Goal: Information Seeking & Learning: Understand process/instructions

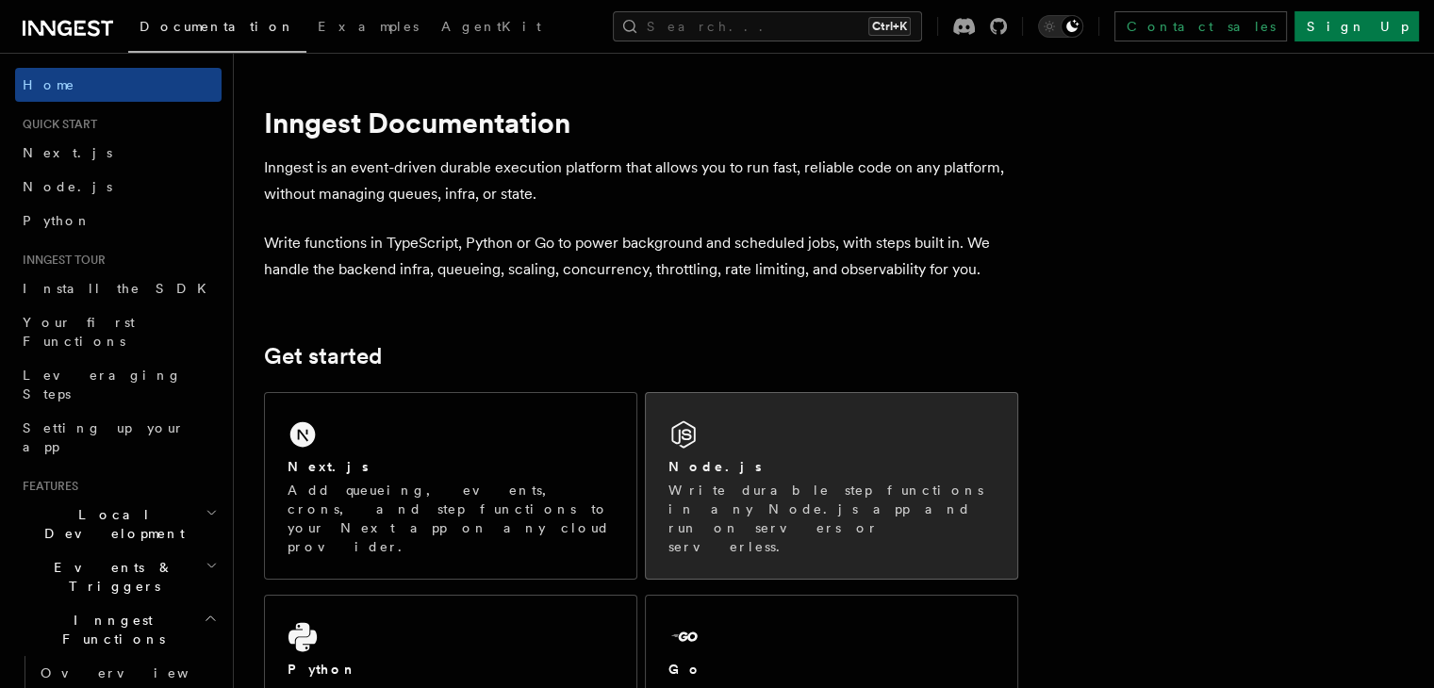
click at [779, 449] on div "Node.js Write durable step functions in any Node.js app and run on servers or s…" at bounding box center [832, 486] width 372 height 186
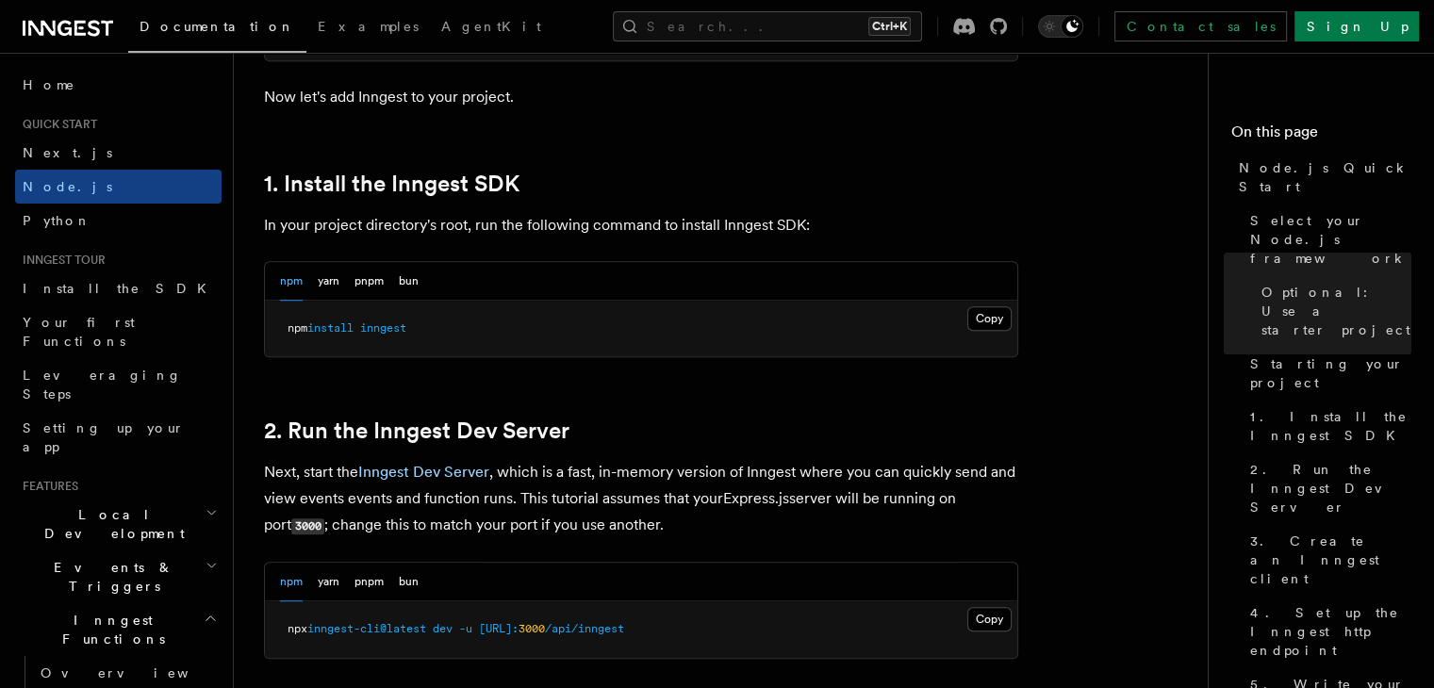
scroll to position [1152, 0]
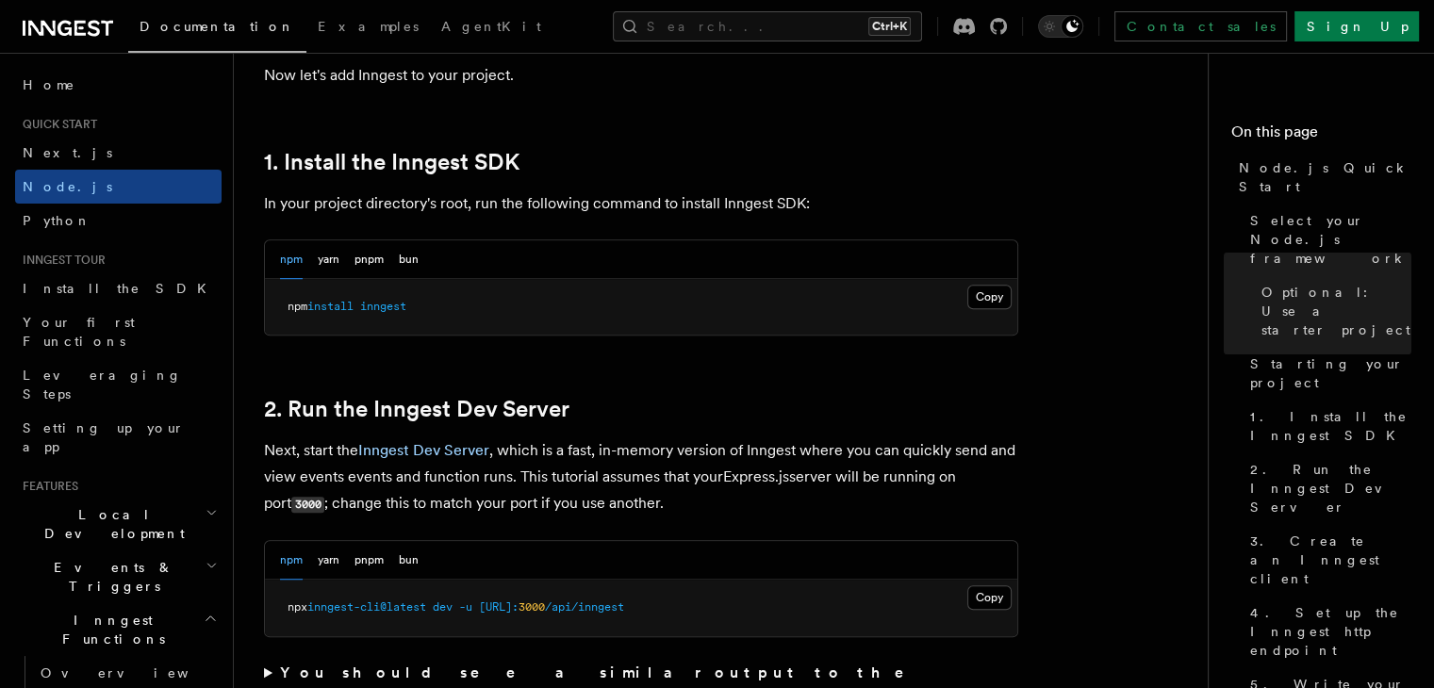
click at [423, 305] on pre "npm install inngest" at bounding box center [641, 307] width 752 height 57
click at [333, 261] on button "yarn" at bounding box center [329, 259] width 22 height 39
click at [374, 268] on button "pnpm" at bounding box center [369, 259] width 29 height 39
click at [983, 299] on button "Copy Copied" at bounding box center [989, 297] width 44 height 25
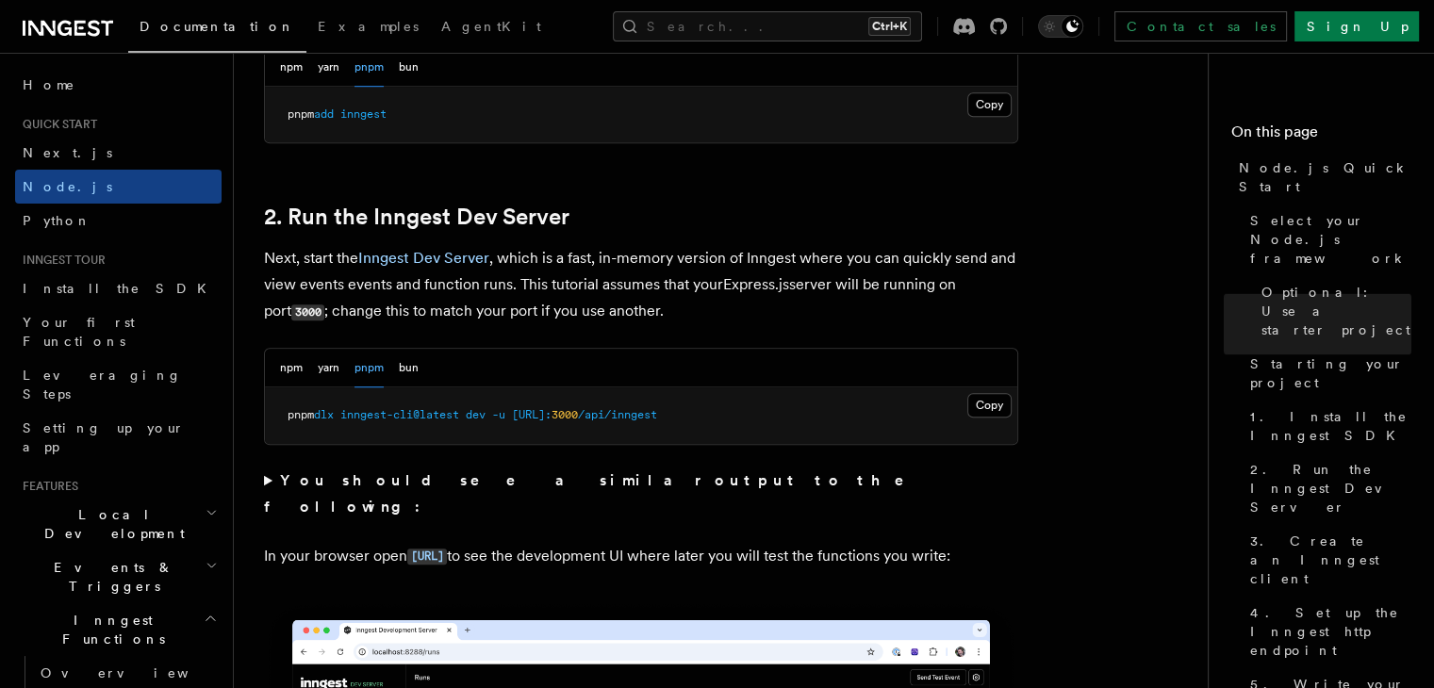
scroll to position [1343, 0]
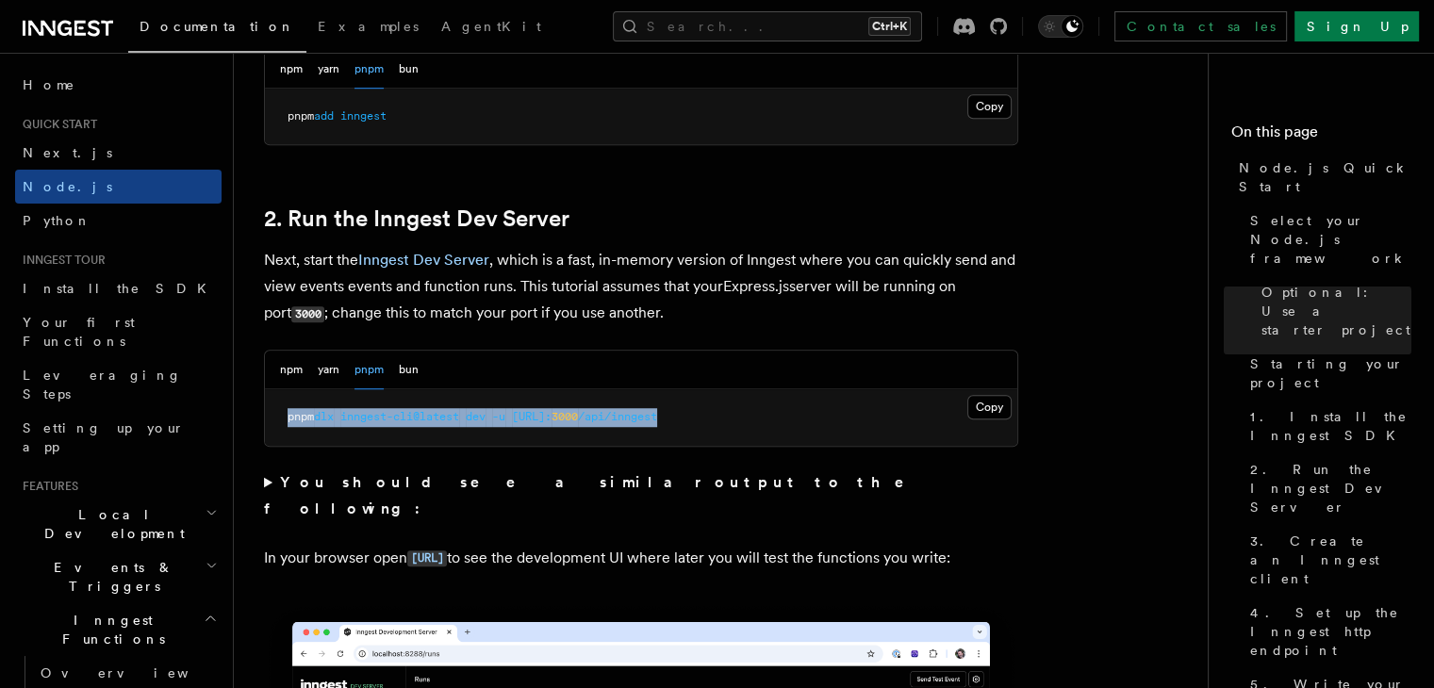
drag, startPoint x: 763, startPoint y: 425, endPoint x: 284, endPoint y: 425, distance: 479.0
click at [284, 425] on pre "pnpm dlx inngest-cli@latest dev -u [URL]: 3000 /api/inngest" at bounding box center [641, 417] width 752 height 57
click at [822, 427] on pre "pnpm dlx inngest-cli@latest dev -u [URL]: 3000 /api/inngest" at bounding box center [641, 417] width 752 height 57
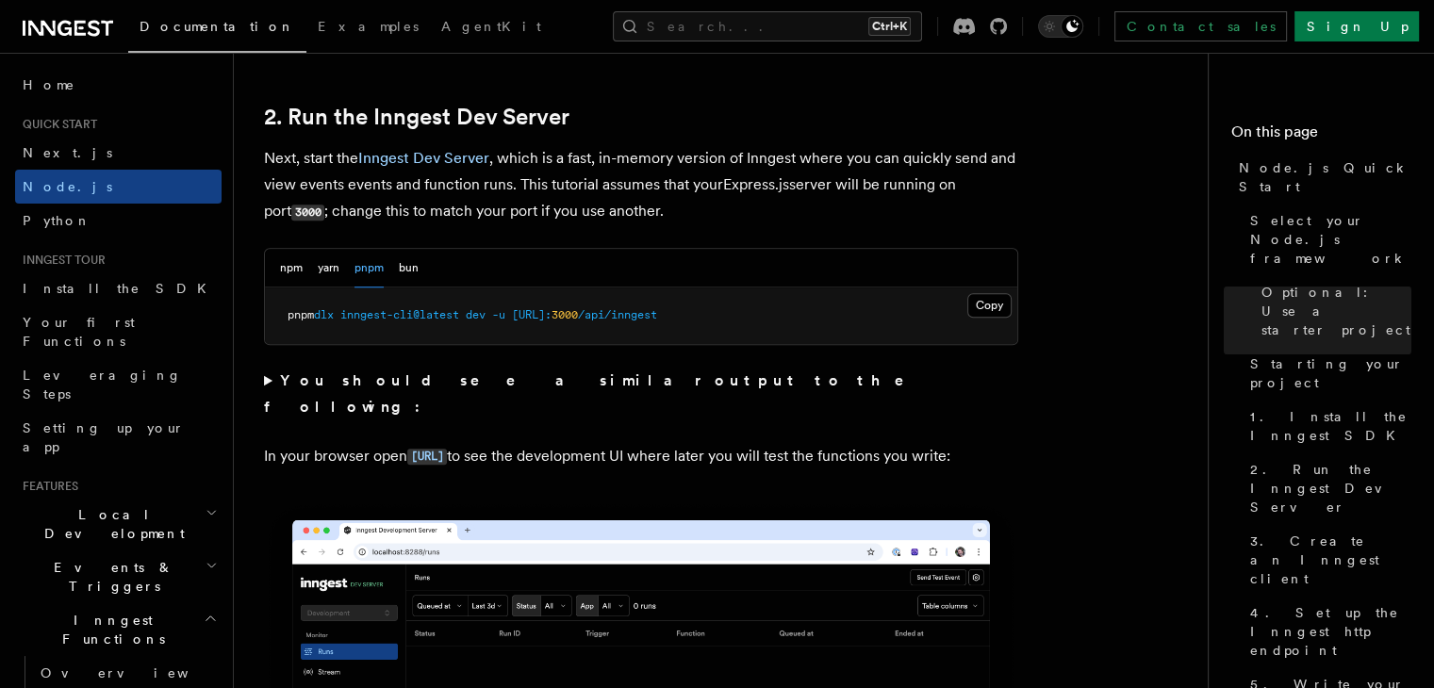
scroll to position [1446, 0]
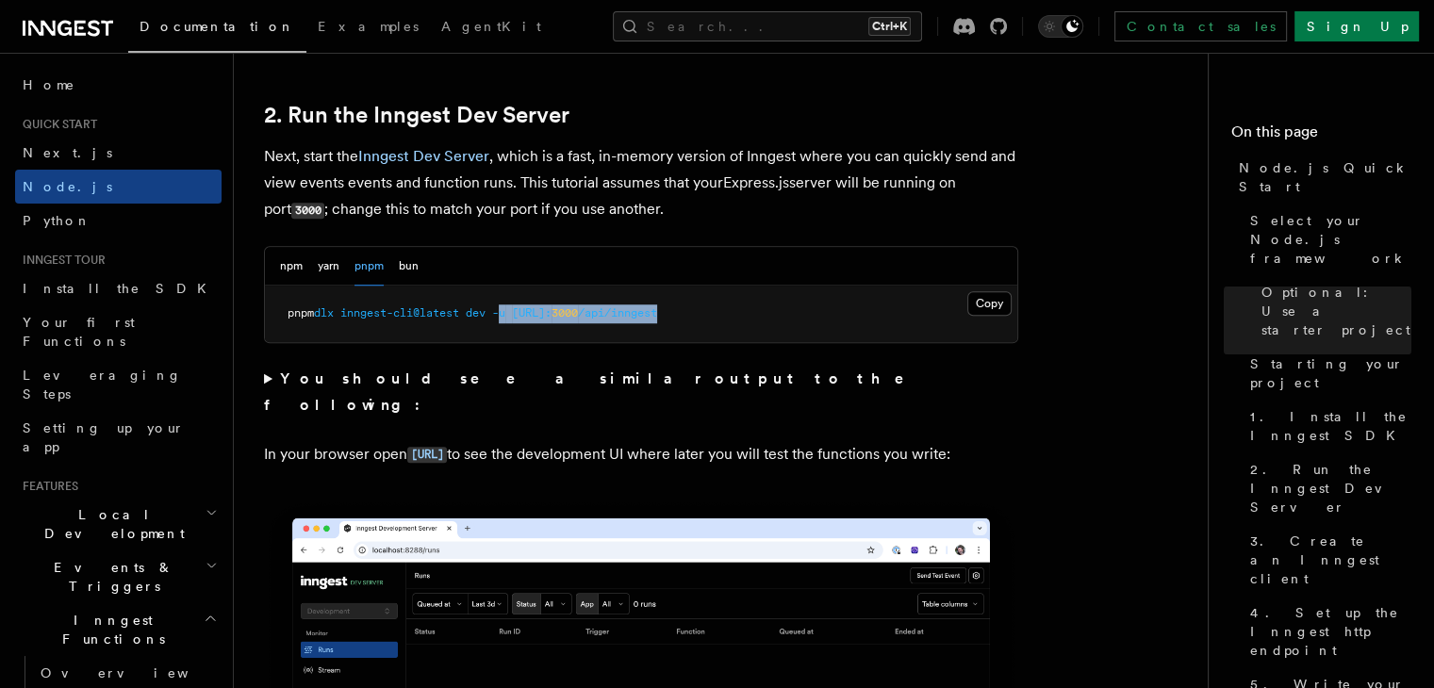
drag, startPoint x: 759, startPoint y: 303, endPoint x: 513, endPoint y: 314, distance: 246.4
click at [513, 314] on pre "pnpm dlx inngest-cli@latest dev -u [URL]: 3000 /api/inngest" at bounding box center [641, 314] width 752 height 57
click at [464, 325] on pre "pnpm dlx inngest-cli@latest dev -u [URL]: 3000 /api/inngest" at bounding box center [641, 314] width 752 height 57
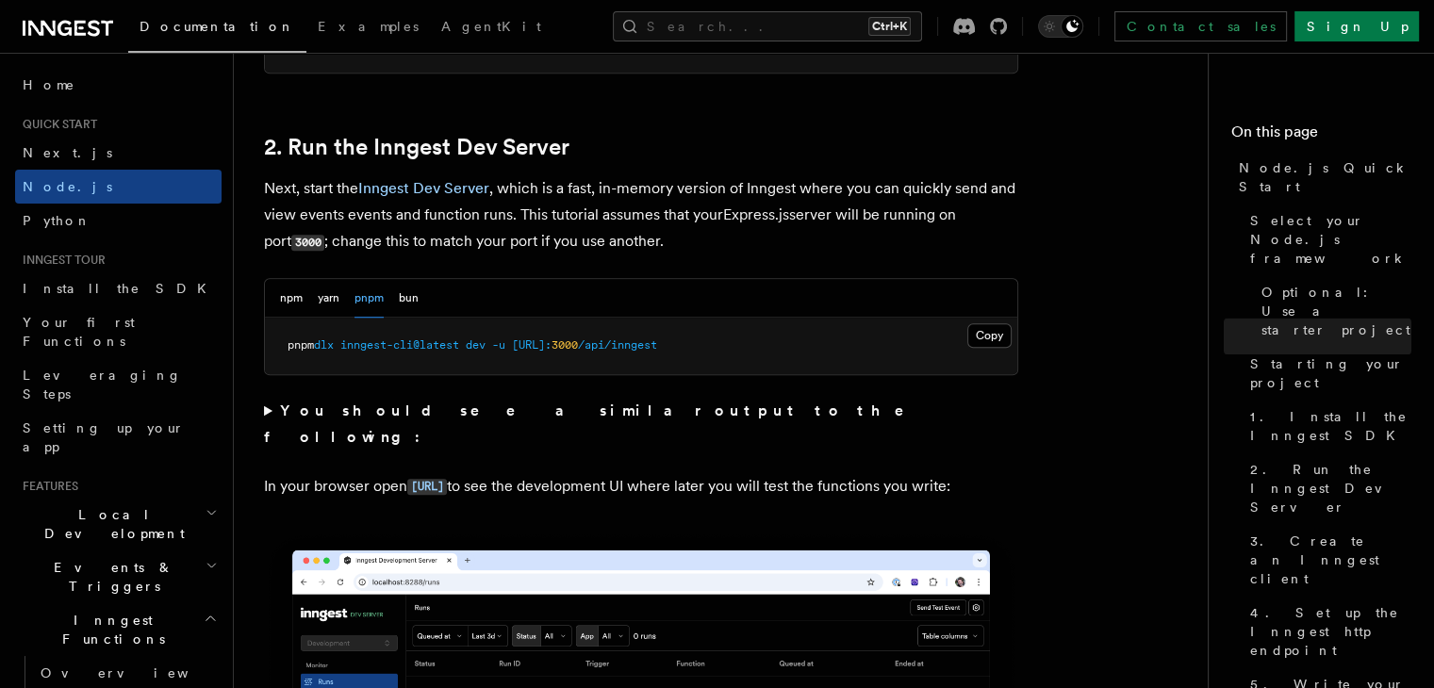
scroll to position [1414, 0]
click at [983, 337] on button "Copy Copied" at bounding box center [989, 335] width 44 height 25
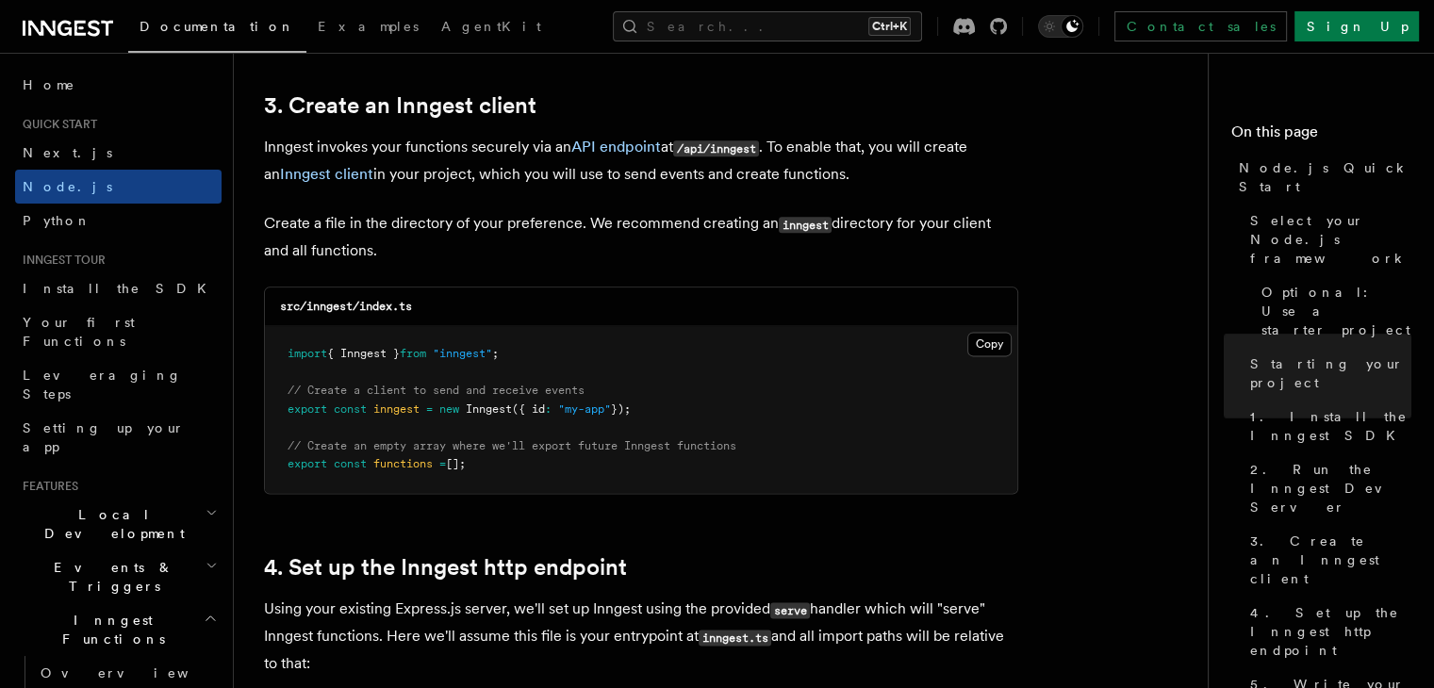
scroll to position [2429, 0]
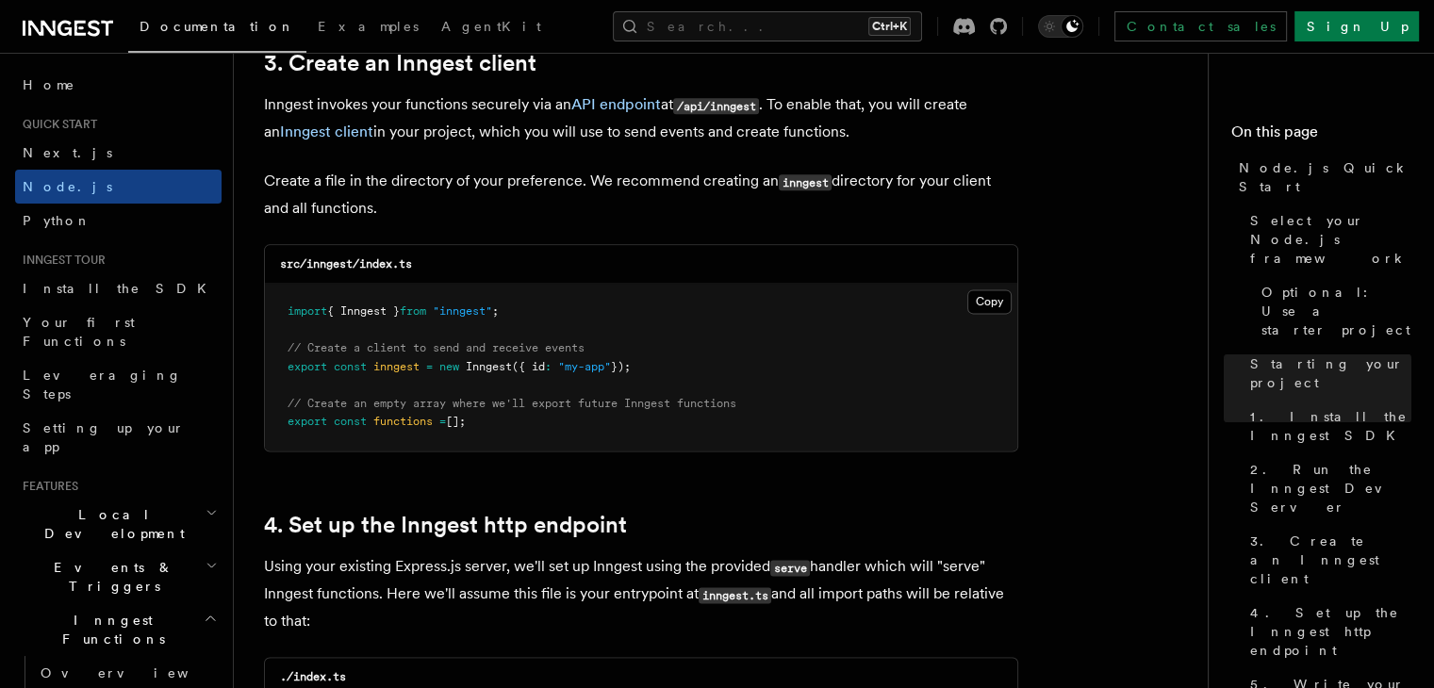
click at [513, 424] on pre "import { Inngest } from "inngest" ; // Create a client to send and receive even…" at bounding box center [641, 367] width 752 height 167
click at [284, 312] on pre "import { Inngest } from "inngest" ; // Create a client to send and receive even…" at bounding box center [641, 367] width 752 height 167
copy code "import { Inngest } from "inngest" ; // Create a client to send and receive even…"
click at [421, 270] on div "src/inngest/index.ts" at bounding box center [641, 264] width 752 height 39
click at [331, 259] on code "src/inngest/index.ts" at bounding box center [346, 263] width 132 height 13
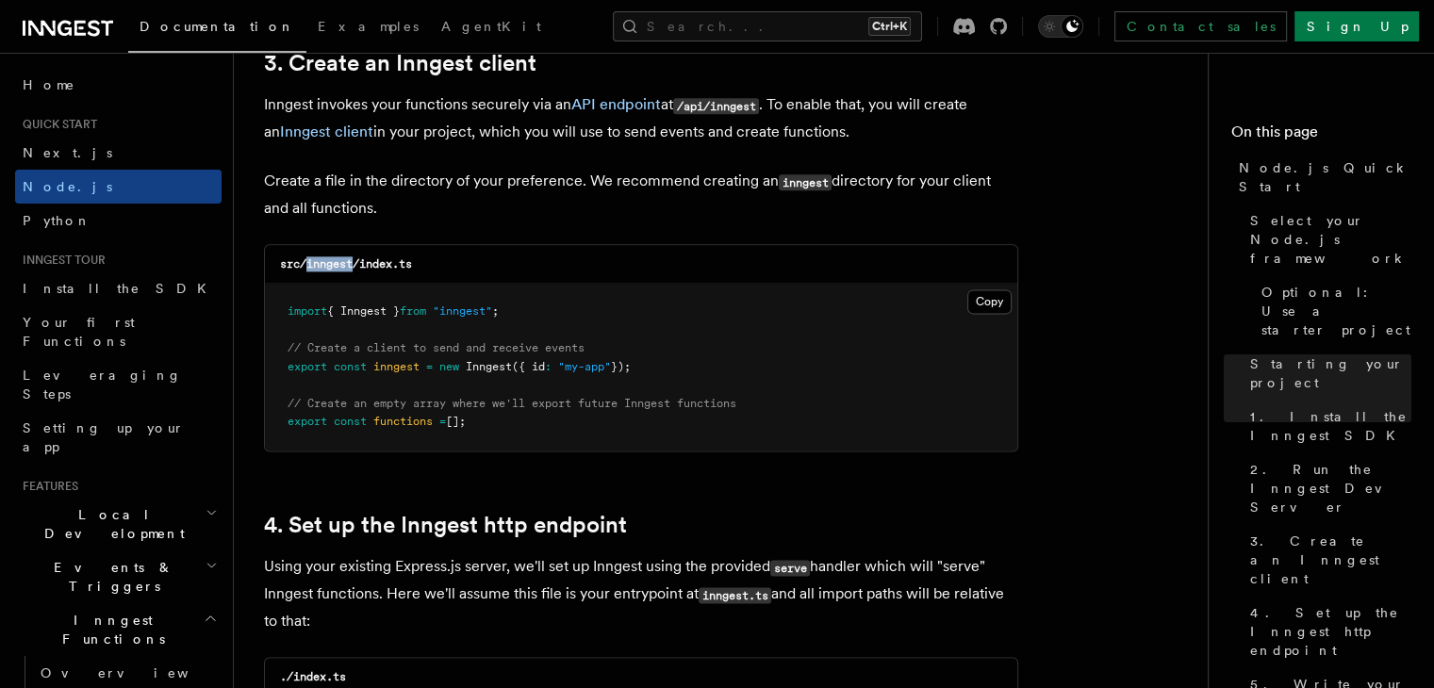
click at [331, 259] on code "src/inngest/index.ts" at bounding box center [346, 263] width 132 height 13
click at [368, 261] on code "src/inngest/index.ts" at bounding box center [346, 263] width 132 height 13
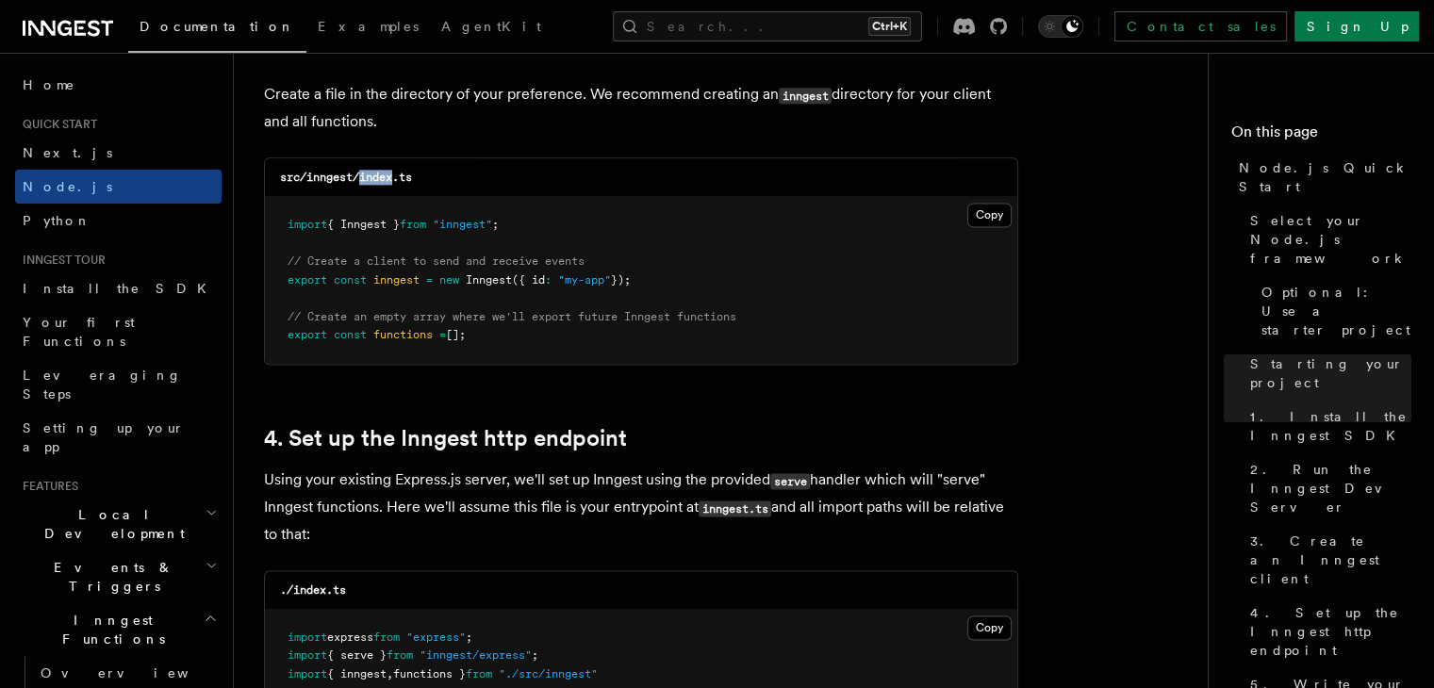
scroll to position [2519, 0]
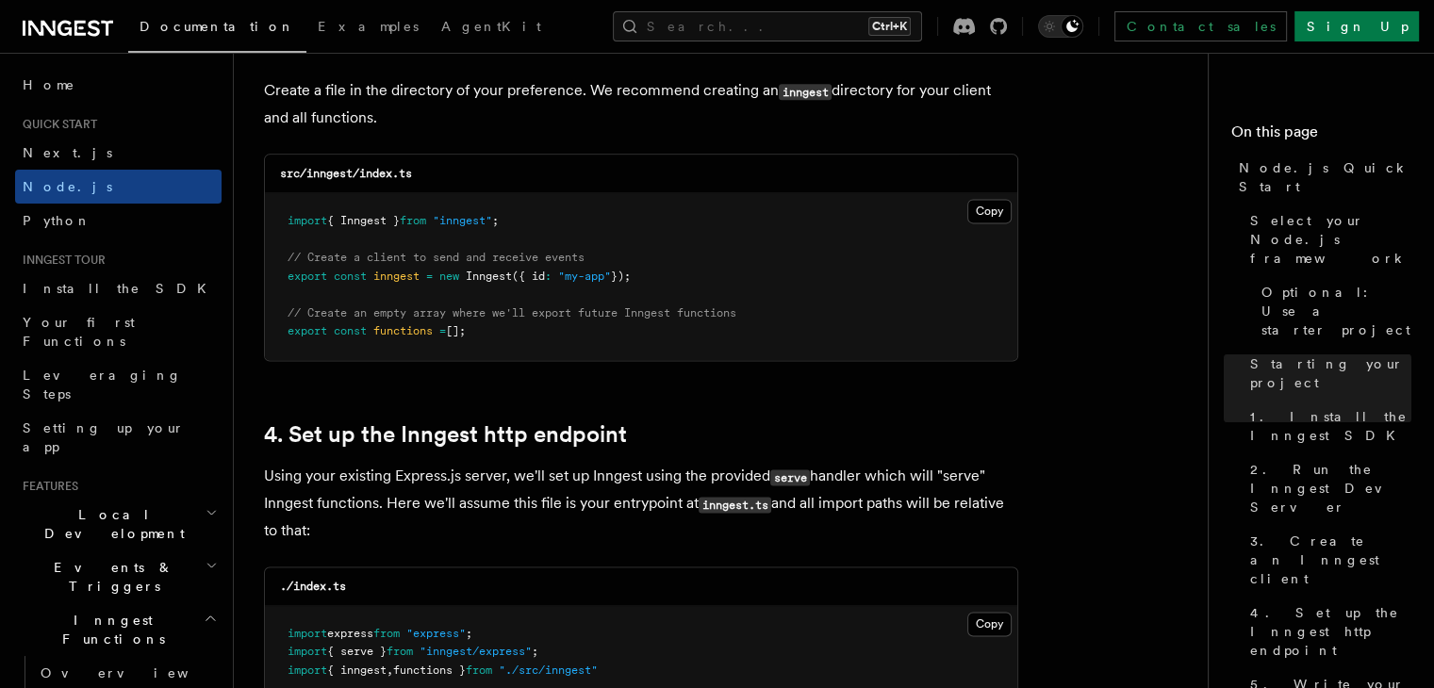
click at [671, 276] on pre "import { Inngest } from "inngest" ; // Create a client to send and receive even…" at bounding box center [641, 276] width 752 height 167
click at [286, 220] on pre "import { Inngest } from "inngest" ; // Create a client to send and receive even…" at bounding box center [641, 276] width 752 height 167
copy code "import { Inngest } from "inngest" ; // Create a client to send and receive even…"
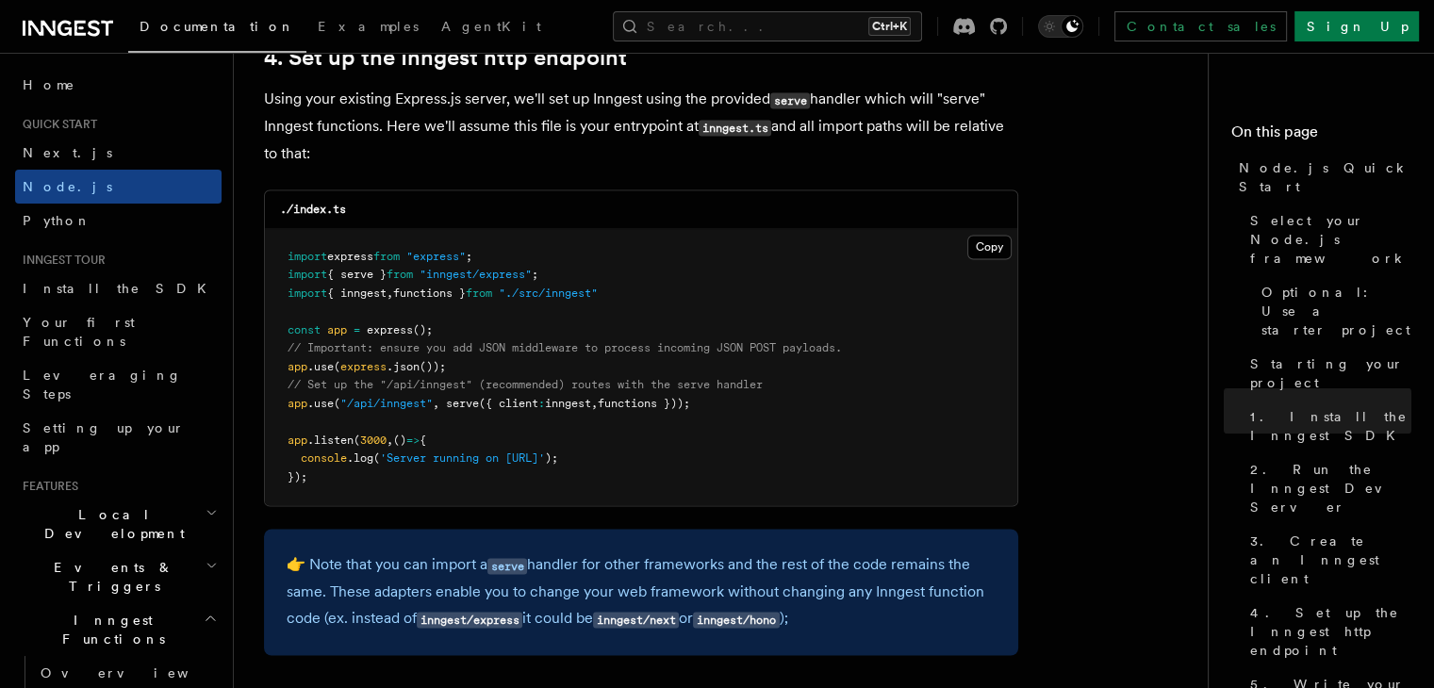
scroll to position [2897, 0]
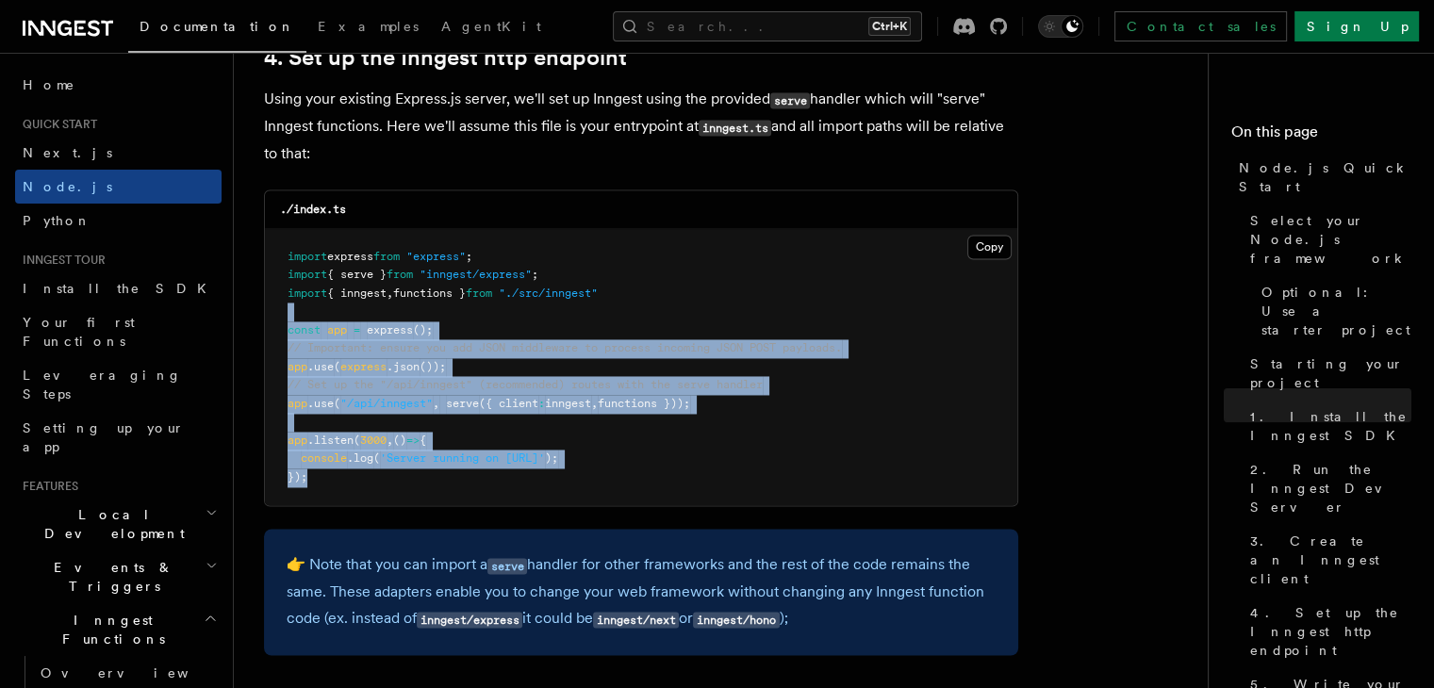
drag, startPoint x: 354, startPoint y: 484, endPoint x: 272, endPoint y: 306, distance: 195.3
click at [272, 306] on pre "import express from "express" ; import { serve } from "inngest/express" ; impor…" at bounding box center [641, 367] width 752 height 277
click at [574, 439] on pre "import express from "express" ; import { serve } from "inngest/express" ; impor…" at bounding box center [641, 367] width 752 height 277
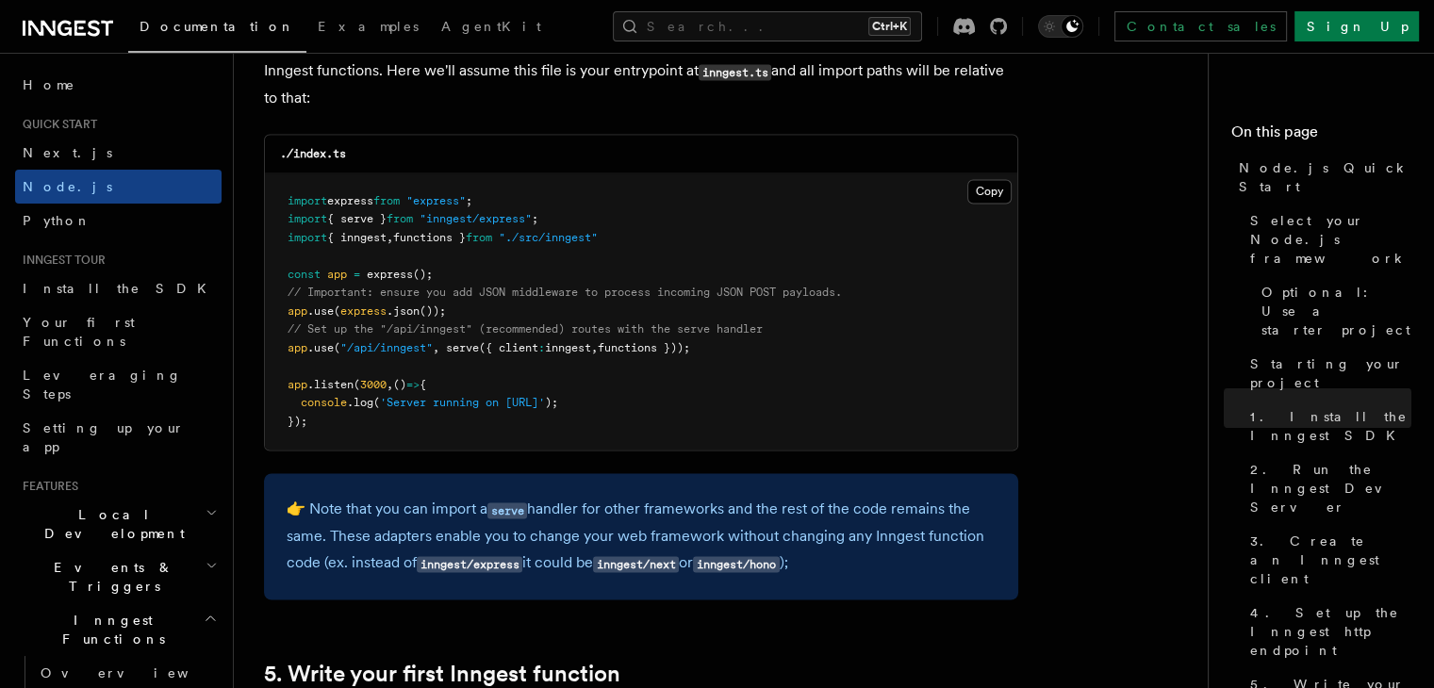
scroll to position [2953, 0]
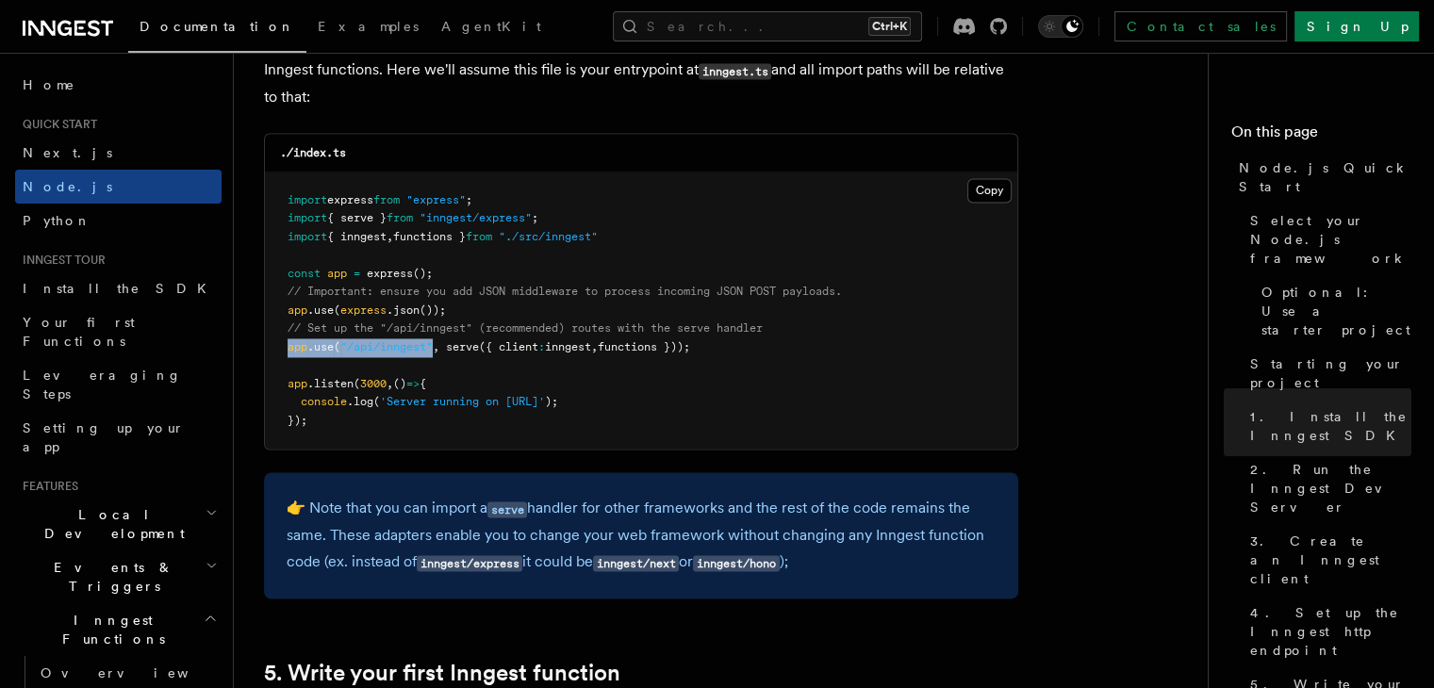
drag, startPoint x: 289, startPoint y: 344, endPoint x: 434, endPoint y: 349, distance: 145.3
click at [434, 349] on span "app .use ( "/api/inngest" , serve ({ client : inngest , functions }));" at bounding box center [489, 346] width 403 height 13
drag, startPoint x: 457, startPoint y: 350, endPoint x: 524, endPoint y: 348, distance: 67.0
click at [524, 348] on span "app .use ( "/api/inngest" , serve ({ client : inngest , functions }));" at bounding box center [489, 346] width 403 height 13
click at [545, 349] on span ":" at bounding box center [541, 346] width 7 height 13
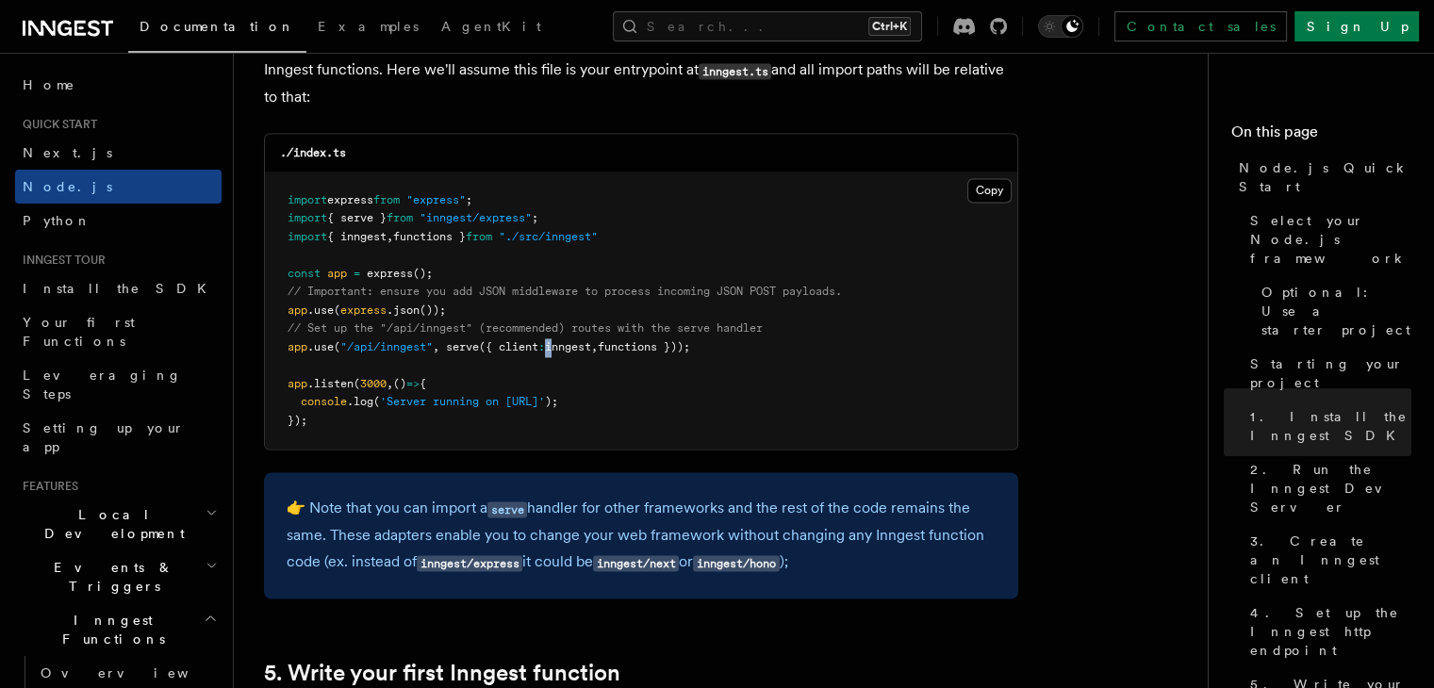
click at [545, 349] on span ":" at bounding box center [541, 346] width 7 height 13
click at [581, 351] on span "inngest" at bounding box center [568, 346] width 46 height 13
click at [676, 348] on span "functions }));" at bounding box center [644, 346] width 92 height 13
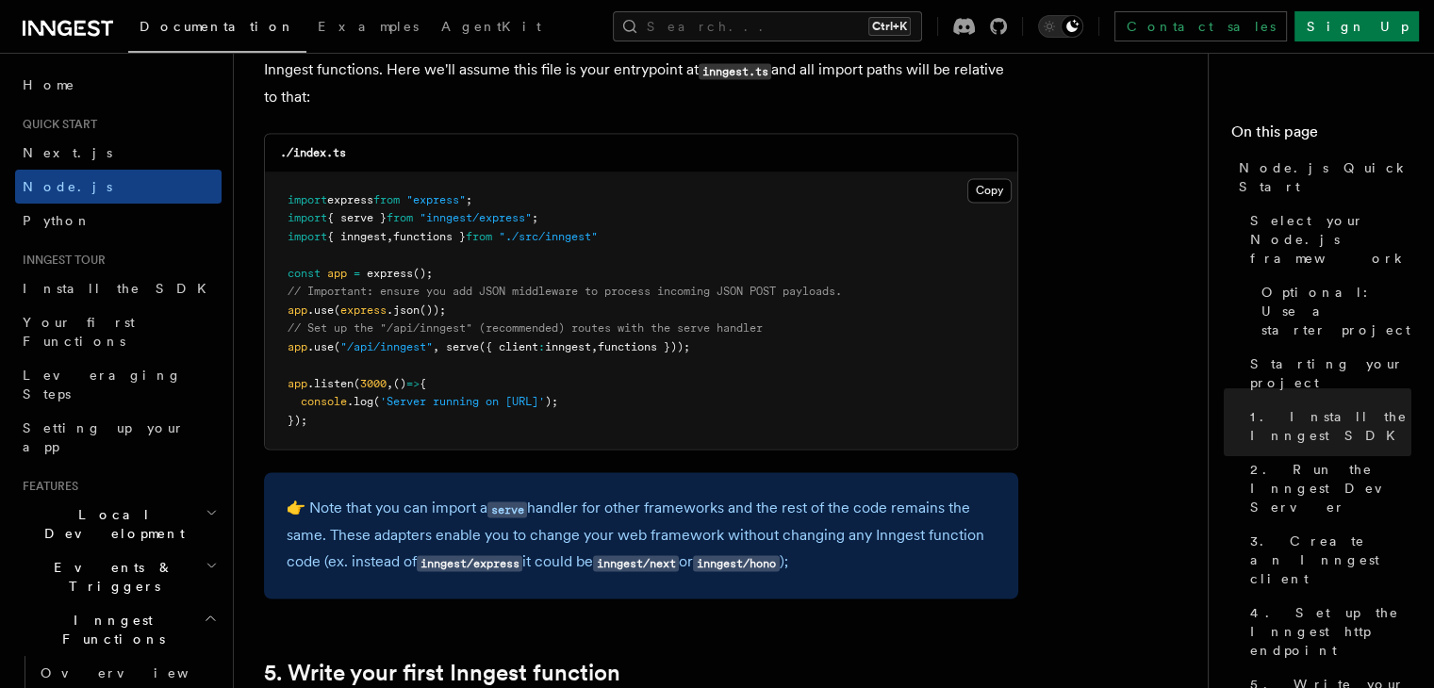
click at [817, 358] on pre "import express from "express" ; import { serve } from "inngest/express" ; impor…" at bounding box center [641, 311] width 752 height 277
click at [639, 234] on pre "import express from "express" ; import { serve } from "inngest/express" ; impor…" at bounding box center [641, 311] width 752 height 277
click at [279, 239] on pre "import express from "express" ; import { serve } from "inngest/express" ; impor…" at bounding box center [641, 311] width 752 height 277
click at [449, 242] on span "functions }" at bounding box center [429, 236] width 73 height 13
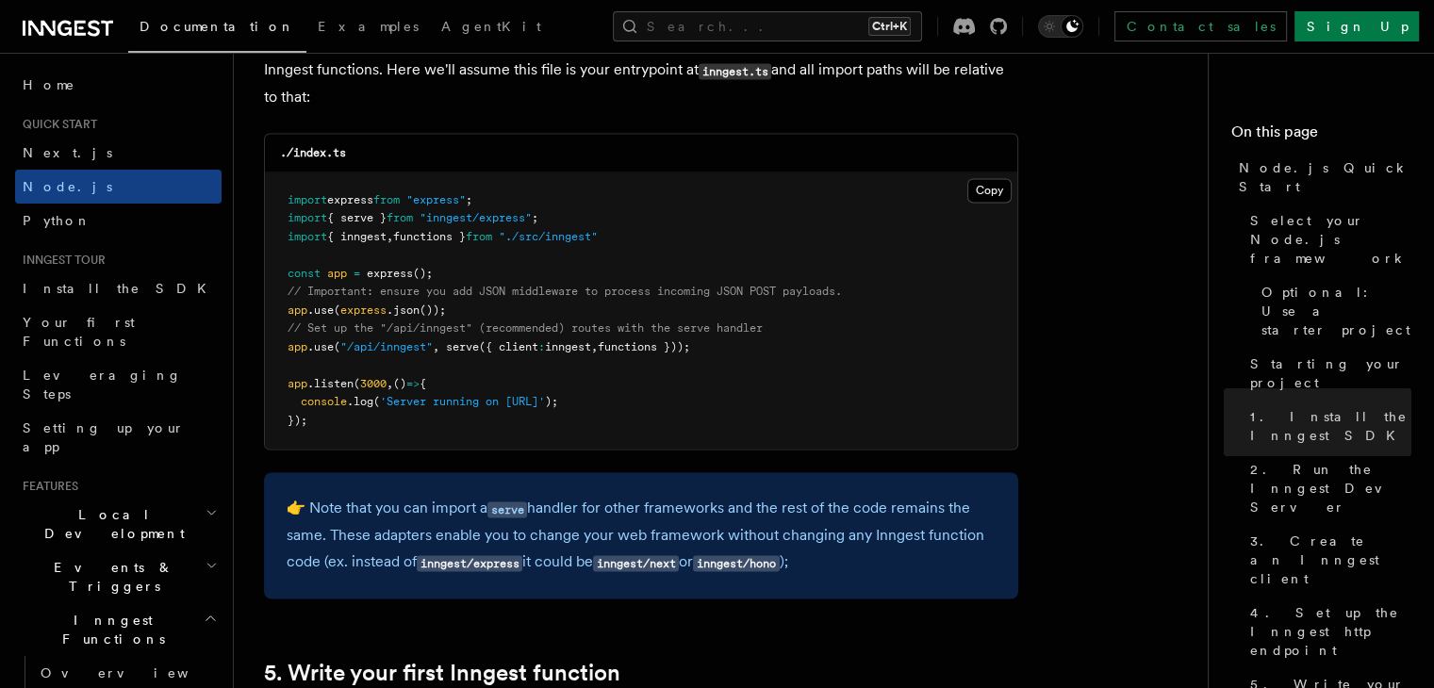
click at [598, 239] on span ""./src/inngest"" at bounding box center [548, 236] width 99 height 13
click at [439, 242] on span "functions }" at bounding box center [429, 236] width 73 height 13
click at [598, 238] on span ""./src/inngest"" at bounding box center [548, 236] width 99 height 13
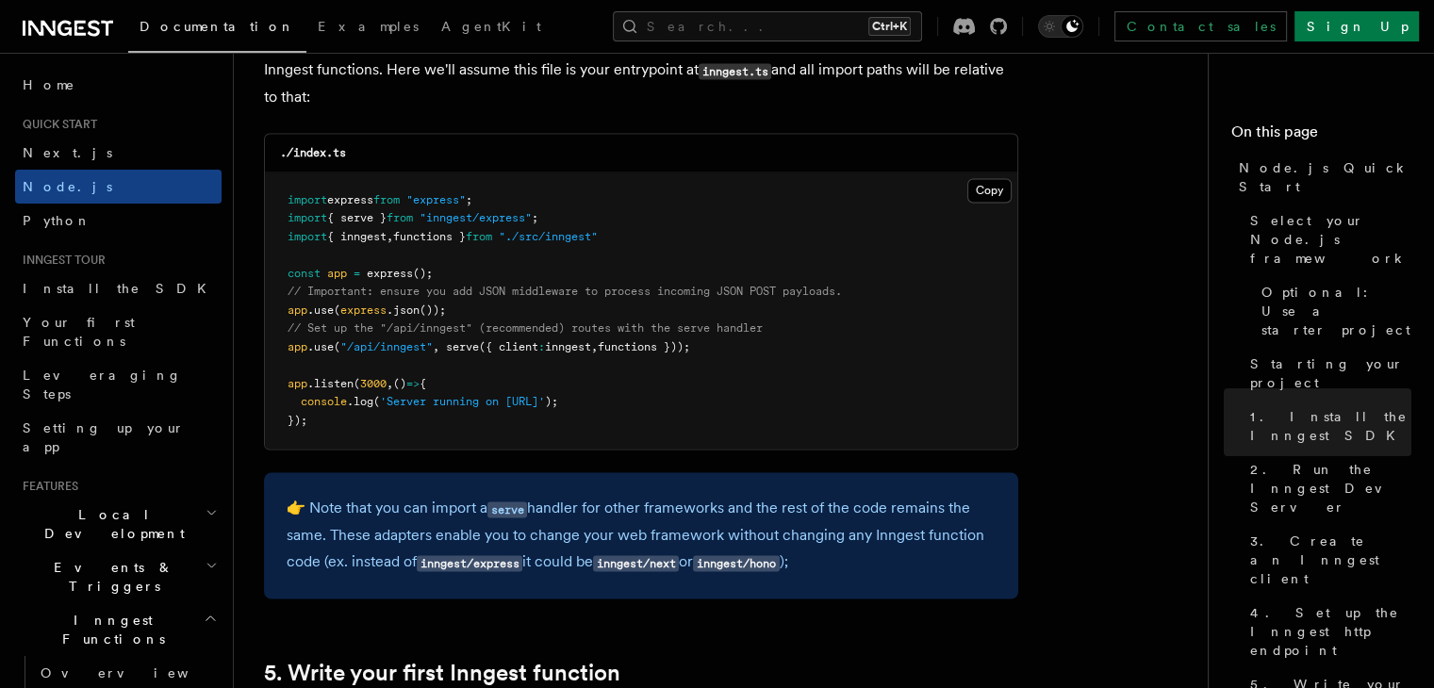
scroll to position [3021, 0]
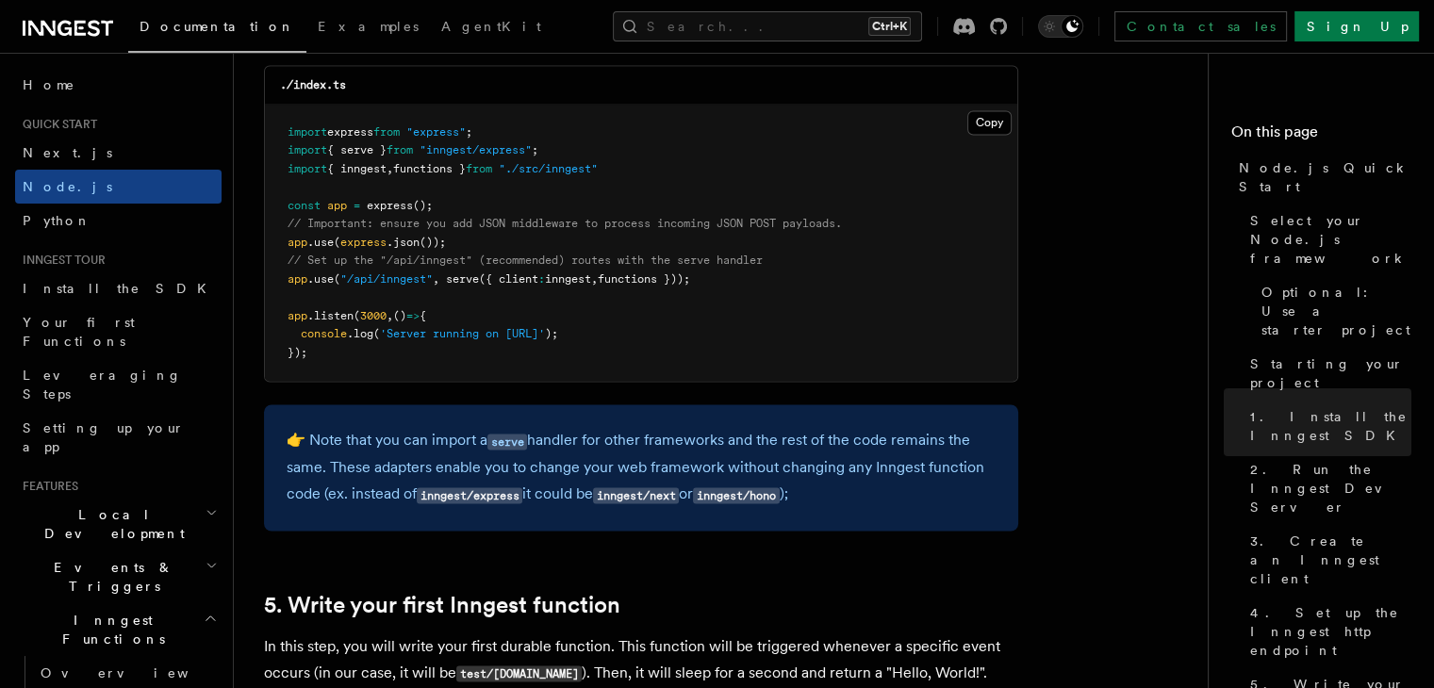
click at [569, 154] on pre "import express from "express" ; import { serve } from "inngest/express" ; impor…" at bounding box center [641, 243] width 752 height 277
click at [291, 148] on span "import" at bounding box center [308, 149] width 40 height 13
click at [485, 205] on pre "import express from "express" ; import { serve } from "inngest/express" ; impor…" at bounding box center [641, 243] width 752 height 277
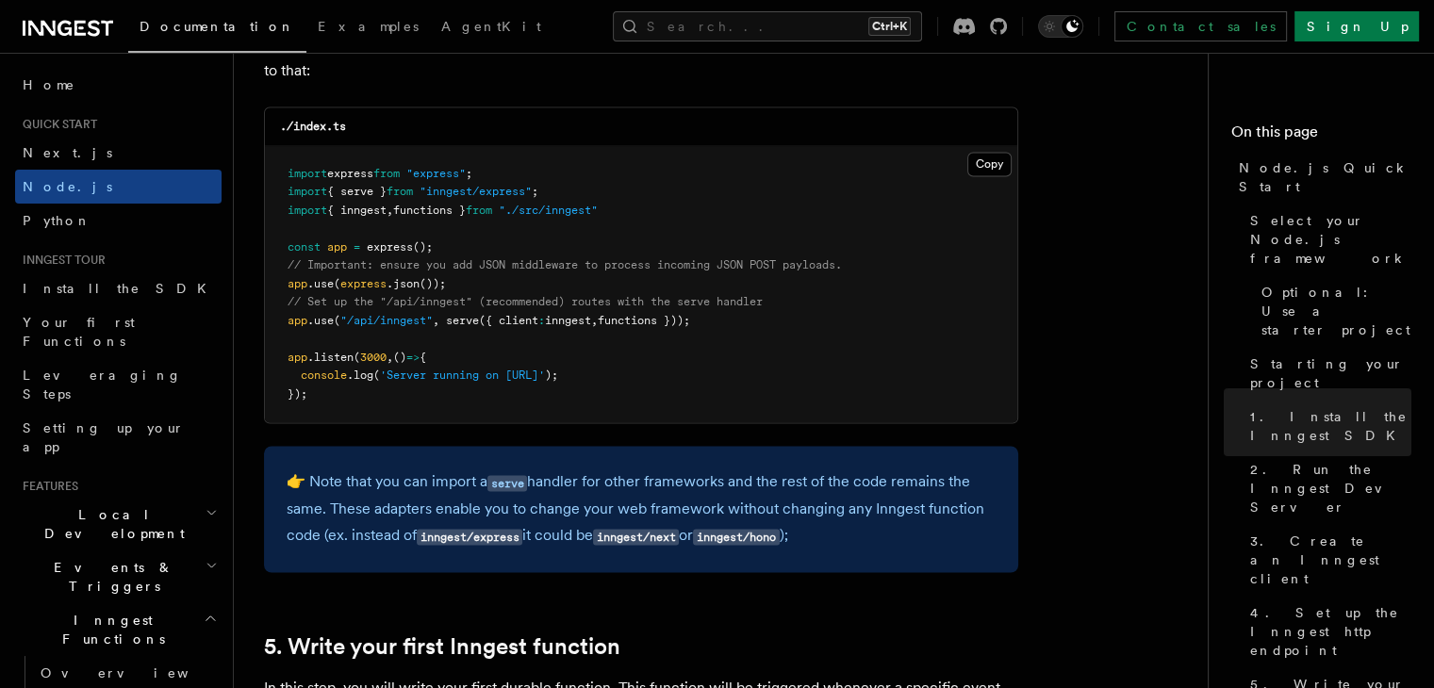
click at [662, 208] on pre "import express from "express" ; import { serve } from "inngest/express" ; impor…" at bounding box center [641, 284] width 752 height 277
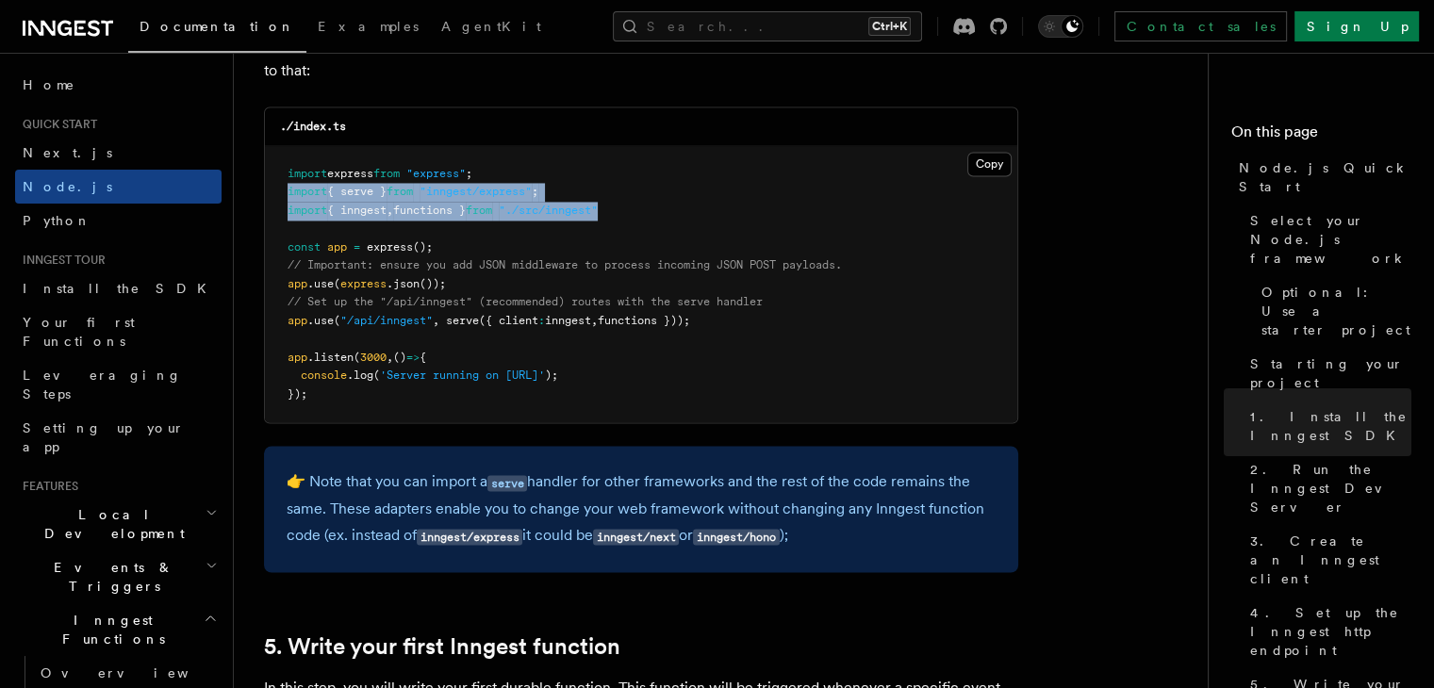
click at [284, 194] on pre "import express from "express" ; import { serve } from "inngest/express" ; impor…" at bounding box center [641, 284] width 752 height 277
copy code "import { serve } from "inngest/express" ; import { inngest , functions } from "…"
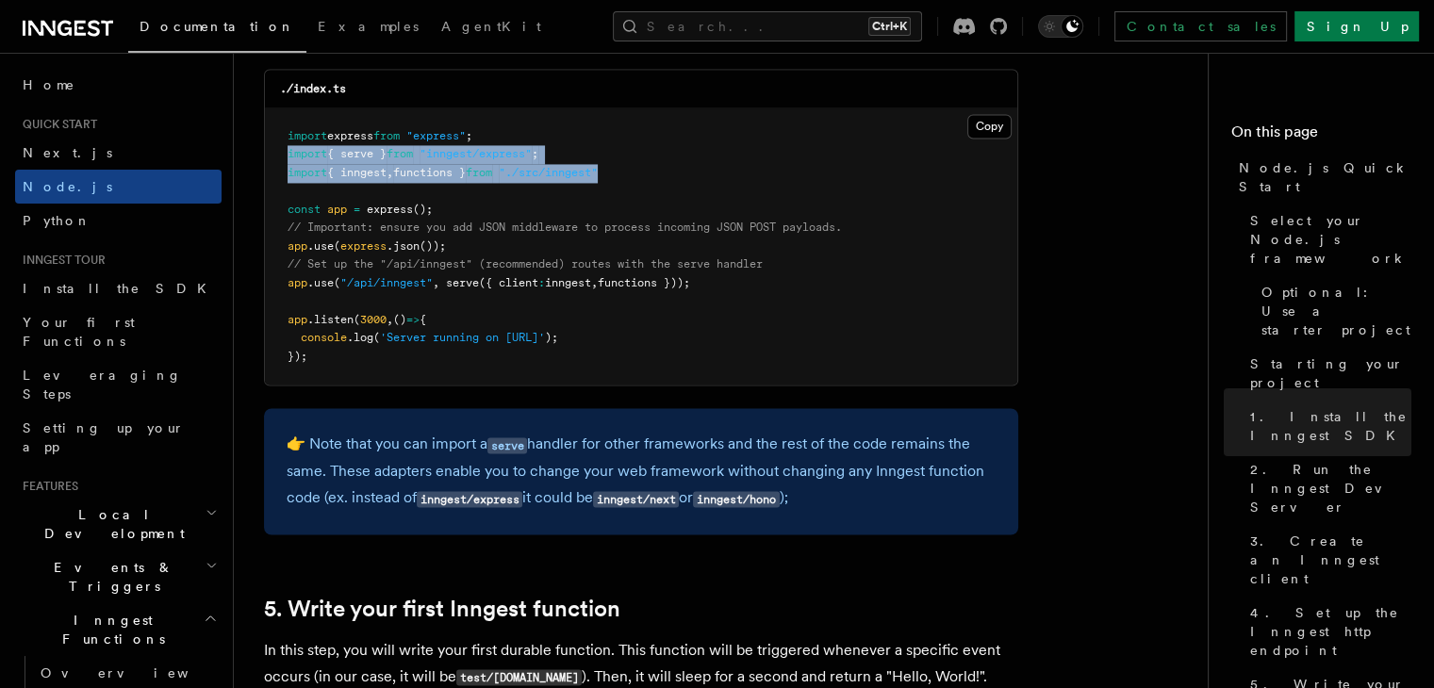
scroll to position [3020, 0]
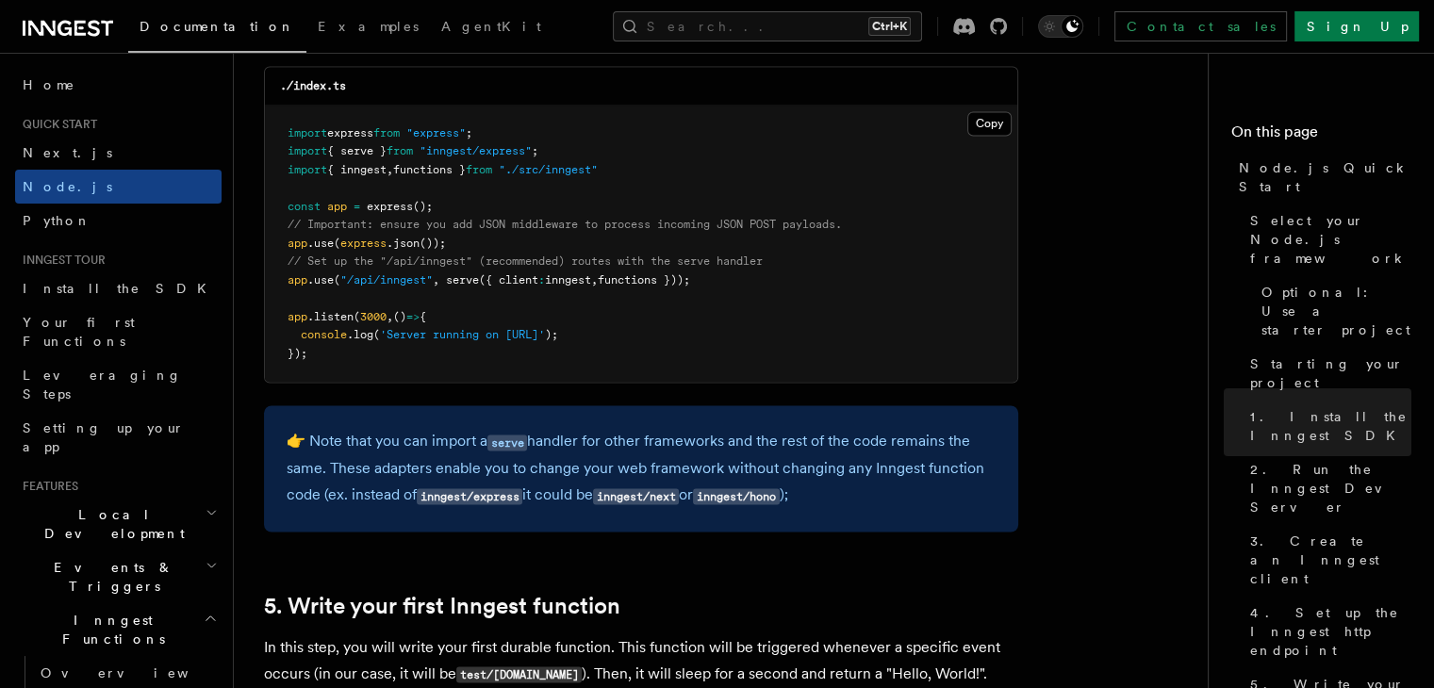
click at [731, 289] on pre "import express from "express" ; import { serve } from "inngest/express" ; impor…" at bounding box center [641, 244] width 752 height 277
click at [283, 277] on pre "import express from "express" ; import { serve } from "inngest/express" ; impor…" at bounding box center [641, 244] width 752 height 277
copy span "app .use ( "/api/inngest" , serve ({ client : inngest , functions }));"
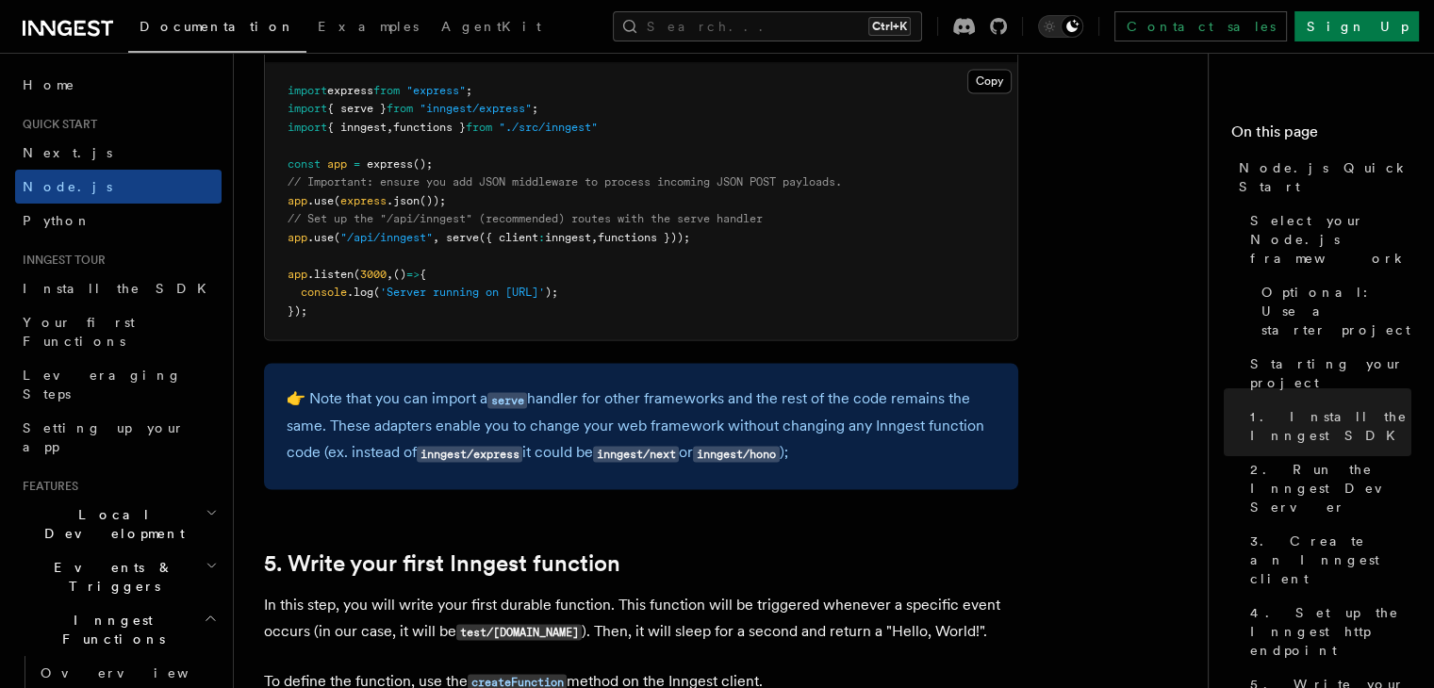
click at [527, 134] on span ""./src/inngest"" at bounding box center [548, 127] width 99 height 13
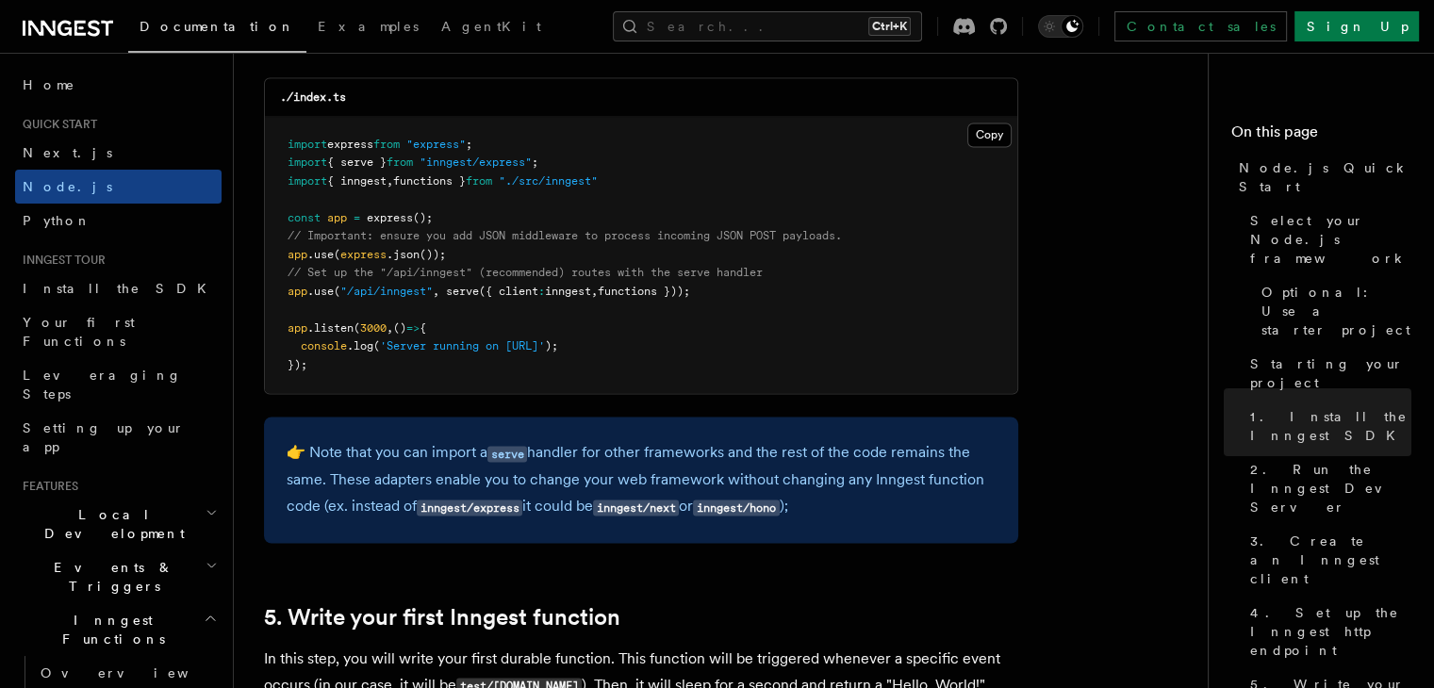
scroll to position [3008, 0]
click at [532, 164] on span ""inngest/express"" at bounding box center [476, 163] width 112 height 13
click at [286, 167] on pre "import express from "express" ; import { serve } from "inngest/express" ; impor…" at bounding box center [641, 256] width 752 height 277
click at [587, 144] on pre "import express from "express" ; import { serve } from "inngest/express" ; impor…" at bounding box center [641, 256] width 752 height 277
click at [581, 167] on pre "import express from "express" ; import { serve } from "inngest/express" ; impor…" at bounding box center [641, 256] width 752 height 277
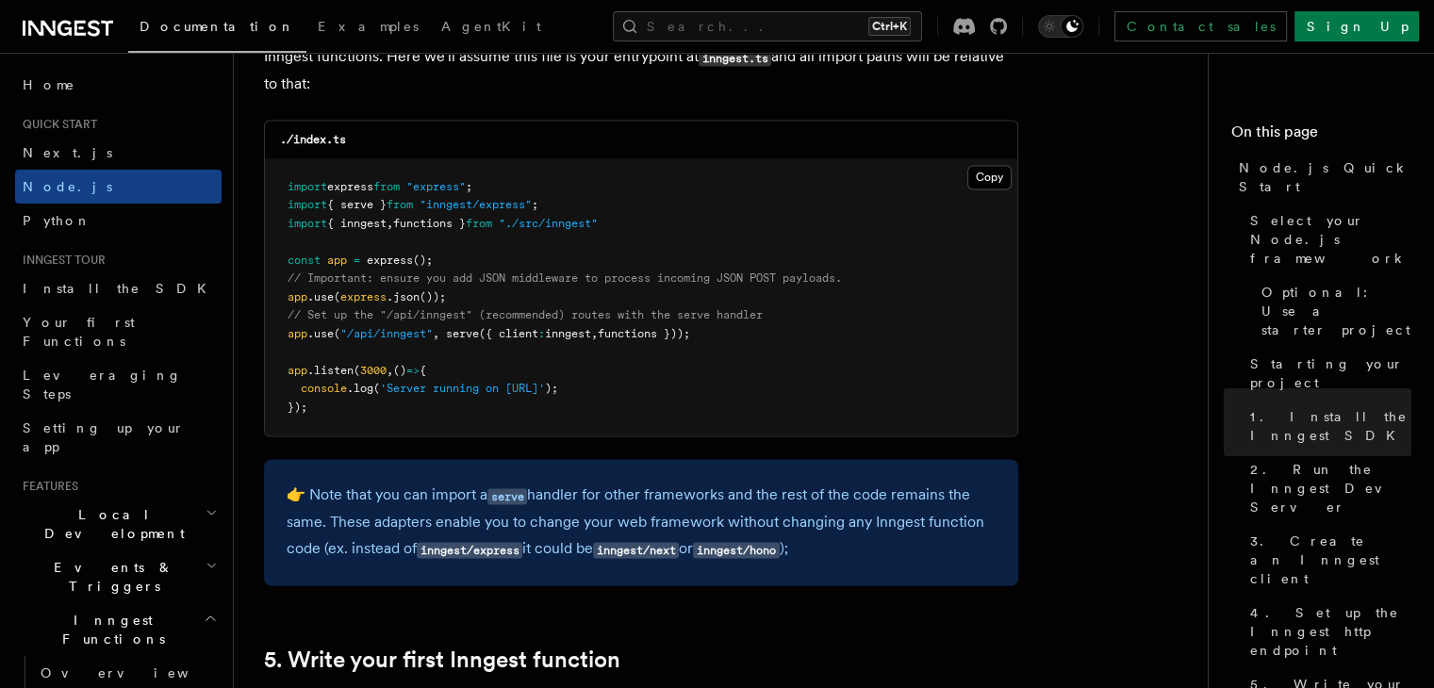
scroll to position [2964, 0]
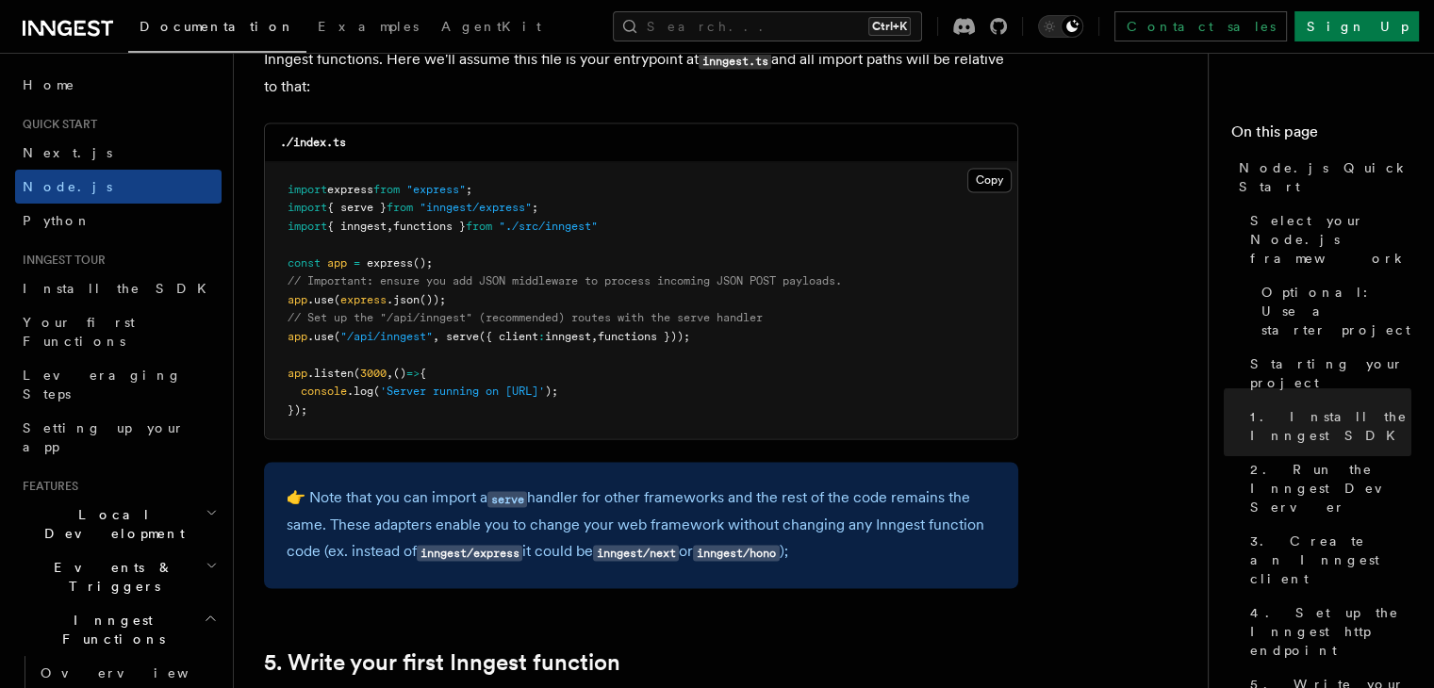
click at [581, 167] on pre "import express from "express" ; import { serve } from "inngest/express" ; impor…" at bounding box center [641, 300] width 752 height 277
click at [428, 233] on span "functions }" at bounding box center [429, 226] width 73 height 13
click at [671, 334] on span "functions }));" at bounding box center [644, 336] width 92 height 13
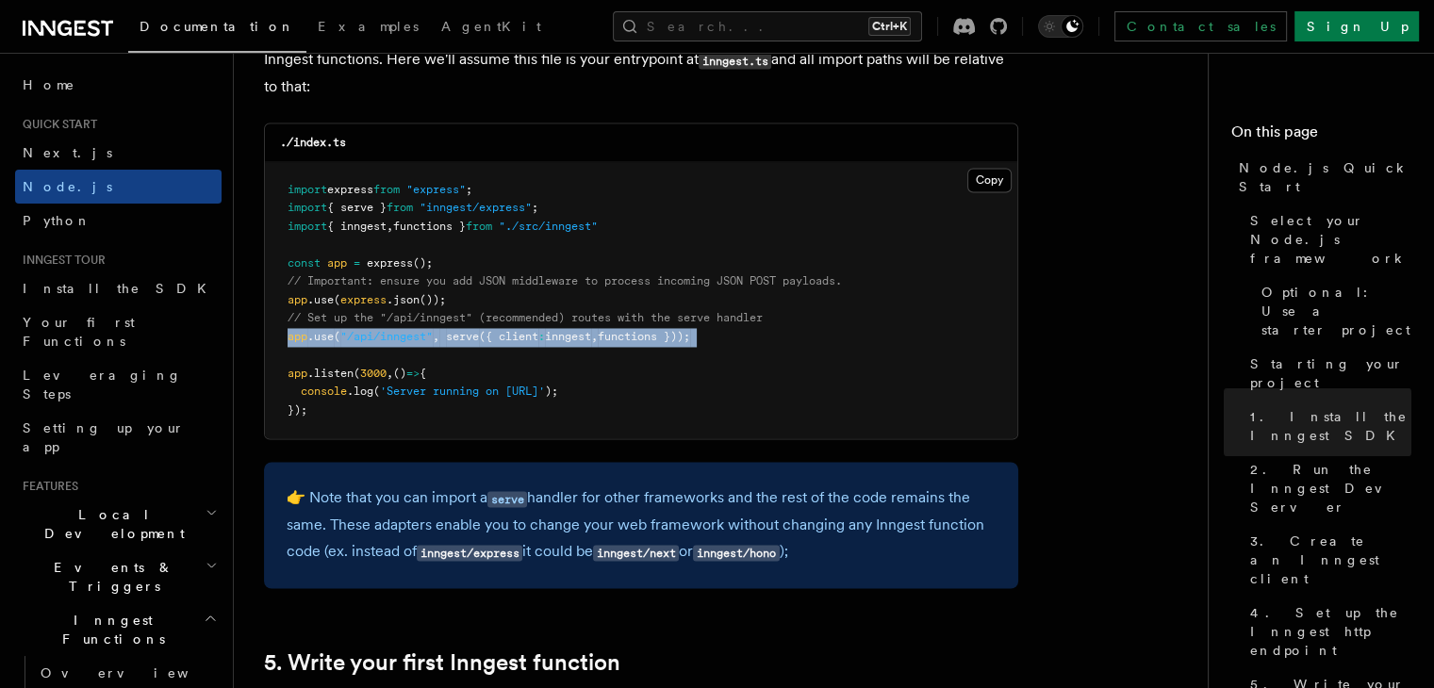
click at [671, 334] on span "functions }));" at bounding box center [644, 336] width 92 height 13
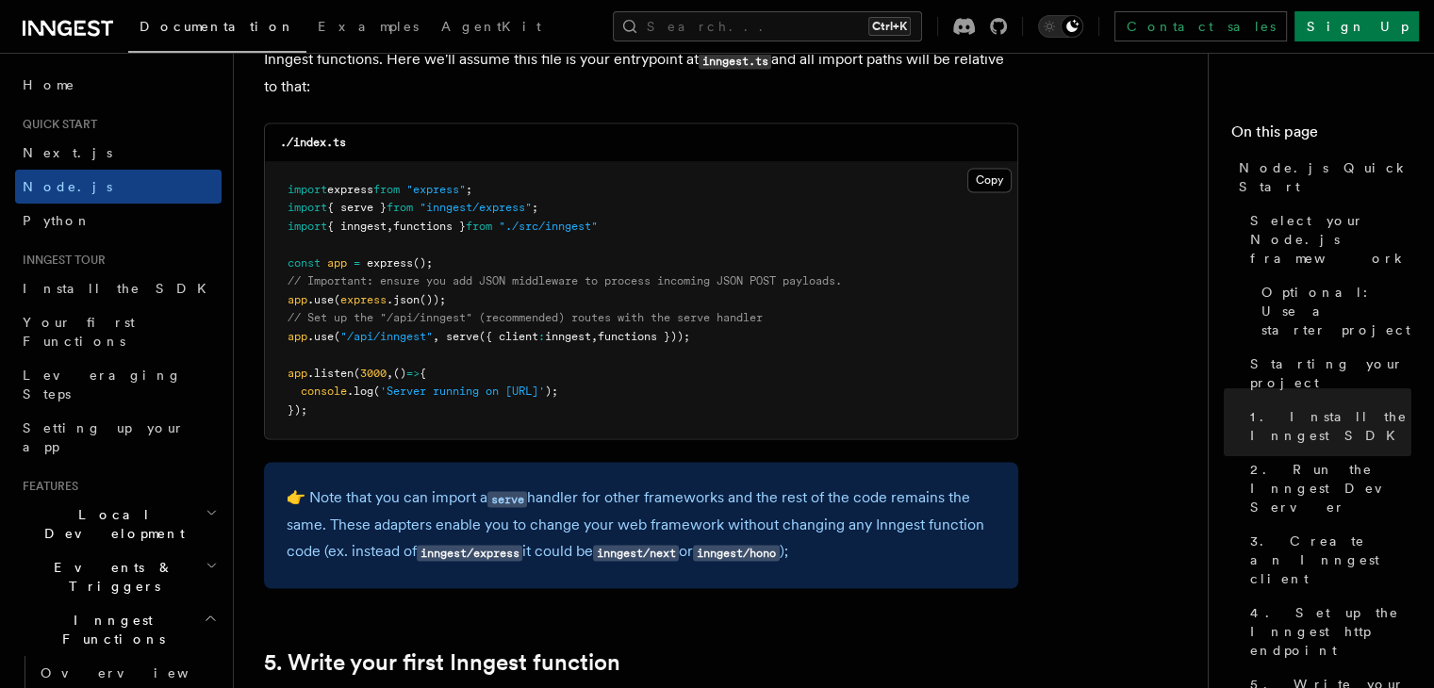
click at [652, 199] on pre "import express from "express" ; import { serve } from "inngest/express" ; impor…" at bounding box center [641, 300] width 752 height 277
drag, startPoint x: 619, startPoint y: 227, endPoint x: 528, endPoint y: 234, distance: 91.7
click at [528, 233] on span ""./src/inngest"" at bounding box center [548, 226] width 99 height 13
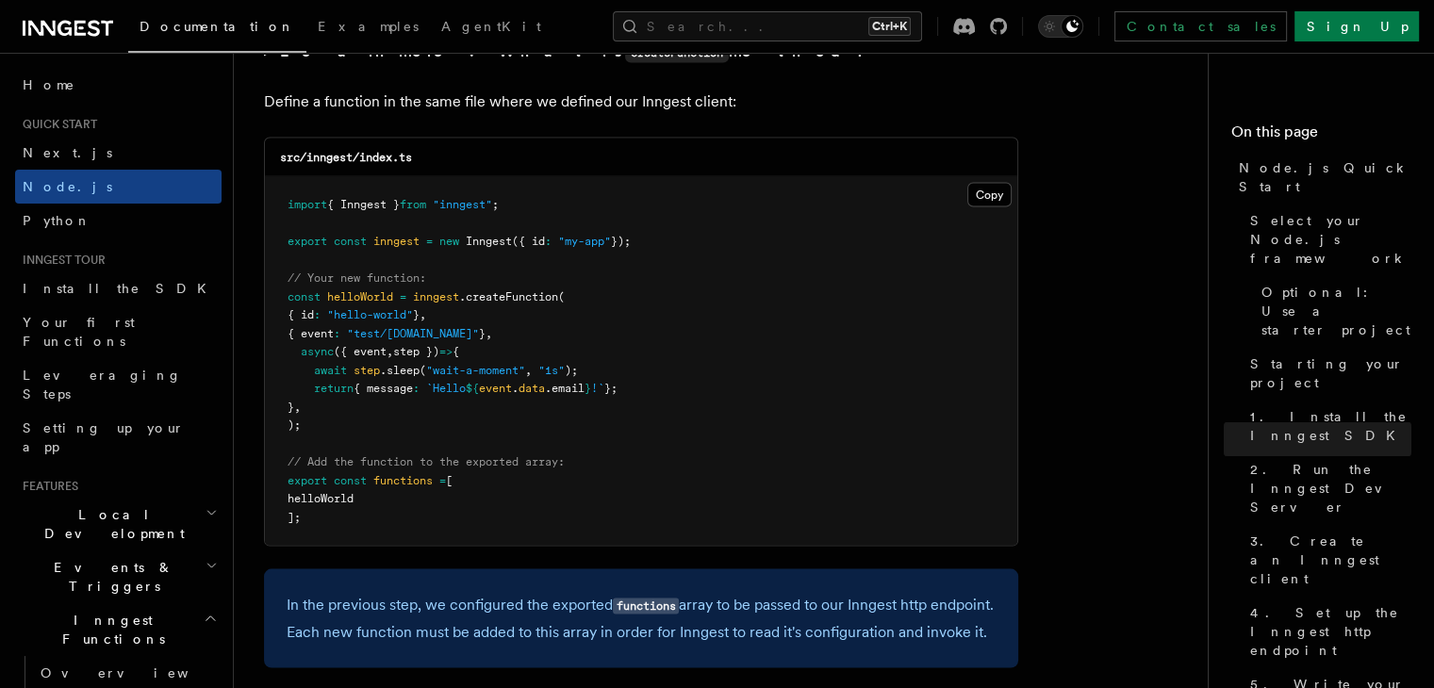
scroll to position [3741, 0]
click at [368, 301] on span "helloWorld" at bounding box center [360, 296] width 66 height 13
click at [333, 533] on pre "import { Inngest } from "inngest" ; export const inngest = new Inngest ({ id : …" at bounding box center [641, 361] width 752 height 369
click at [284, 484] on pre "import { Inngest } from "inngest" ; export const inngest = new Inngest ({ id : …" at bounding box center [641, 361] width 752 height 369
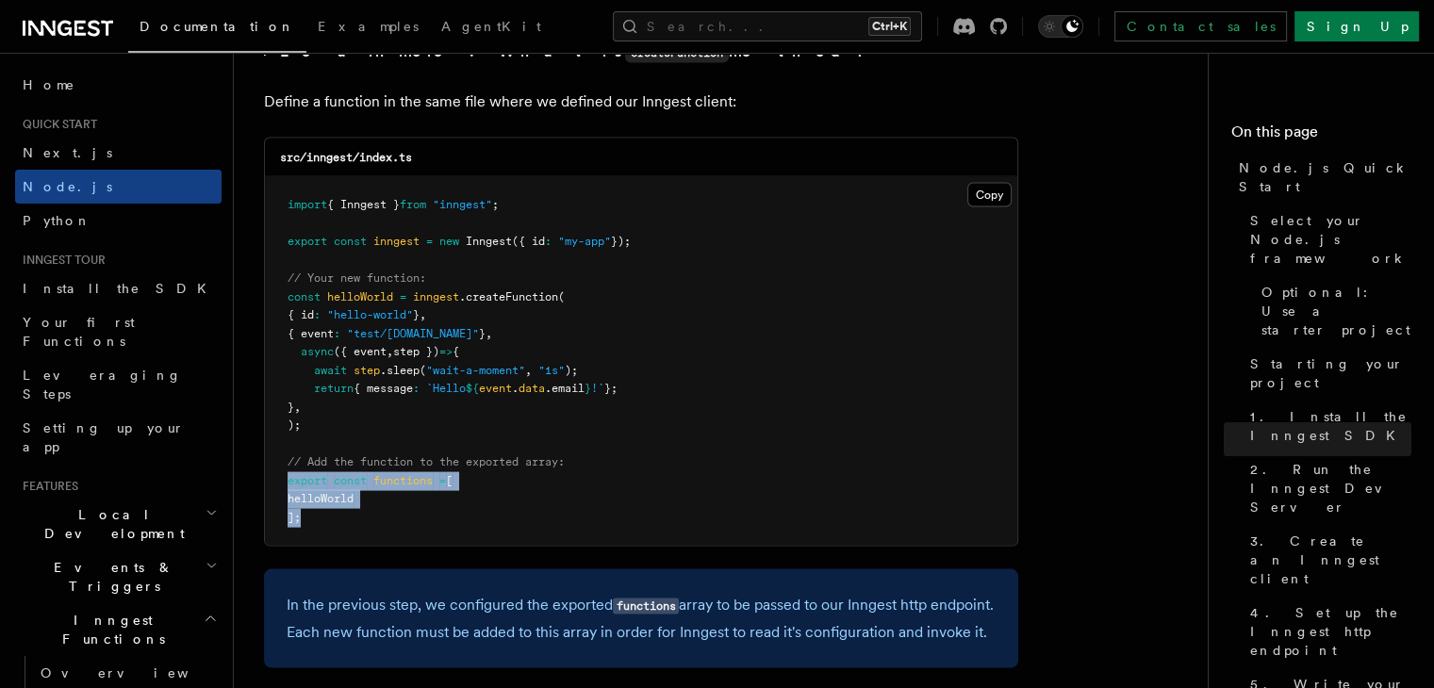
copy code "export const functions = [ helloWorld ];"
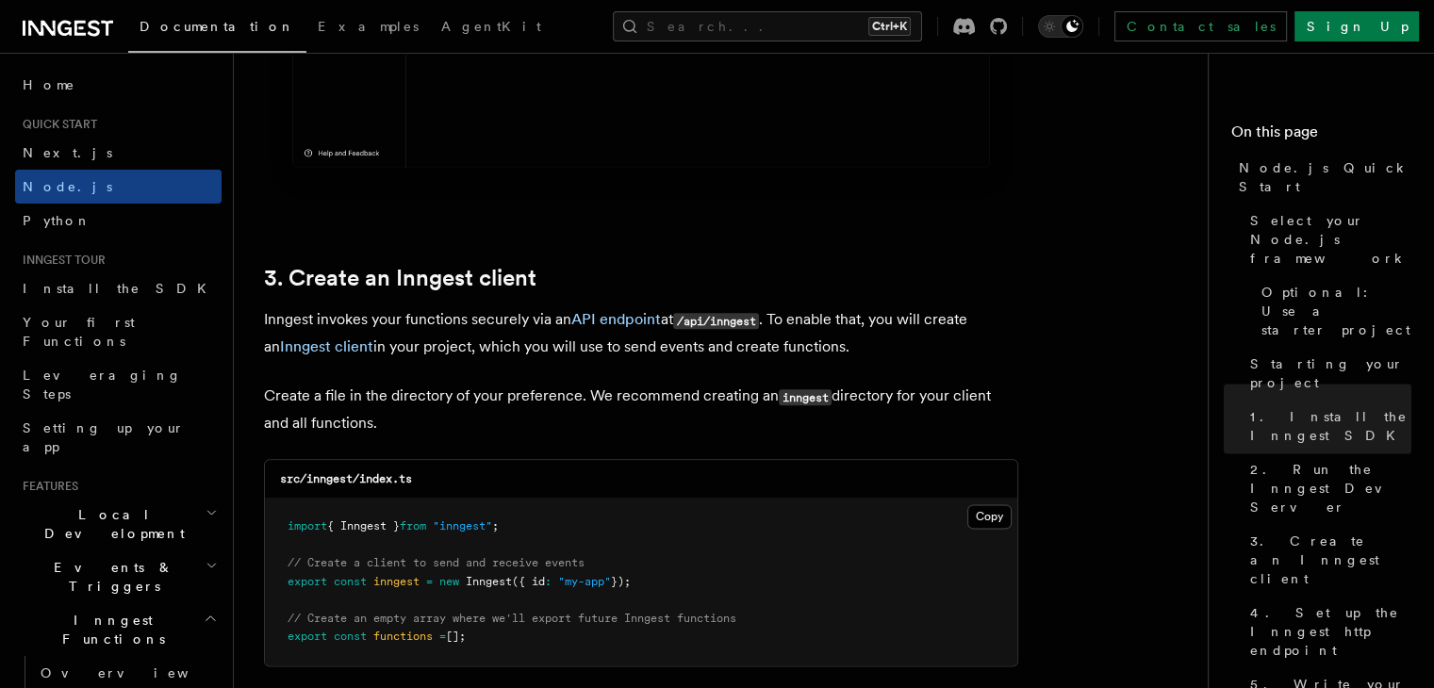
scroll to position [2131, 0]
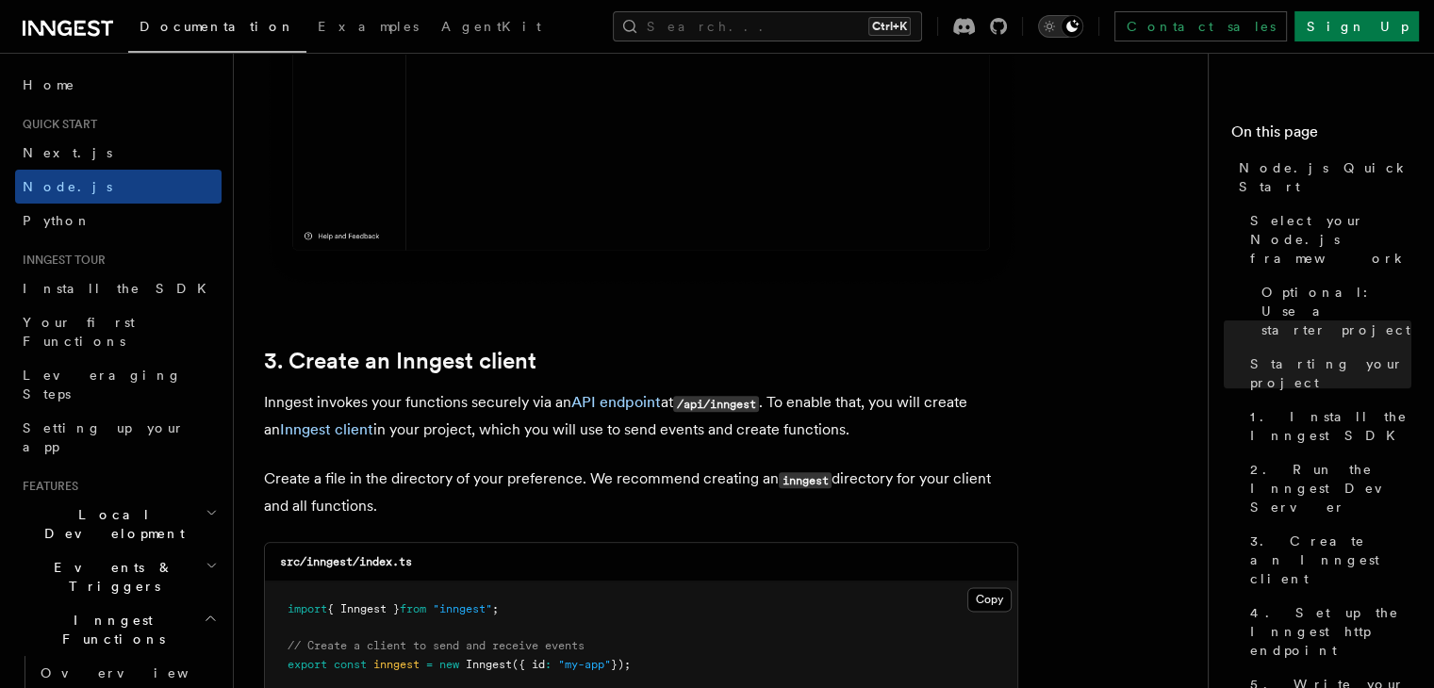
click at [1059, 23] on icon "Toggle dark mode" at bounding box center [1049, 26] width 19 height 19
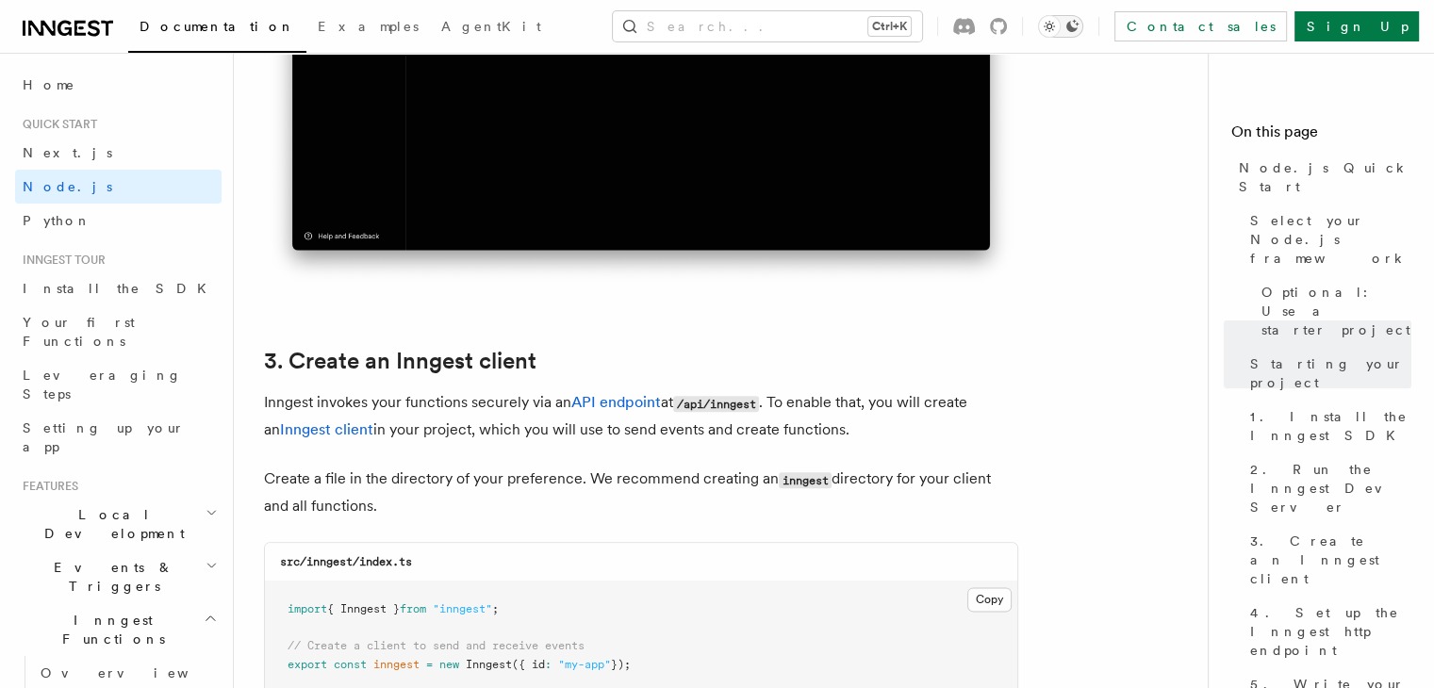
click at [1059, 23] on icon "Toggle dark mode" at bounding box center [1049, 26] width 19 height 19
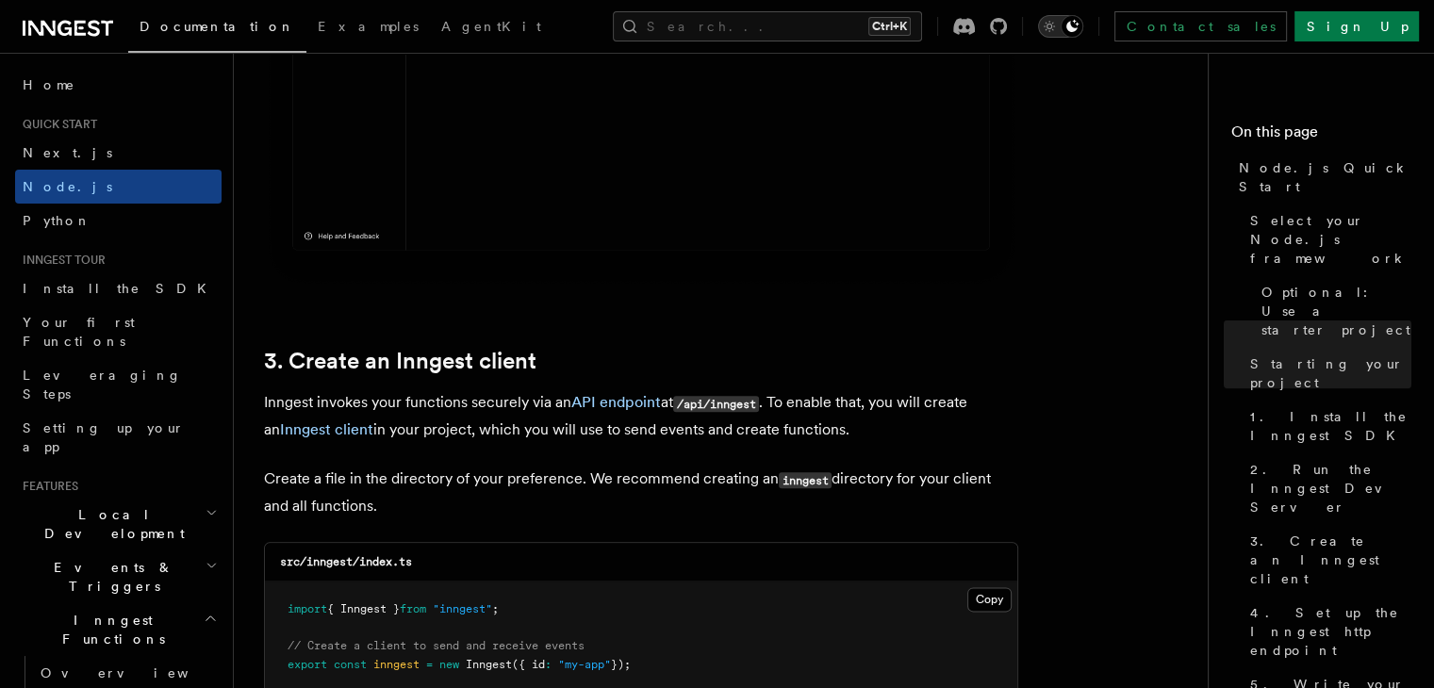
click at [1059, 23] on icon "Toggle dark mode" at bounding box center [1049, 26] width 19 height 19
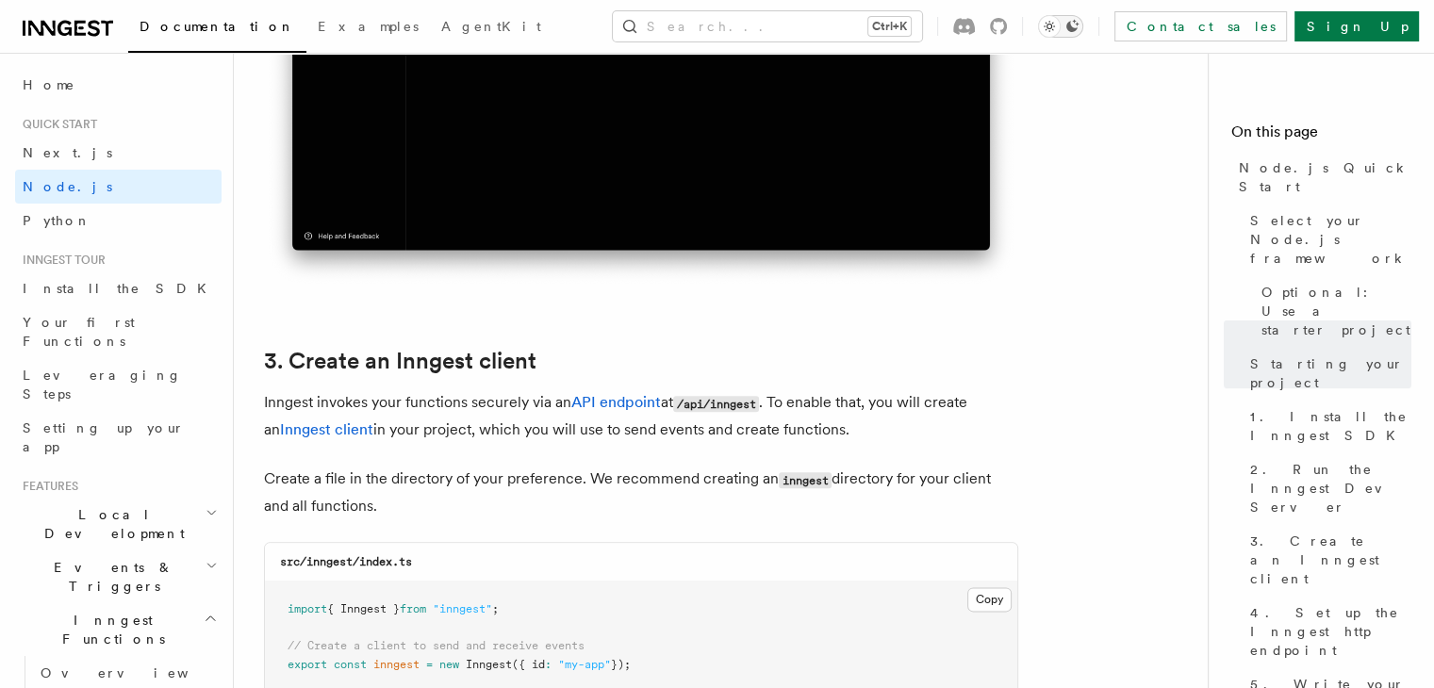
click at [1059, 23] on icon "Toggle dark mode" at bounding box center [1049, 26] width 19 height 19
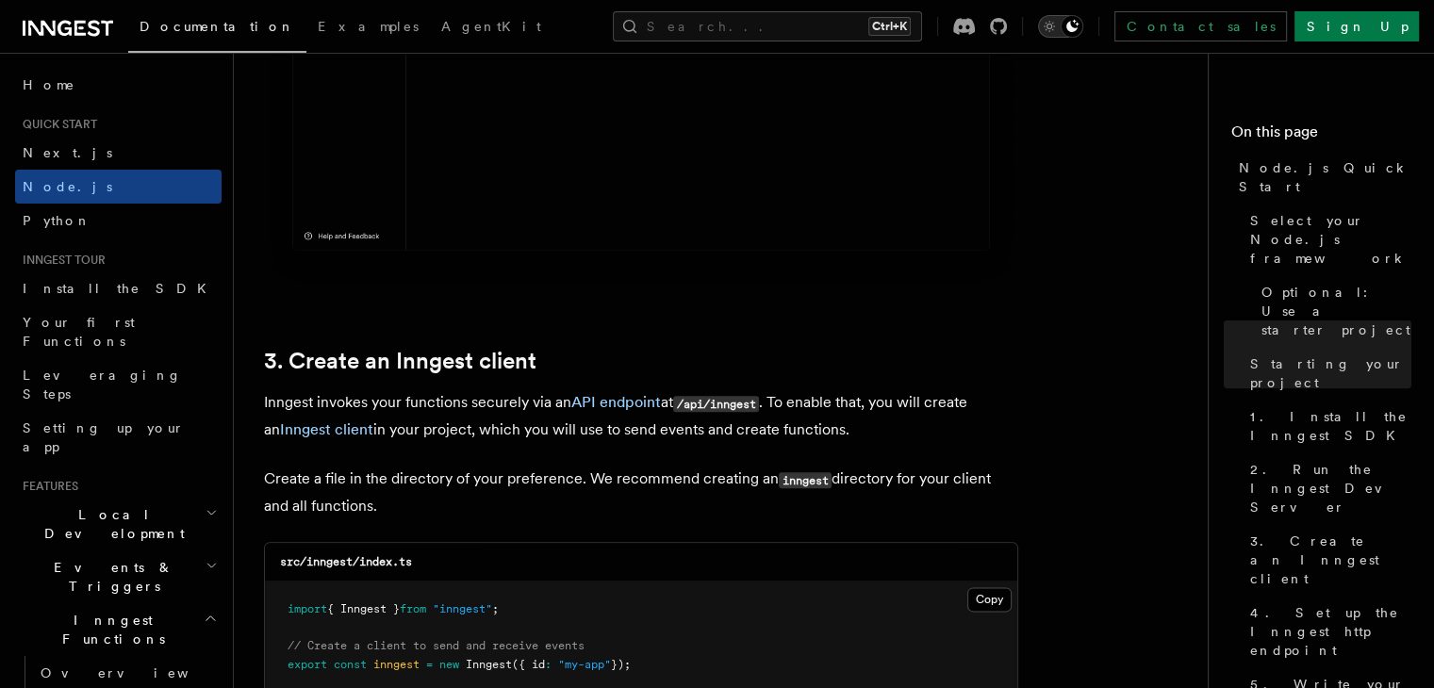
click at [1059, 23] on icon "Toggle dark mode" at bounding box center [1049, 26] width 19 height 19
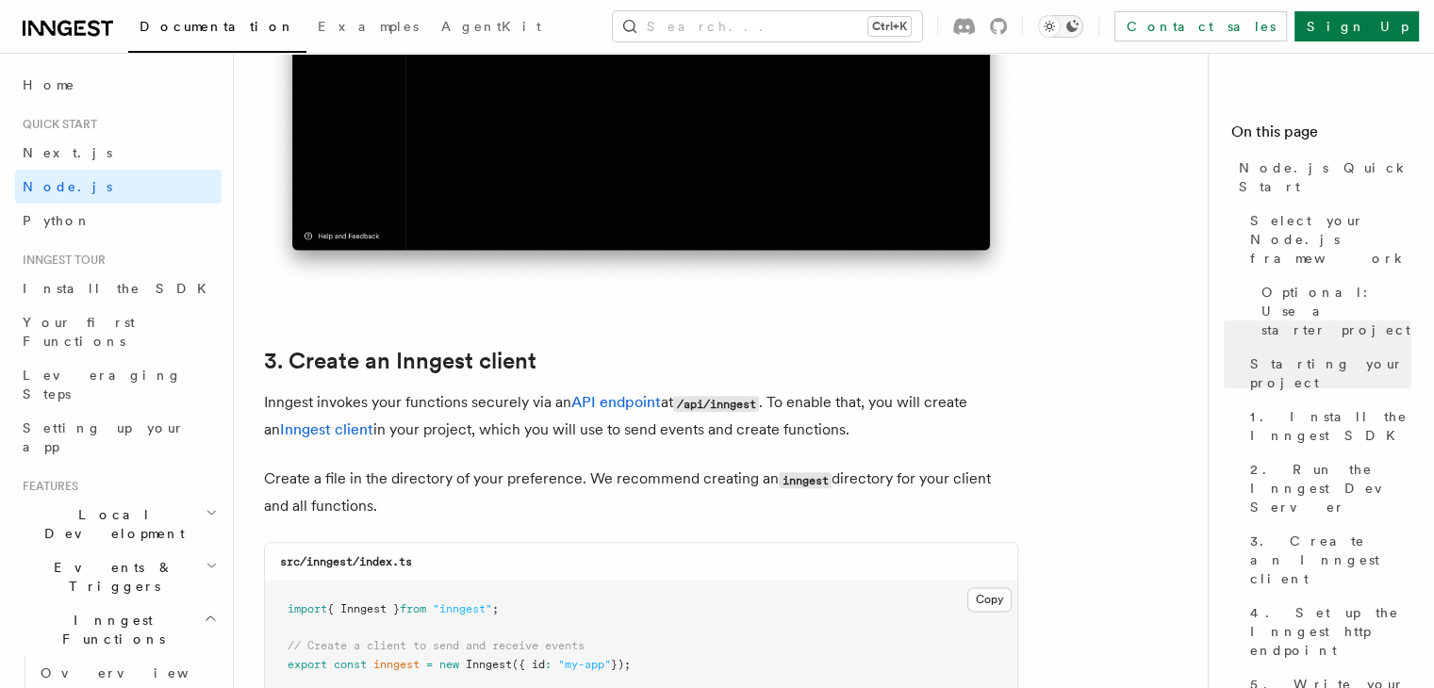
click at [1059, 23] on icon "Toggle dark mode" at bounding box center [1049, 26] width 19 height 19
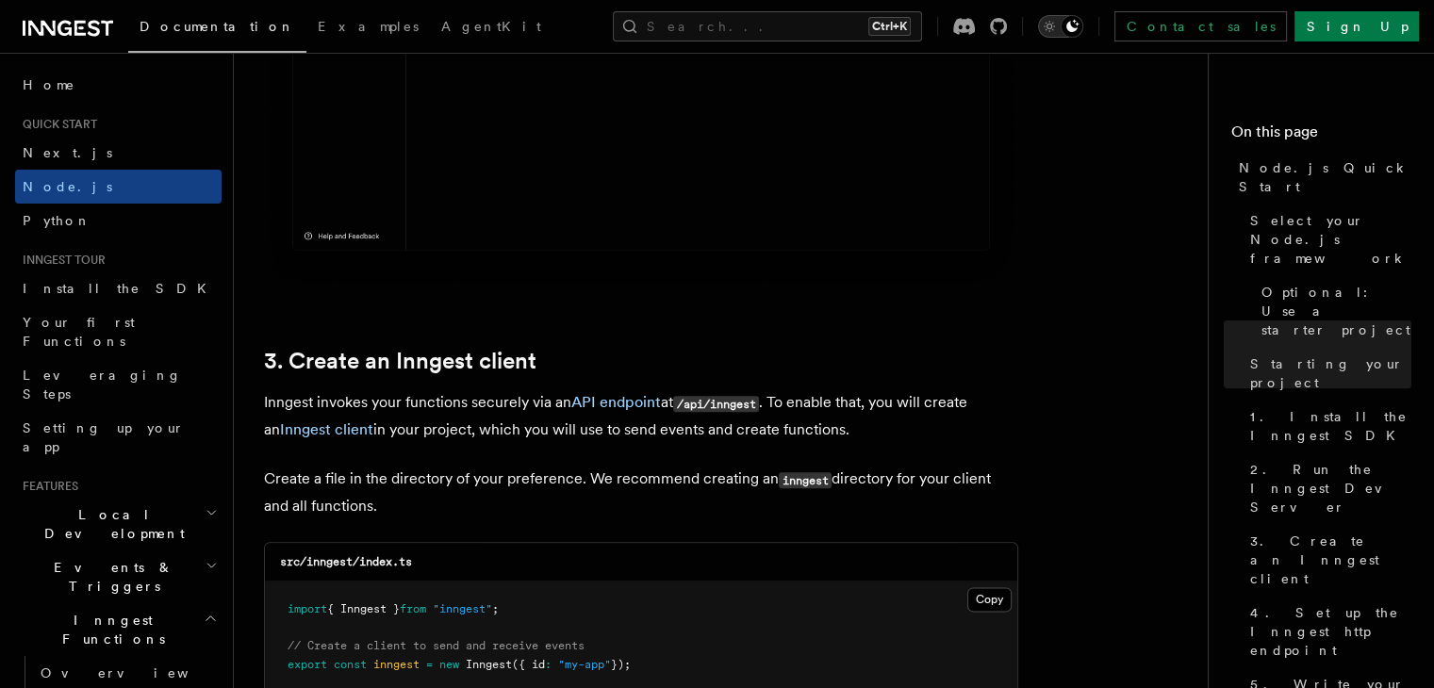
click at [1059, 23] on icon "Toggle dark mode" at bounding box center [1049, 26] width 19 height 19
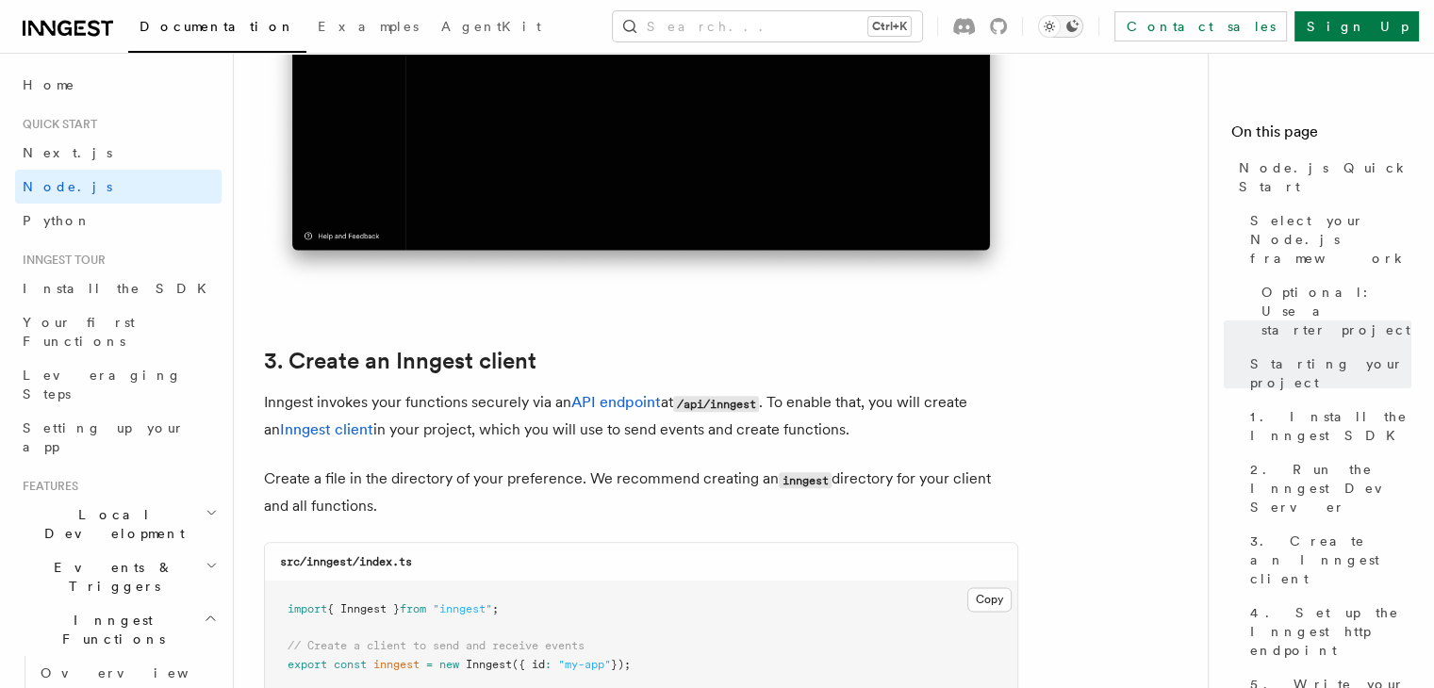
click at [1059, 23] on icon "Toggle dark mode" at bounding box center [1049, 26] width 19 height 19
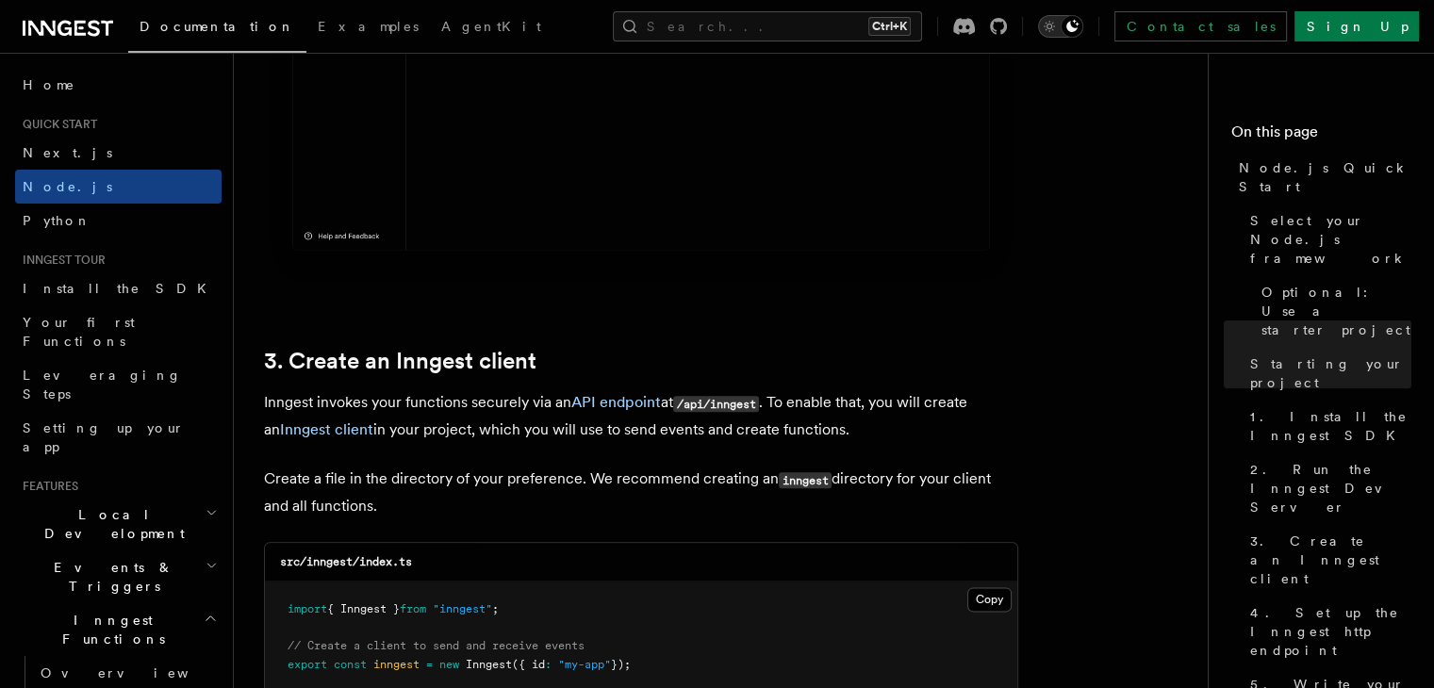
click at [1059, 23] on icon "Toggle dark mode" at bounding box center [1049, 26] width 19 height 19
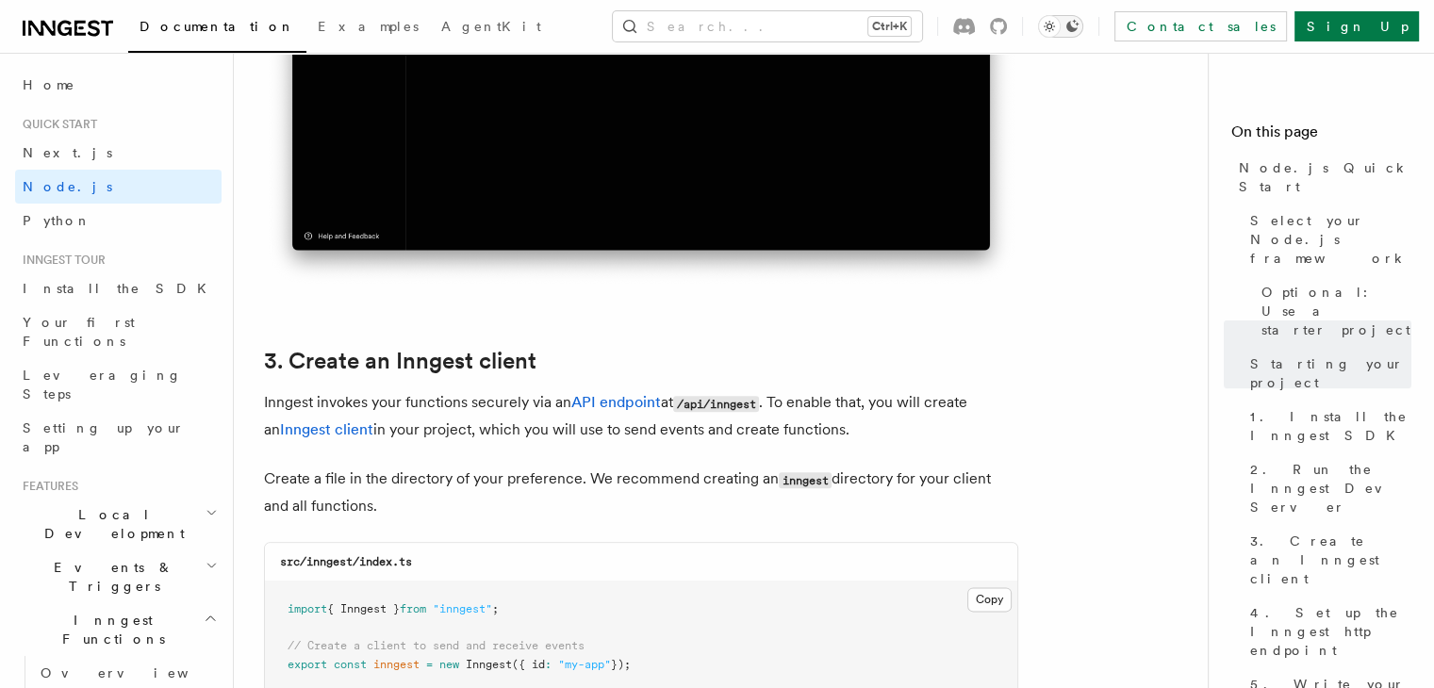
click at [1059, 23] on icon "Toggle dark mode" at bounding box center [1049, 26] width 19 height 19
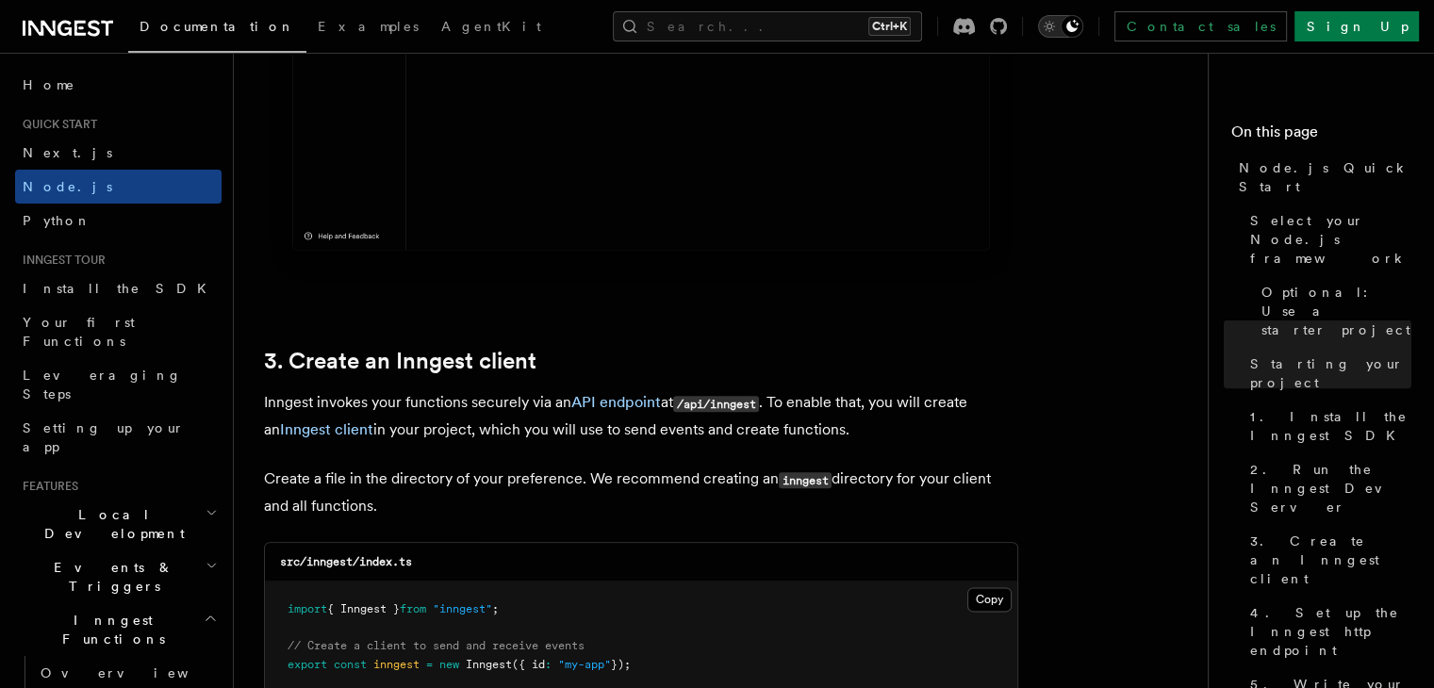
click at [1059, 23] on icon "Toggle dark mode" at bounding box center [1049, 26] width 19 height 19
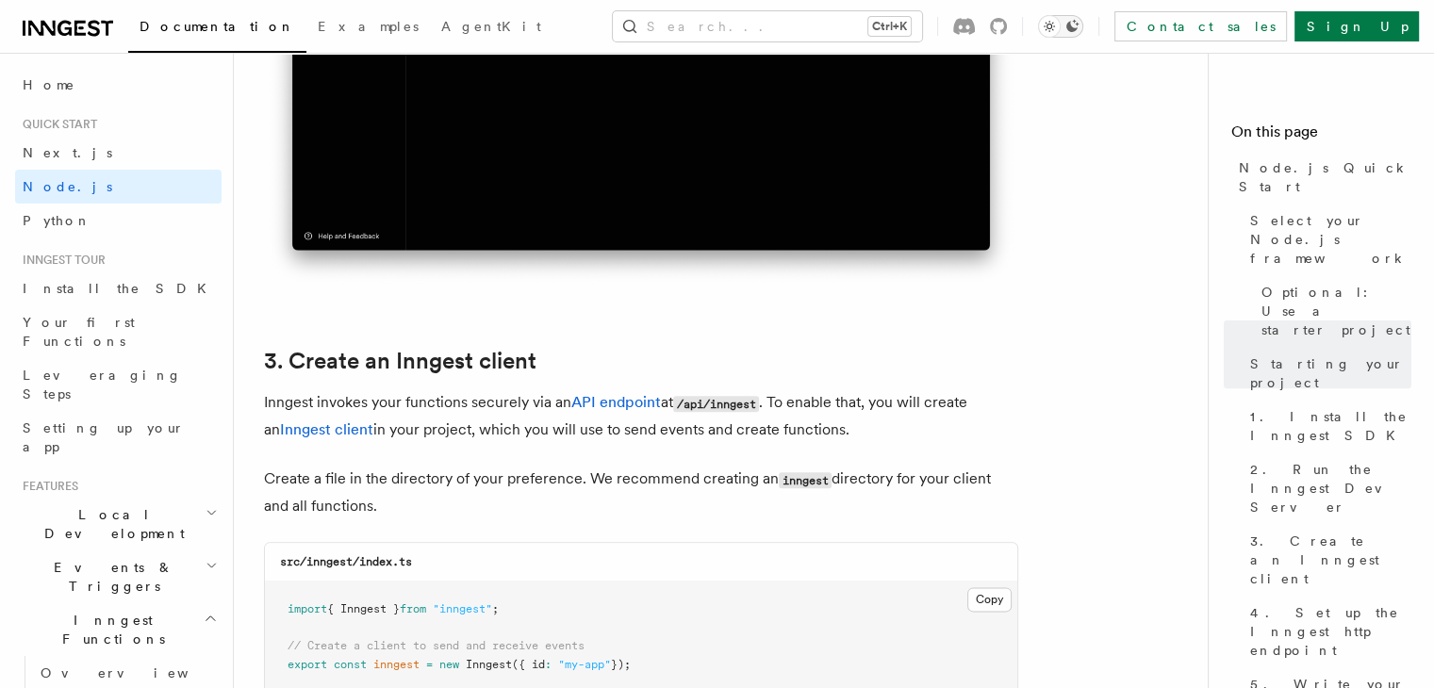
click at [1059, 23] on icon "Toggle dark mode" at bounding box center [1049, 26] width 19 height 19
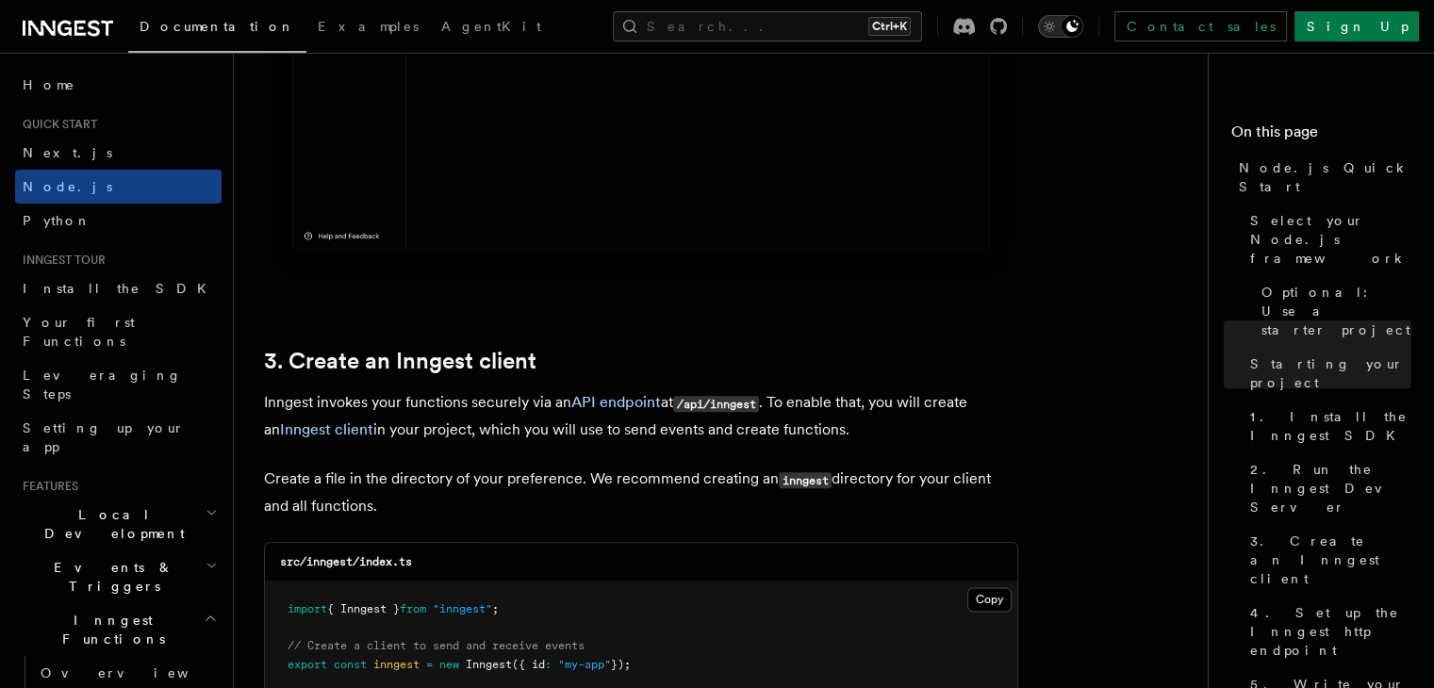
click at [1059, 23] on icon "Toggle dark mode" at bounding box center [1049, 26] width 19 height 19
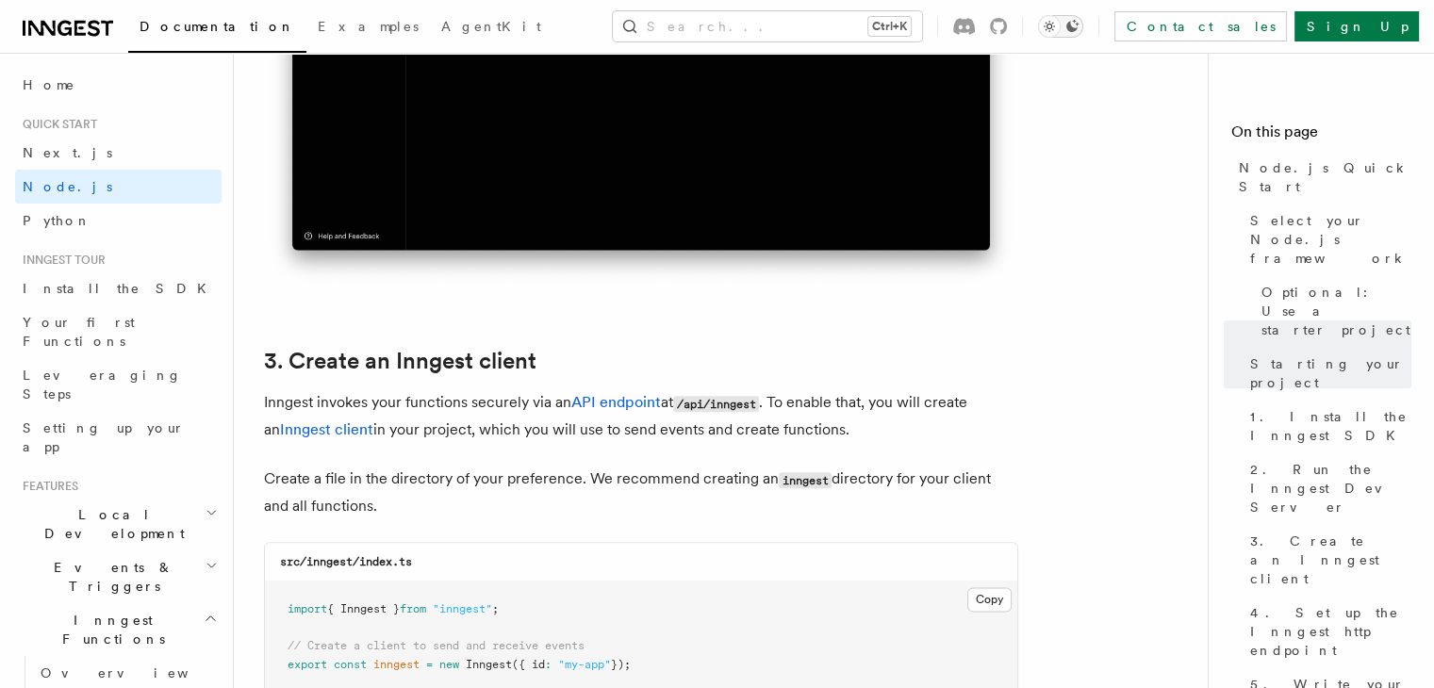
click at [1059, 23] on icon "Toggle dark mode" at bounding box center [1049, 26] width 19 height 19
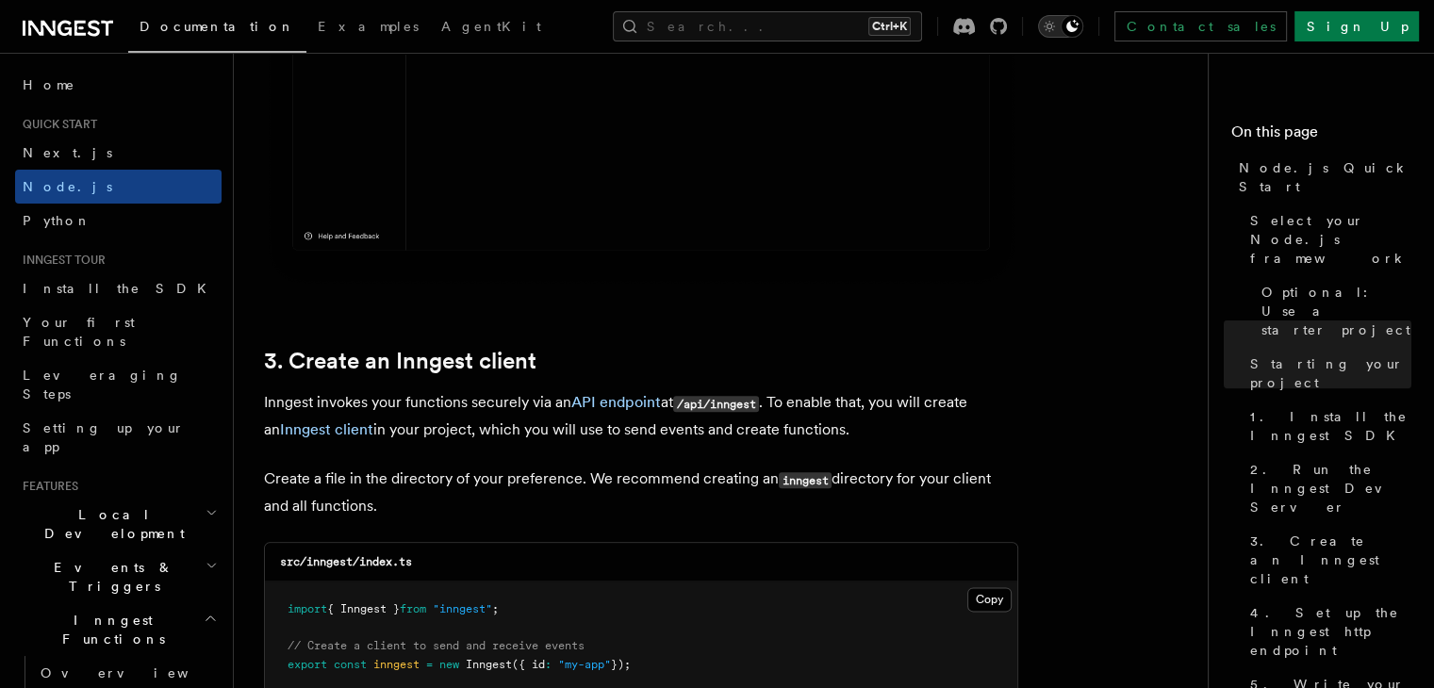
click at [1059, 23] on icon "Toggle dark mode" at bounding box center [1049, 26] width 19 height 19
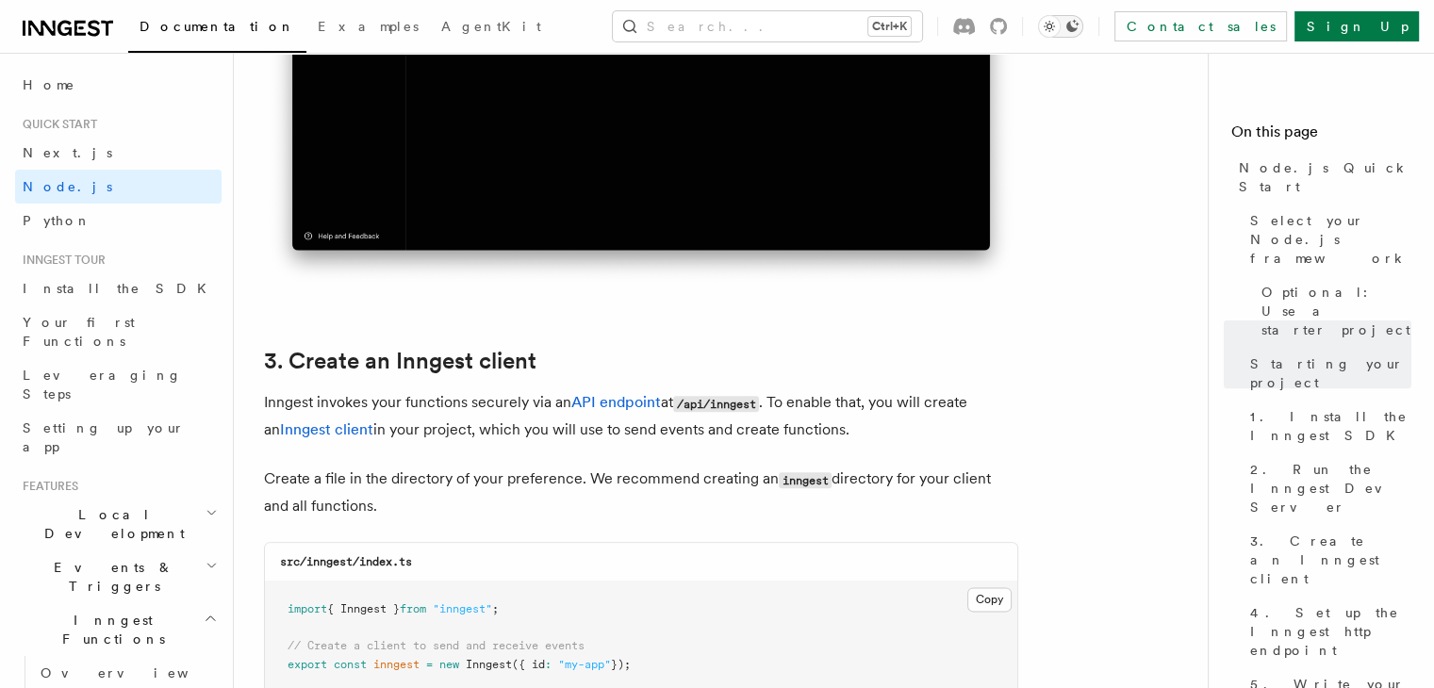
click at [1059, 23] on icon "Toggle dark mode" at bounding box center [1049, 26] width 19 height 19
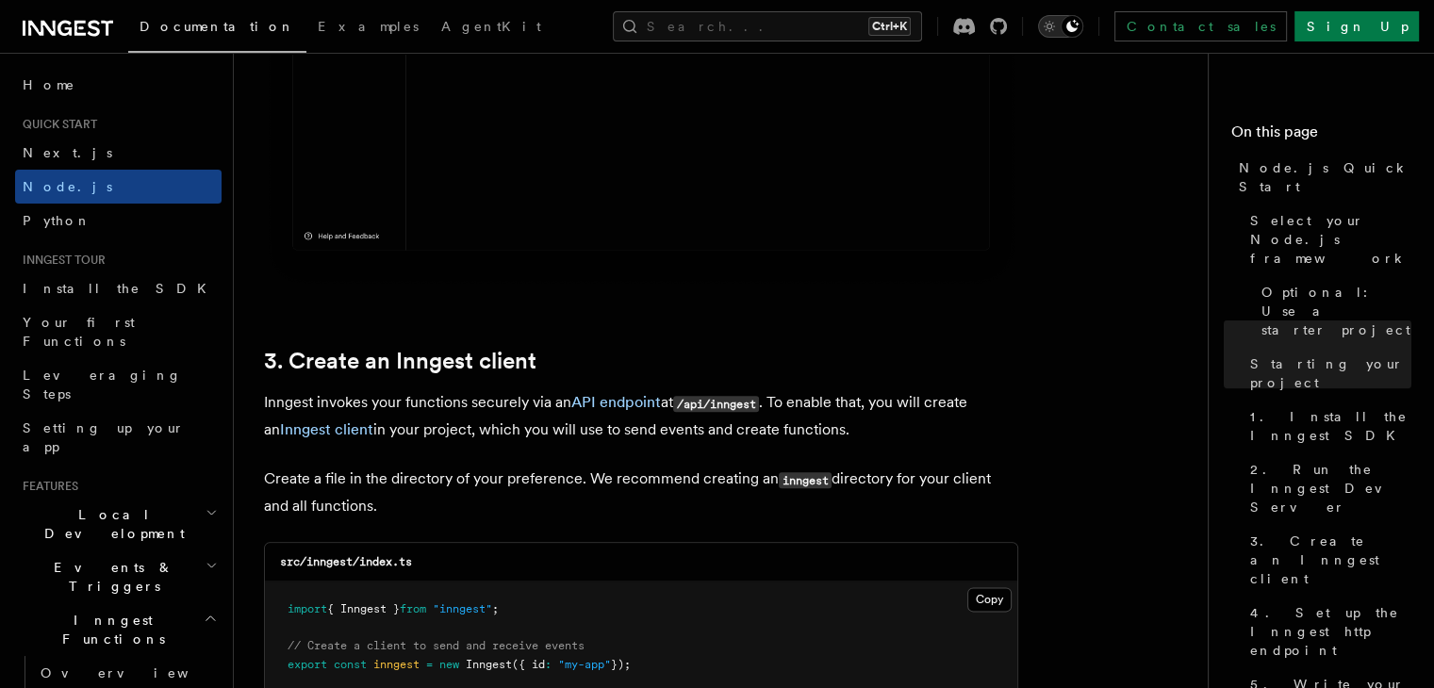
click at [1059, 23] on icon "Toggle dark mode" at bounding box center [1049, 26] width 19 height 19
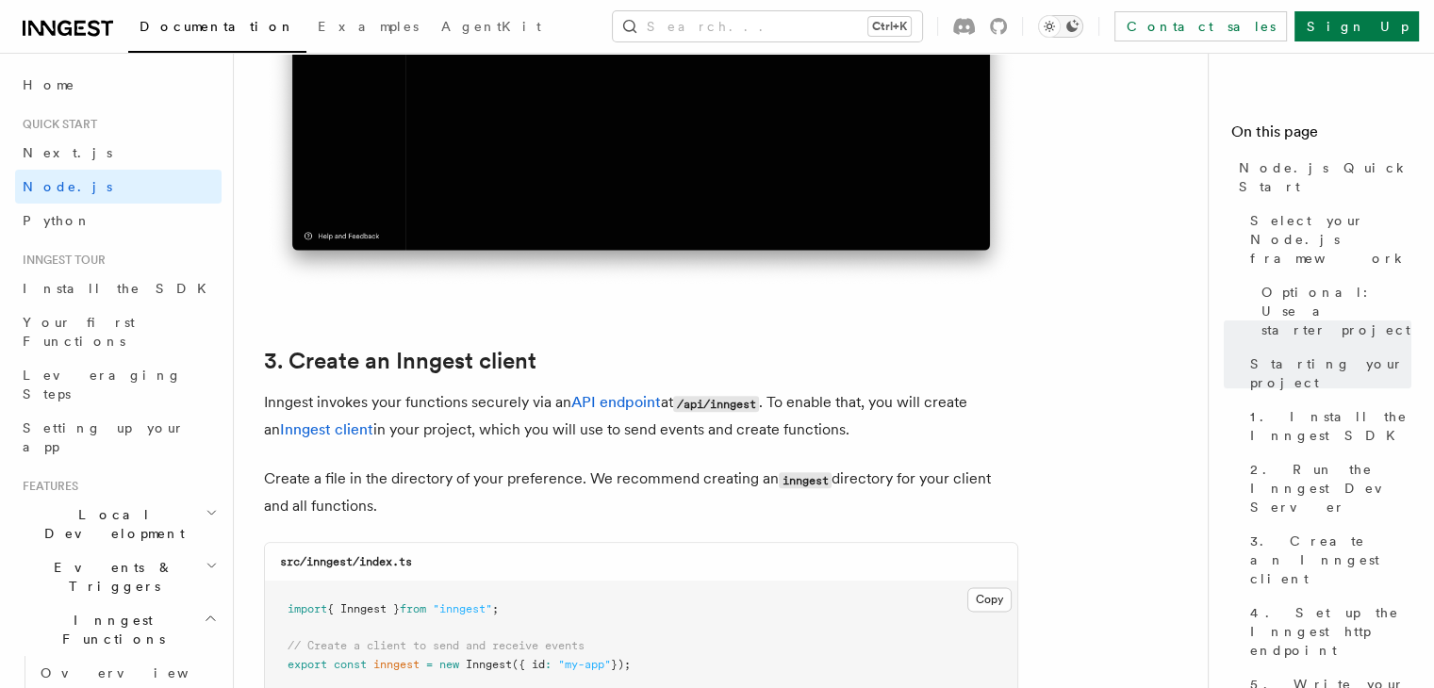
click at [1059, 23] on icon "Toggle dark mode" at bounding box center [1049, 26] width 19 height 19
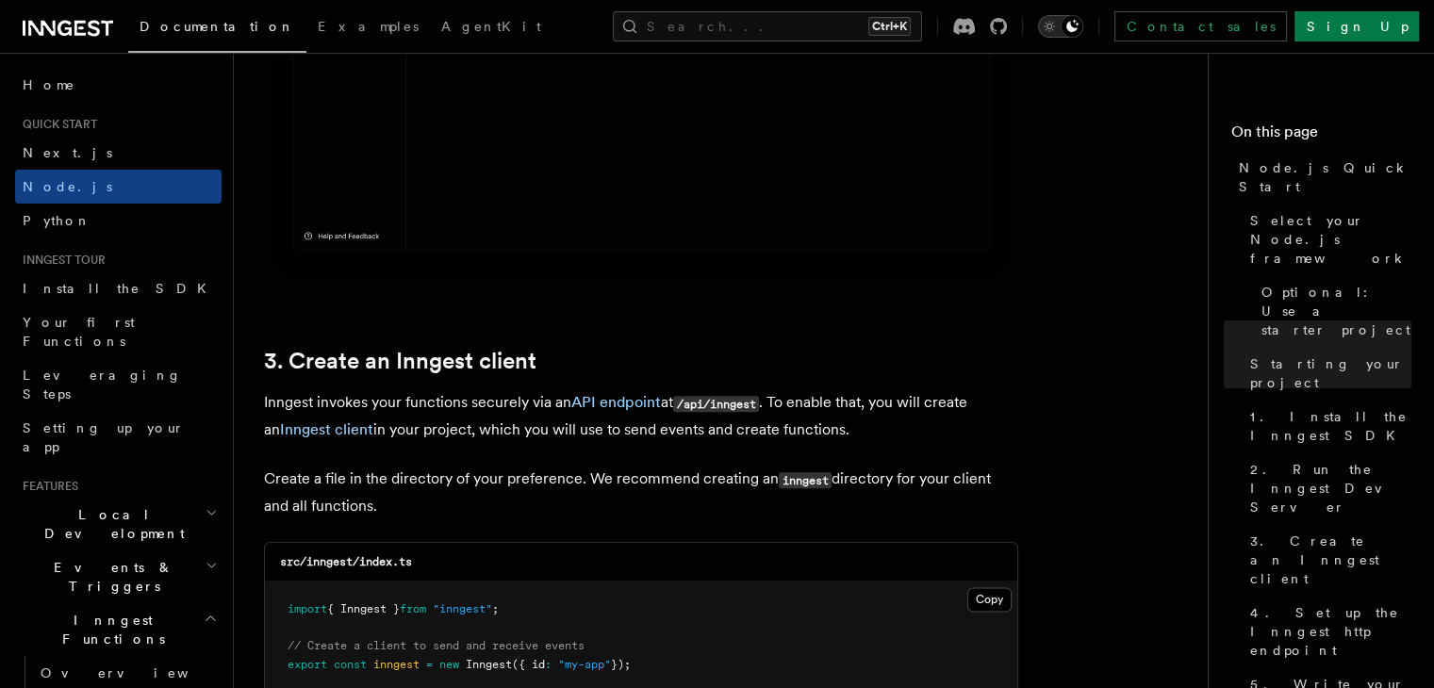
click at [1059, 23] on icon "Toggle dark mode" at bounding box center [1049, 26] width 19 height 19
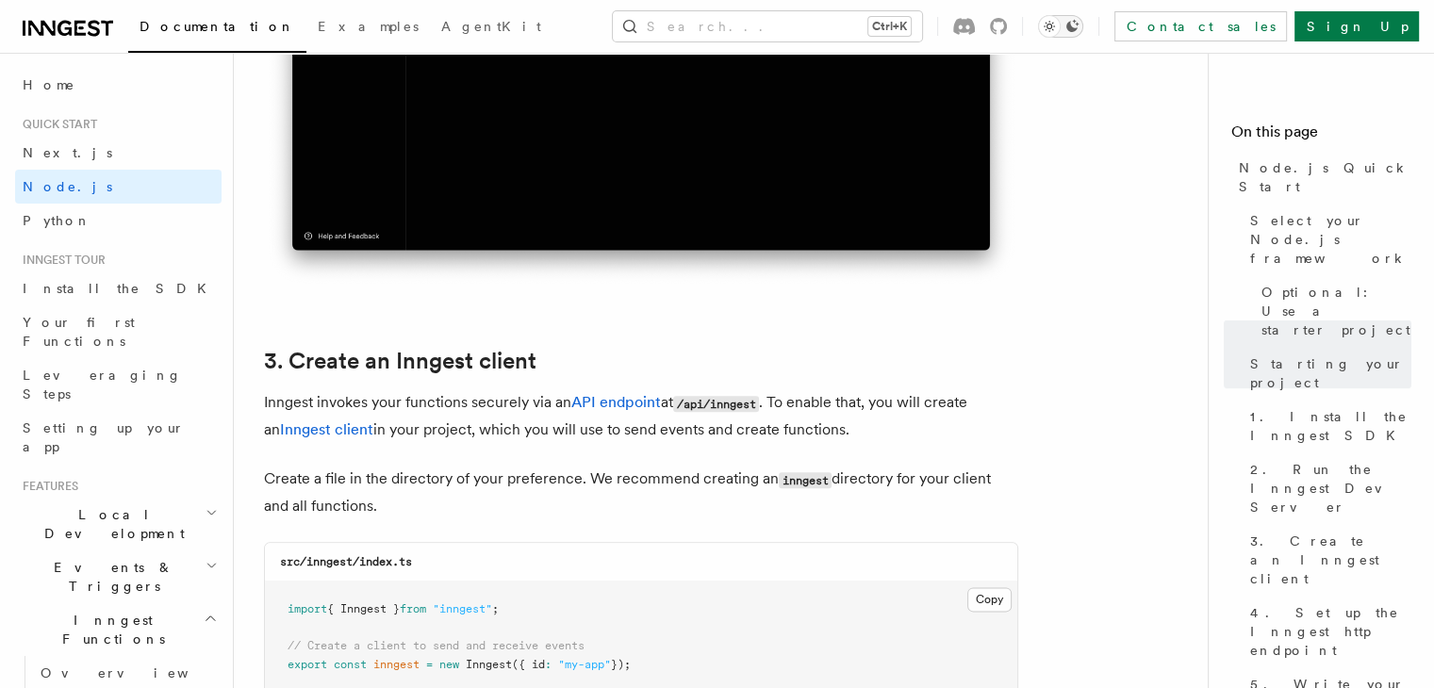
click at [1059, 23] on icon "Toggle dark mode" at bounding box center [1049, 26] width 19 height 19
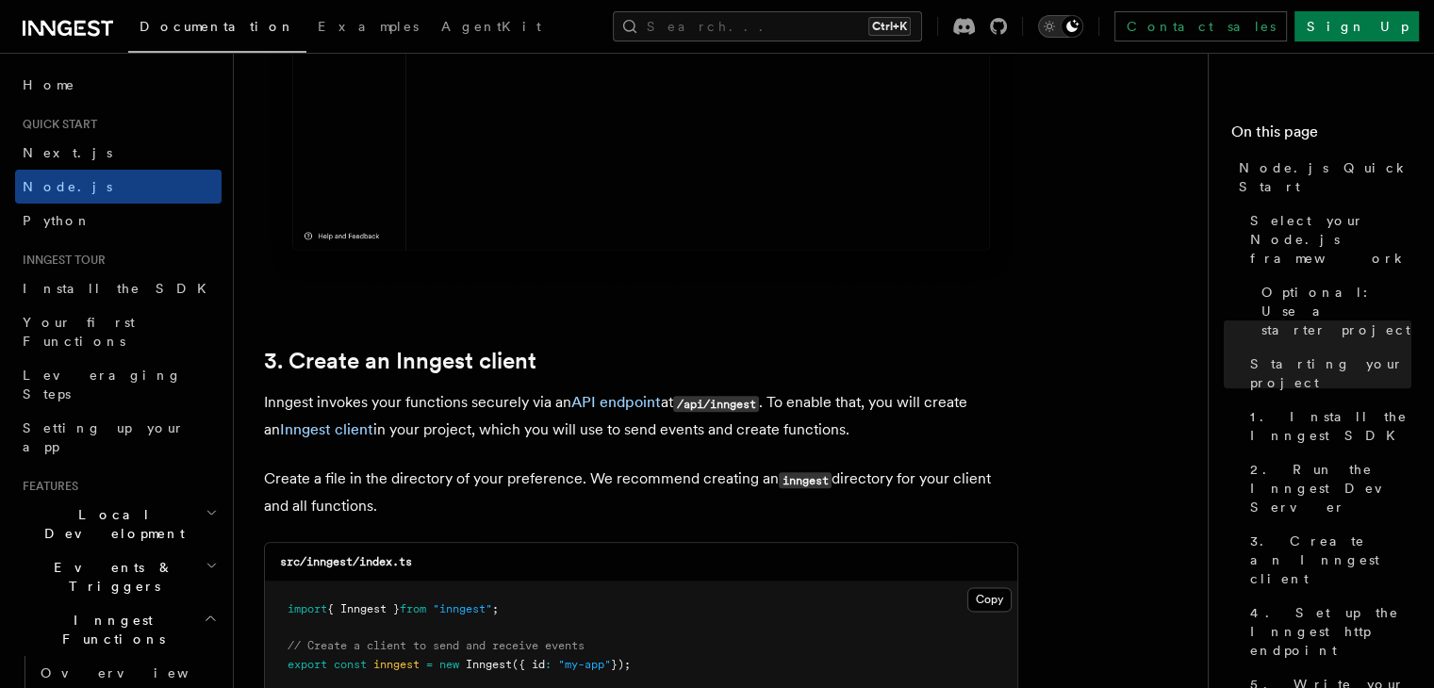
click at [1059, 23] on icon "Toggle dark mode" at bounding box center [1049, 26] width 19 height 19
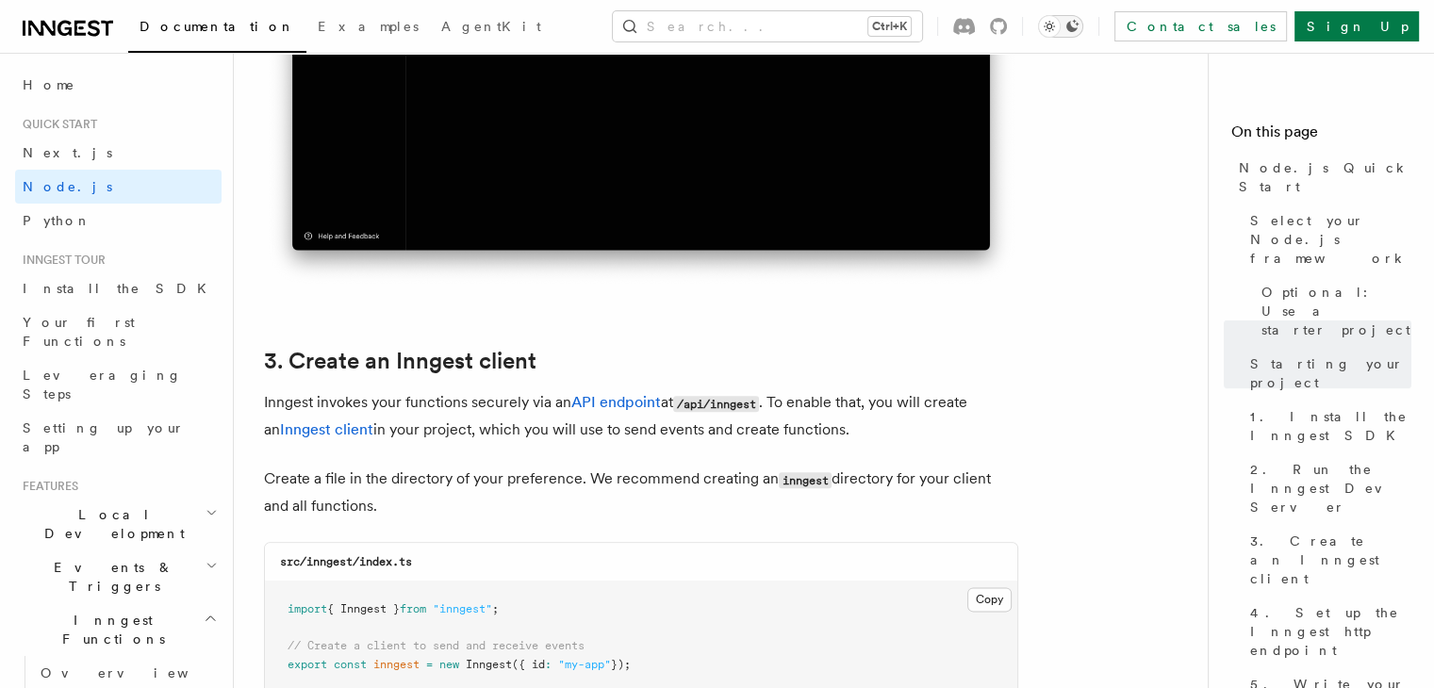
click at [1059, 23] on icon "Toggle dark mode" at bounding box center [1049, 26] width 19 height 19
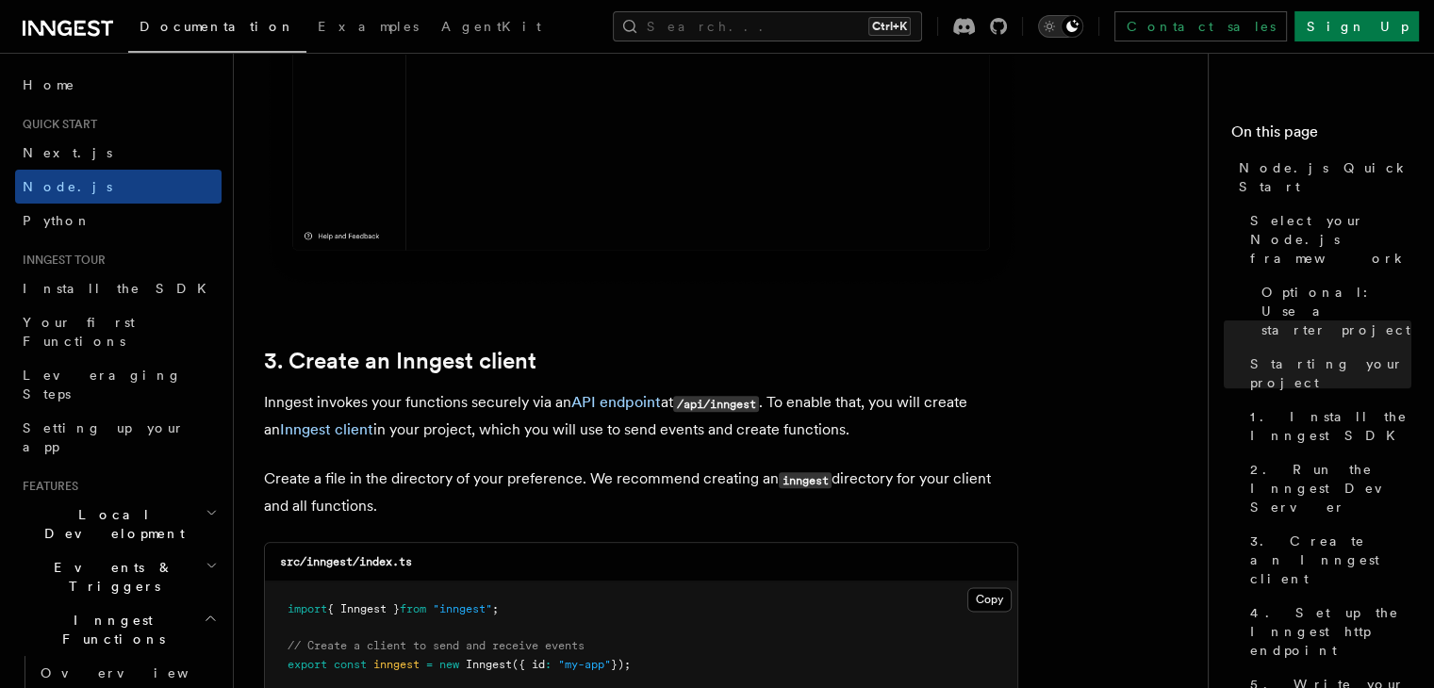
click at [1059, 23] on icon "Toggle dark mode" at bounding box center [1049, 26] width 19 height 19
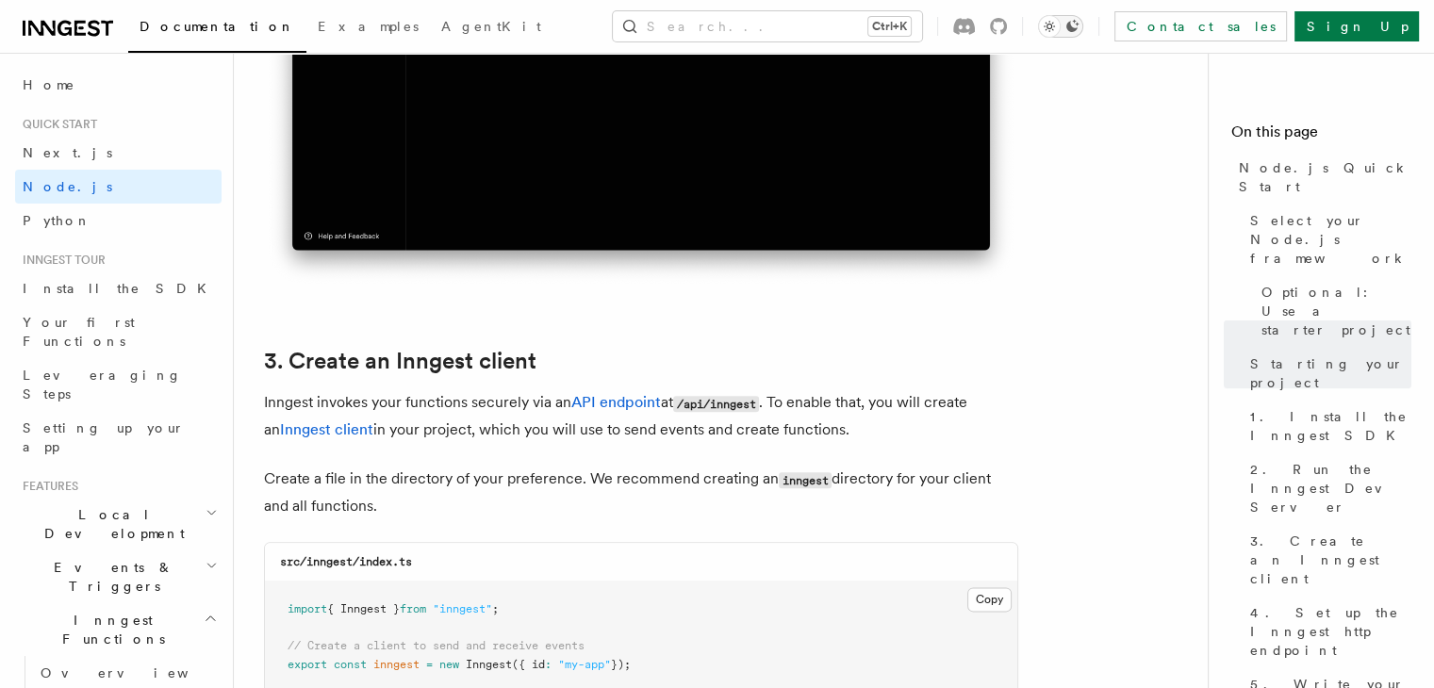
click at [1059, 23] on icon "Toggle dark mode" at bounding box center [1049, 26] width 19 height 19
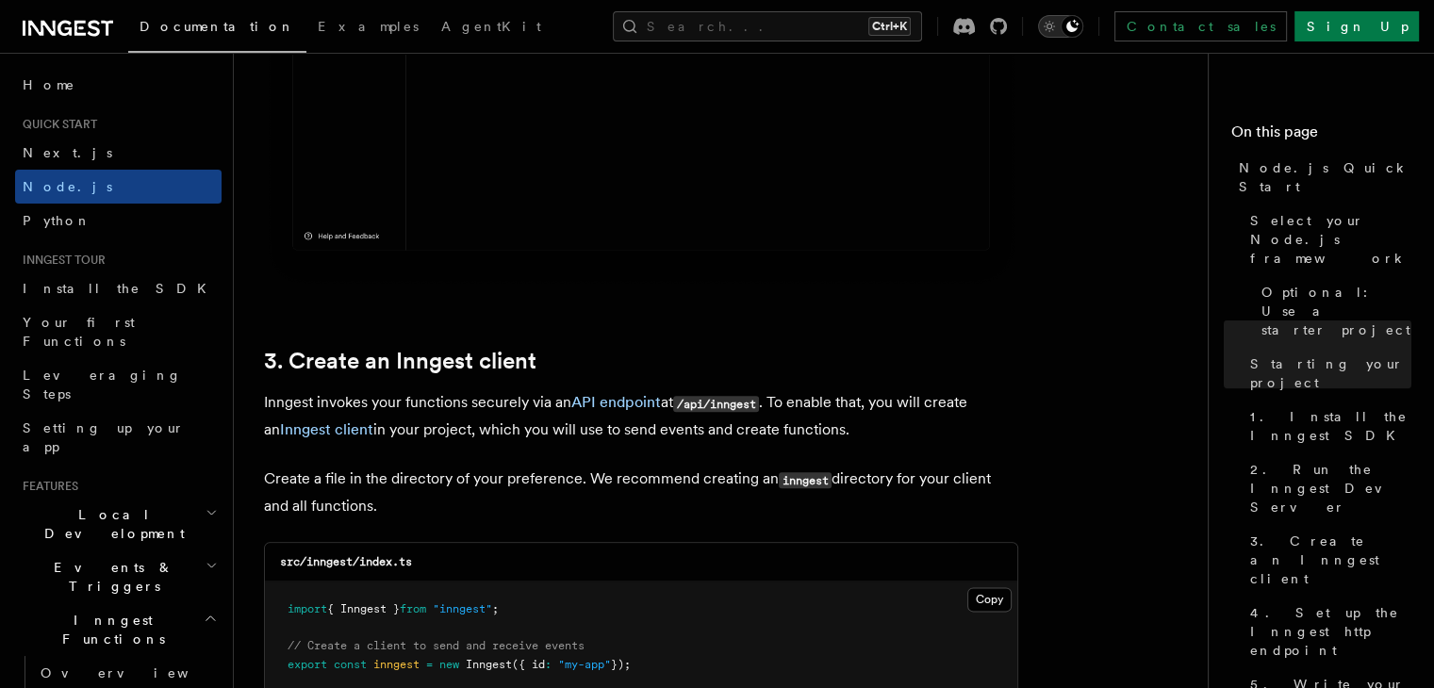
click at [1059, 23] on icon "Toggle dark mode" at bounding box center [1049, 26] width 19 height 19
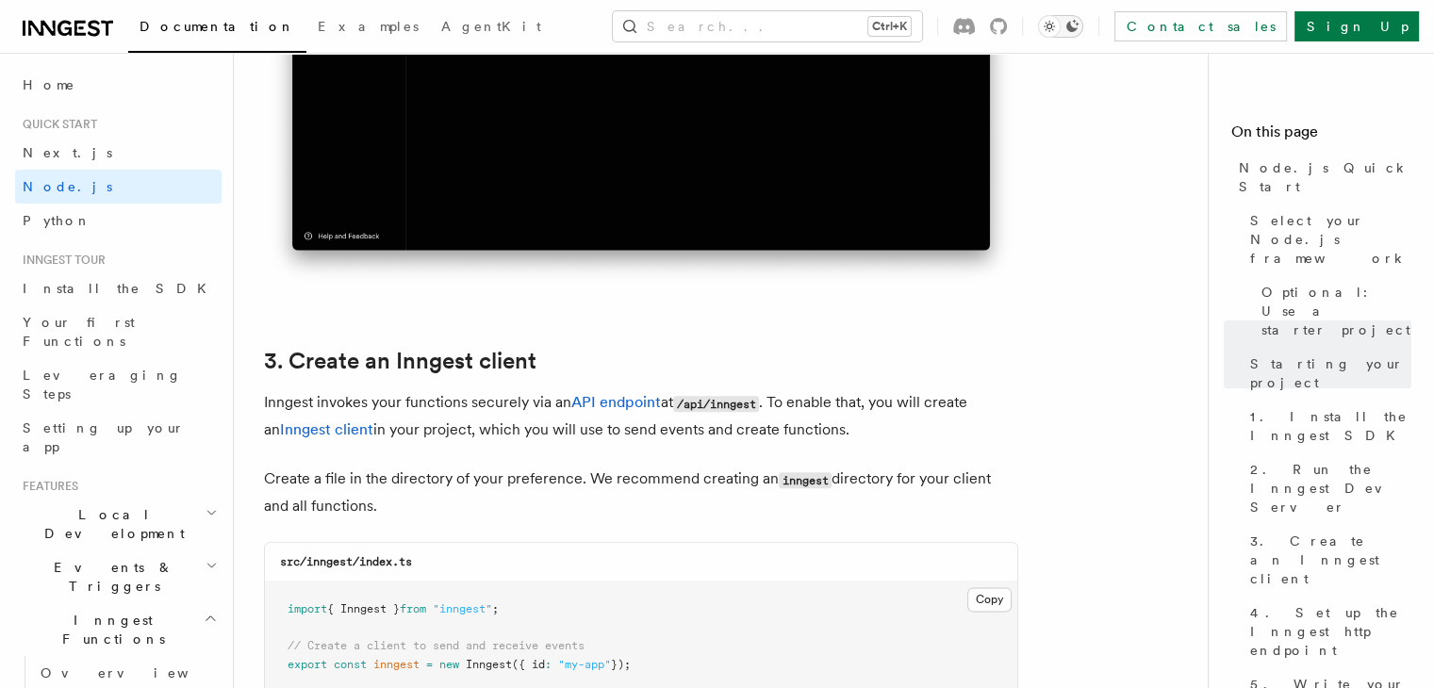
click at [1059, 23] on icon "Toggle dark mode" at bounding box center [1049, 26] width 19 height 19
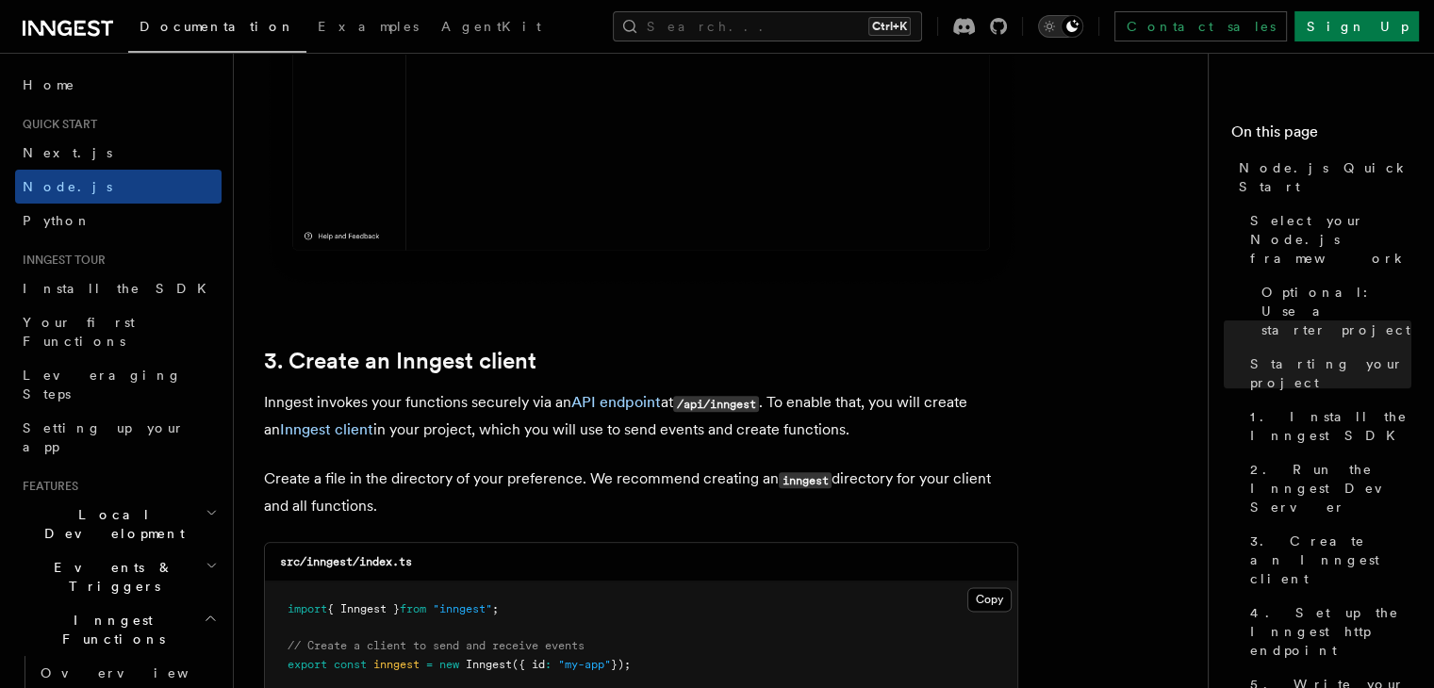
click at [1059, 23] on icon "Toggle dark mode" at bounding box center [1049, 26] width 19 height 19
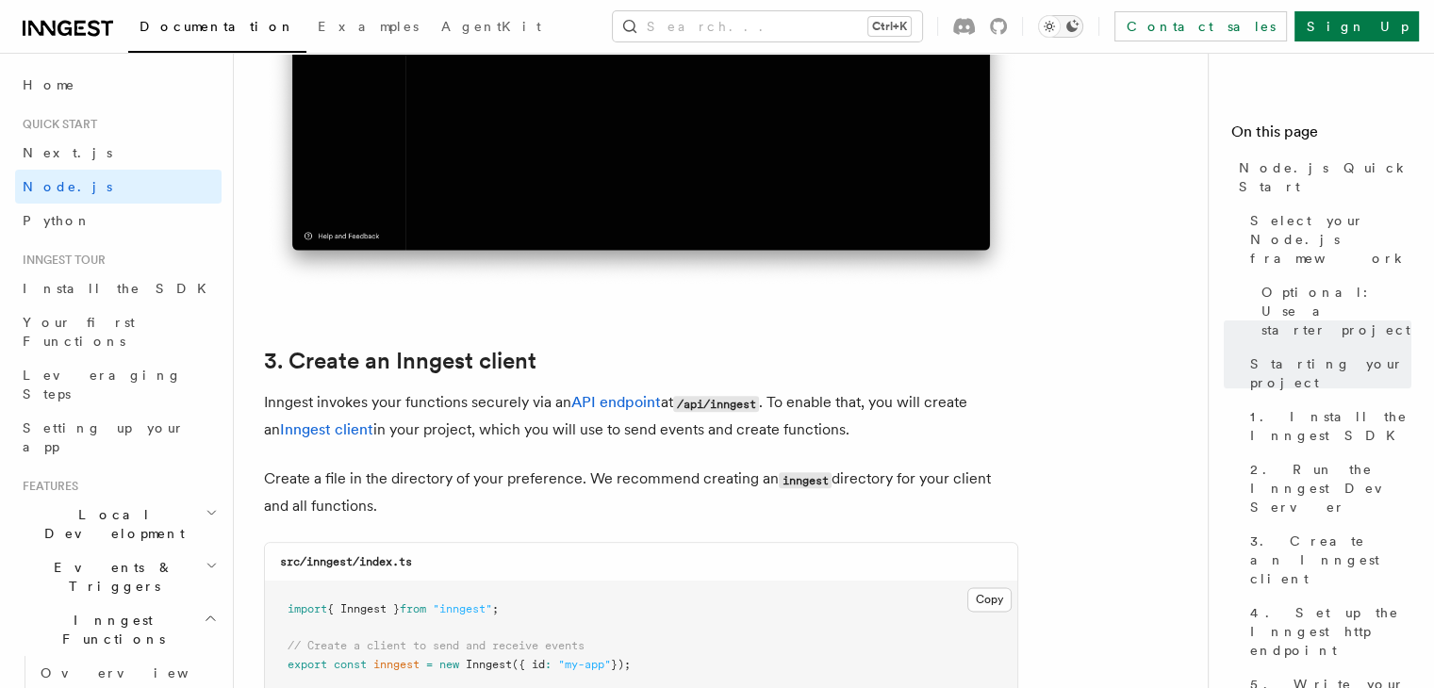
click at [1059, 23] on icon "Toggle dark mode" at bounding box center [1049, 26] width 19 height 19
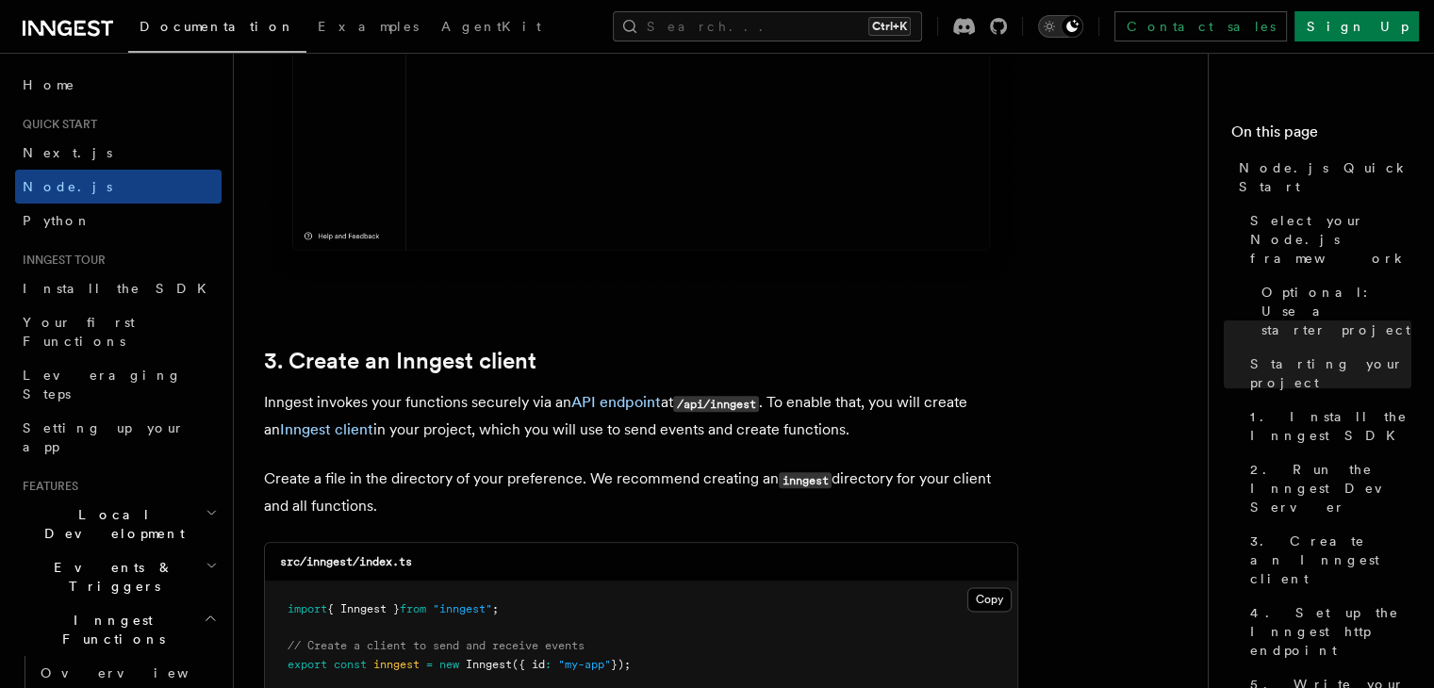
click at [1059, 23] on icon "Toggle dark mode" at bounding box center [1049, 26] width 19 height 19
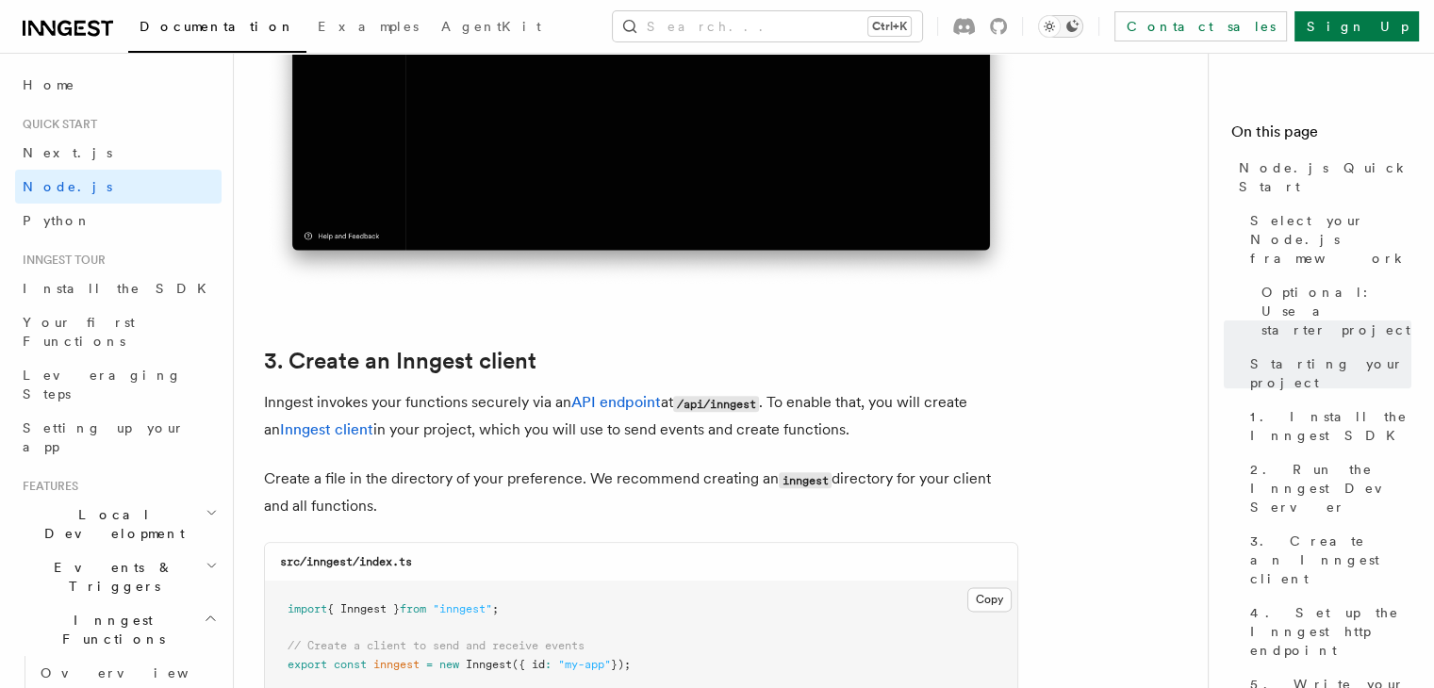
click at [1059, 23] on icon "Toggle dark mode" at bounding box center [1049, 26] width 19 height 19
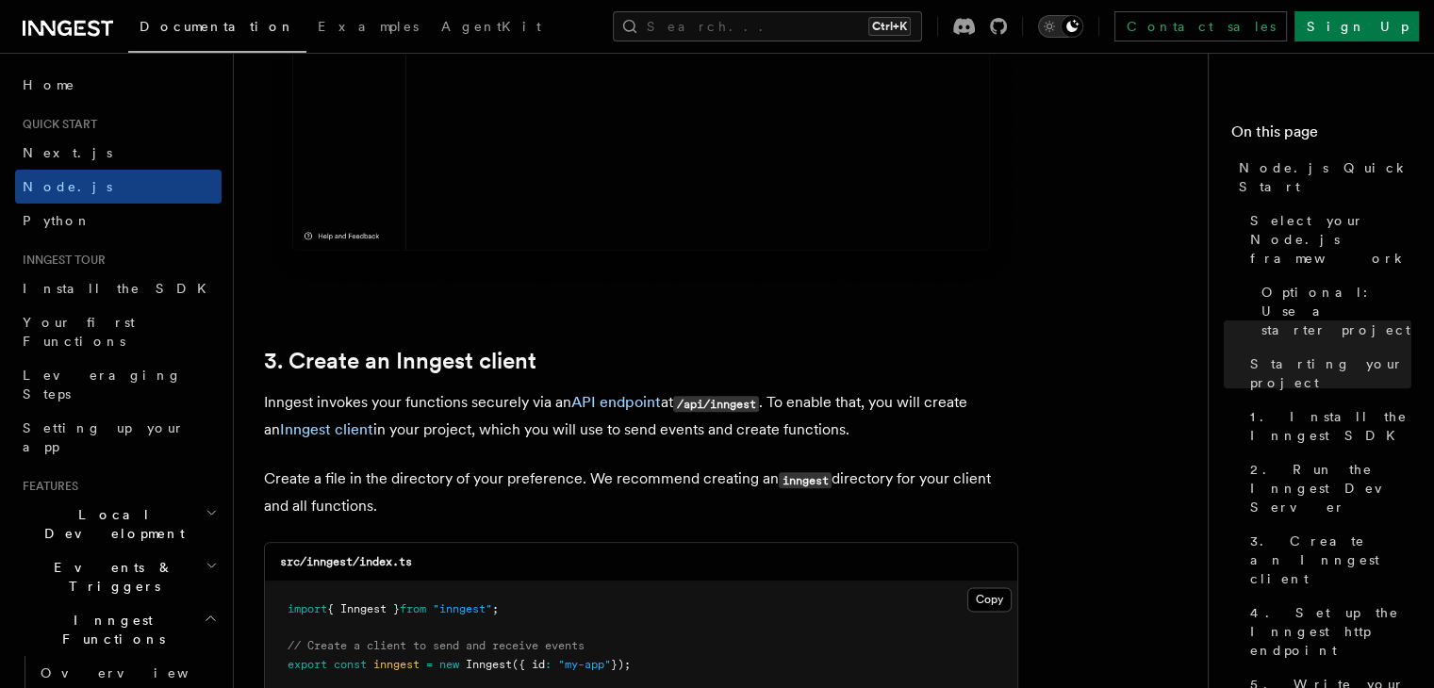
click at [1059, 23] on icon "Toggle dark mode" at bounding box center [1049, 26] width 19 height 19
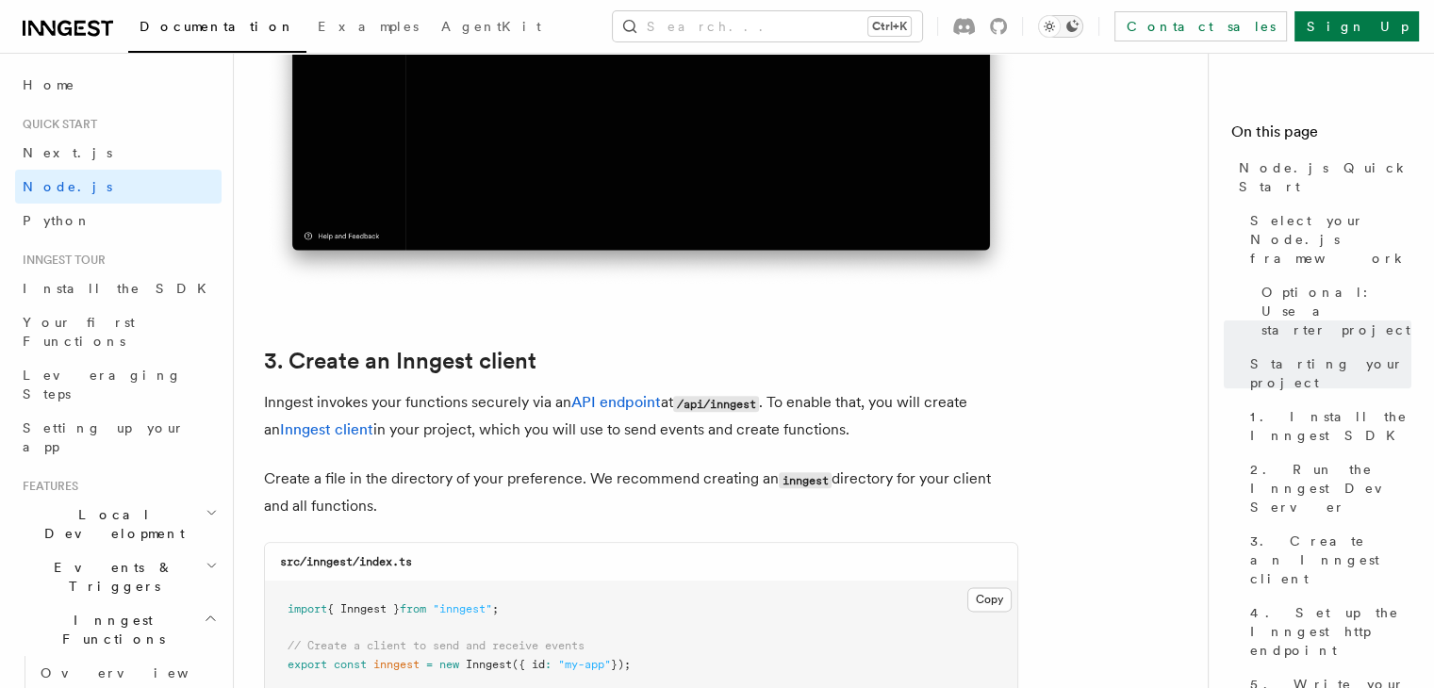
click at [1059, 23] on icon "Toggle dark mode" at bounding box center [1049, 26] width 19 height 19
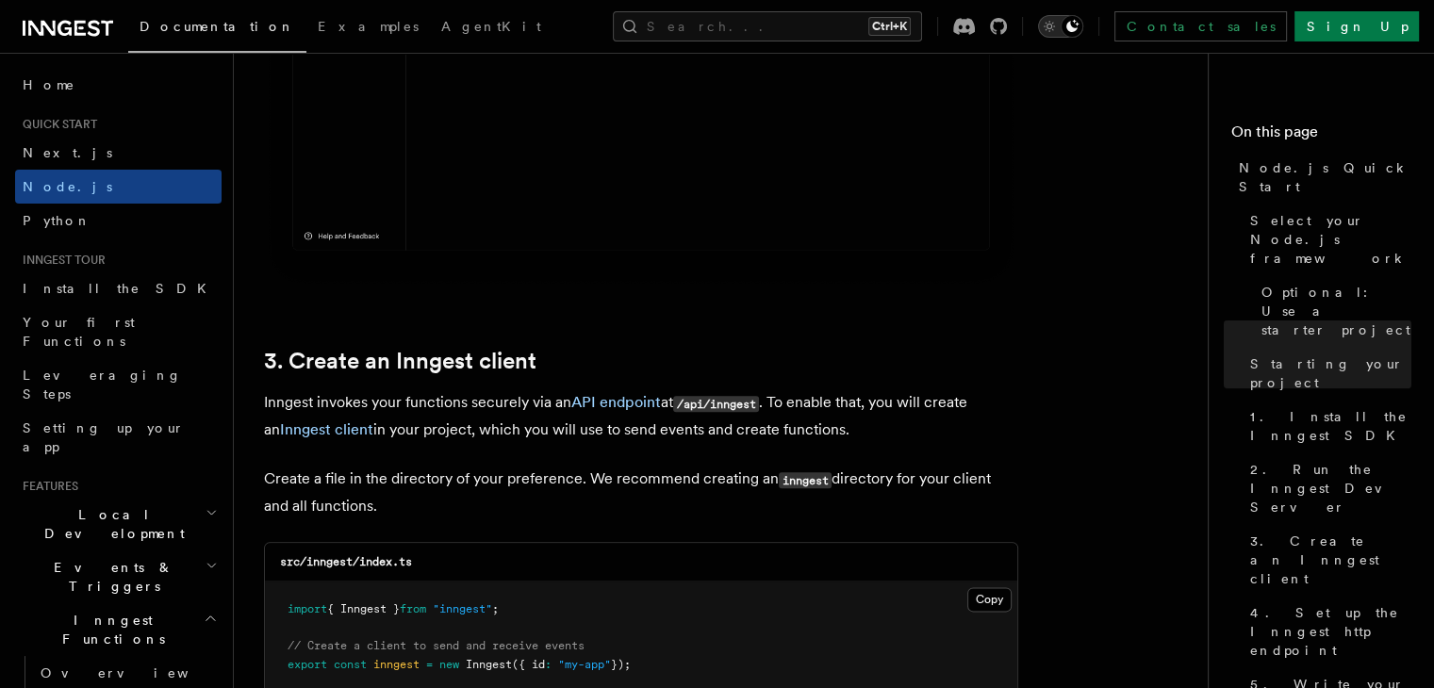
click at [1059, 23] on icon "Toggle dark mode" at bounding box center [1049, 26] width 19 height 19
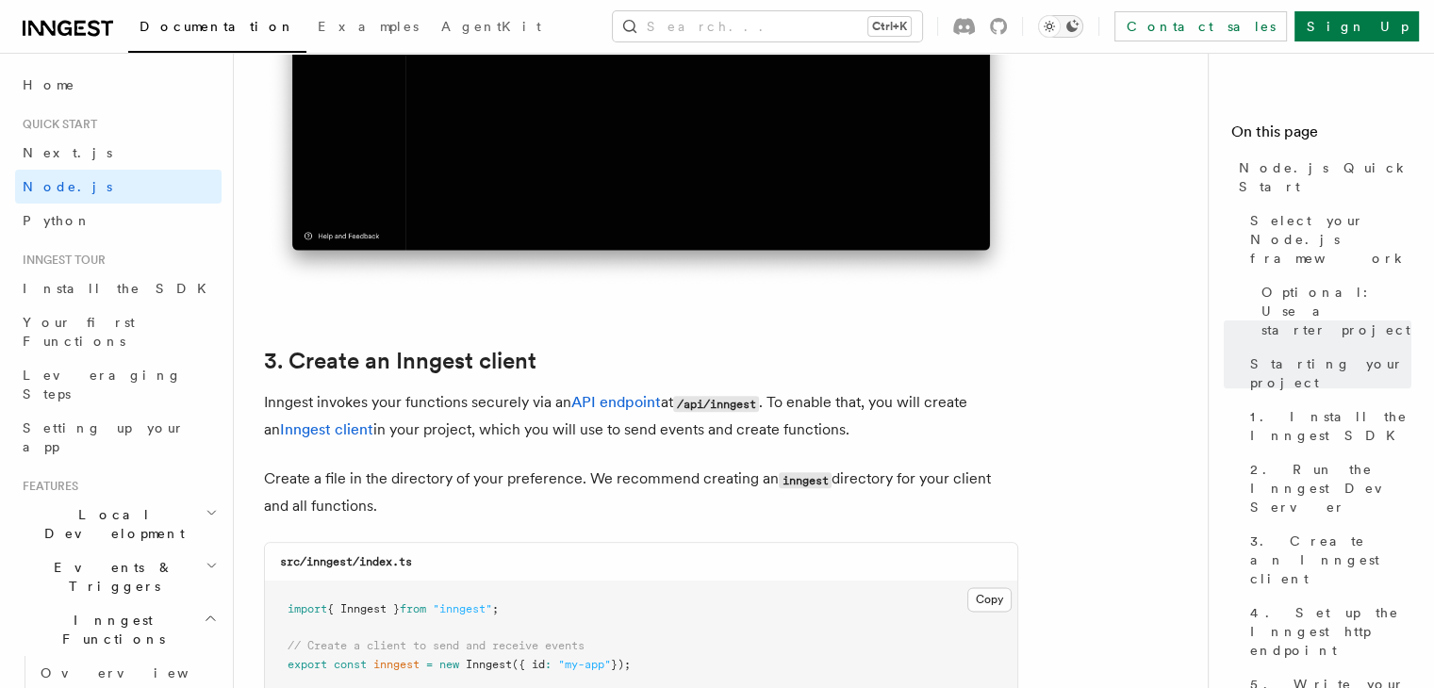
click at [1059, 23] on icon "Toggle dark mode" at bounding box center [1049, 26] width 19 height 19
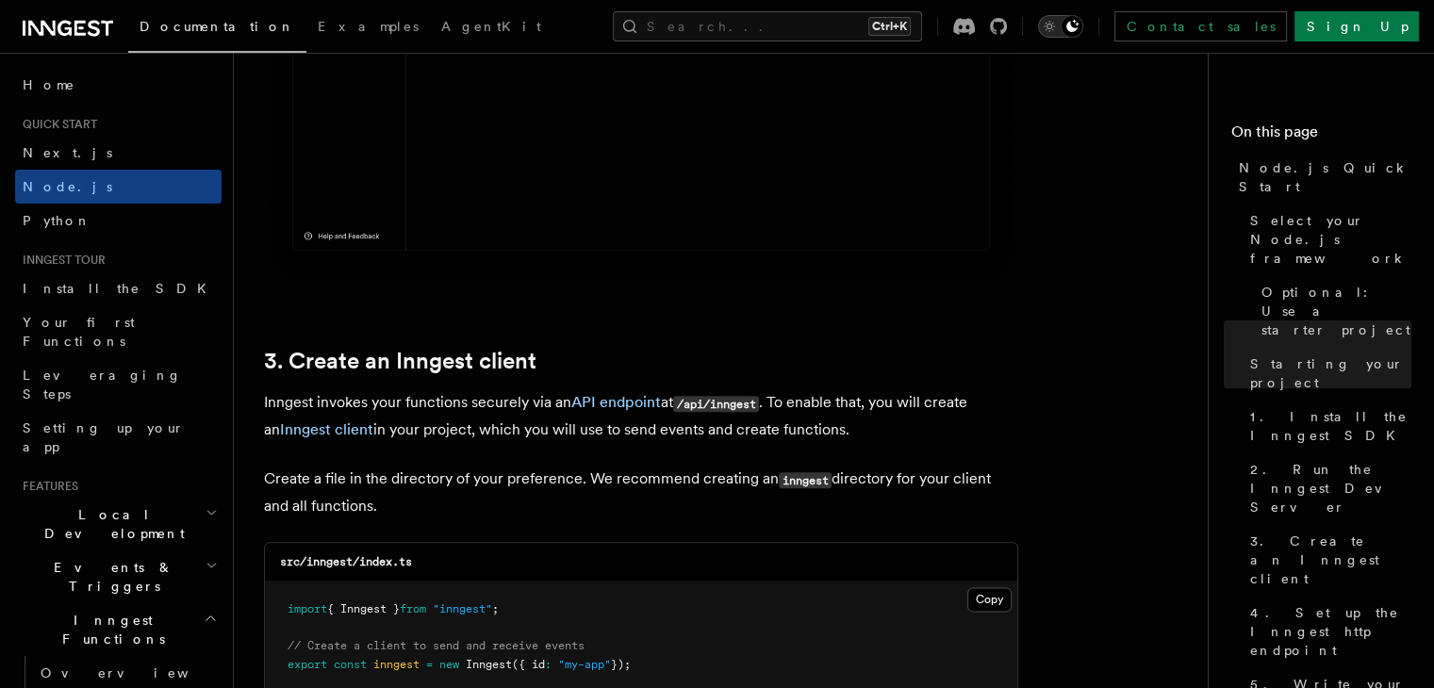
click at [1059, 23] on icon "Toggle dark mode" at bounding box center [1049, 26] width 19 height 19
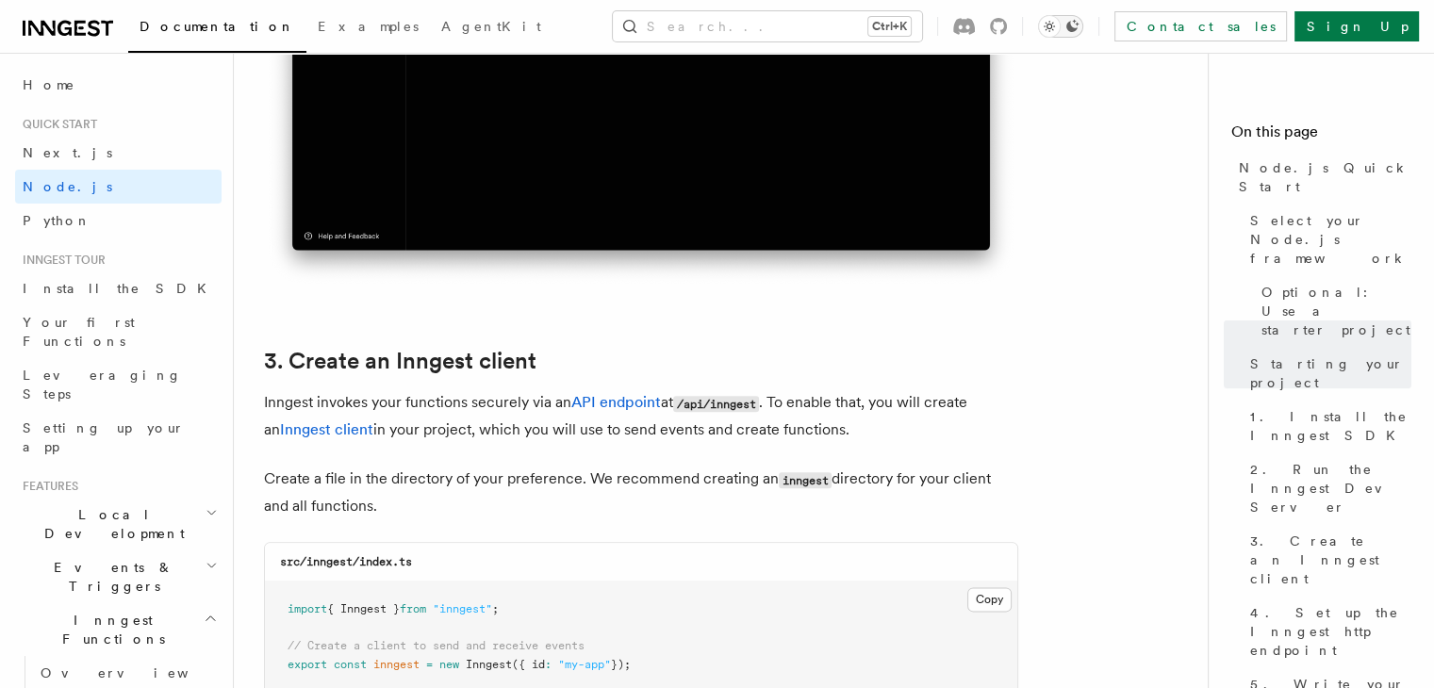
click at [1059, 23] on icon "Toggle dark mode" at bounding box center [1049, 26] width 19 height 19
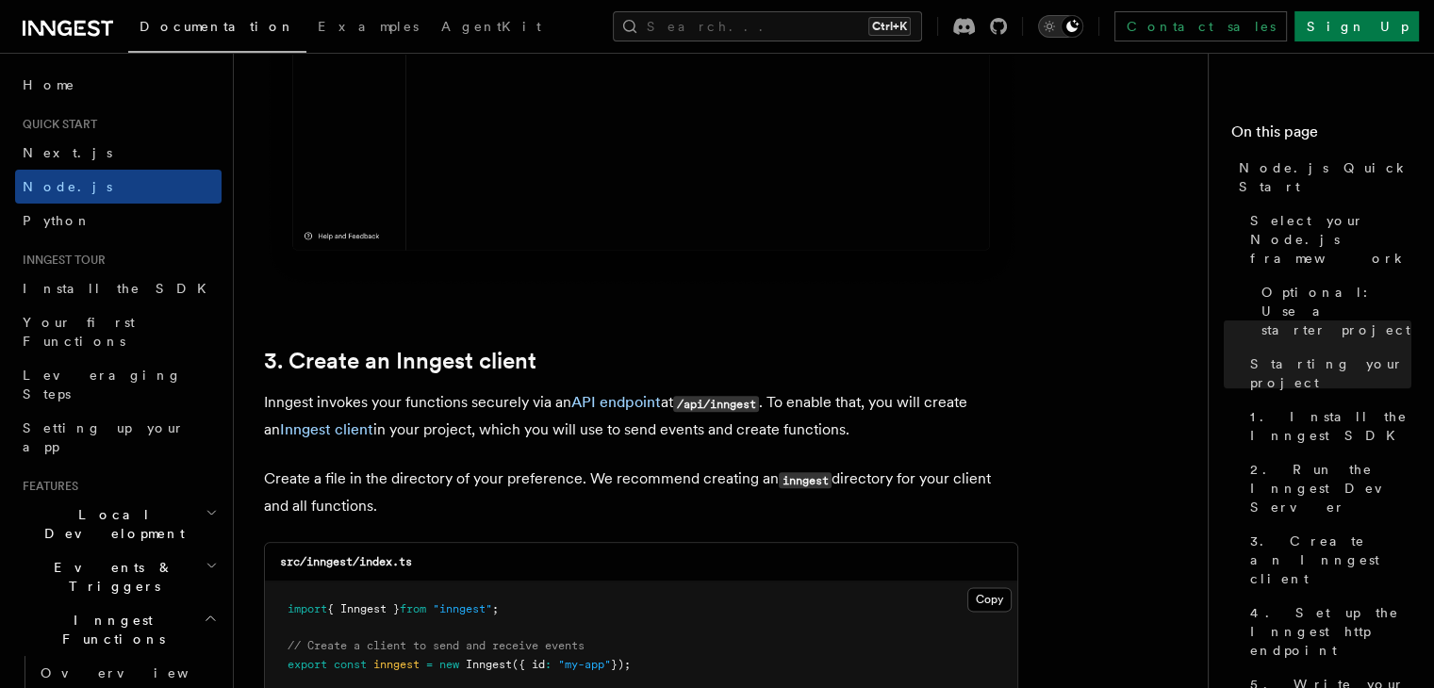
click at [1059, 23] on icon "Toggle dark mode" at bounding box center [1049, 26] width 19 height 19
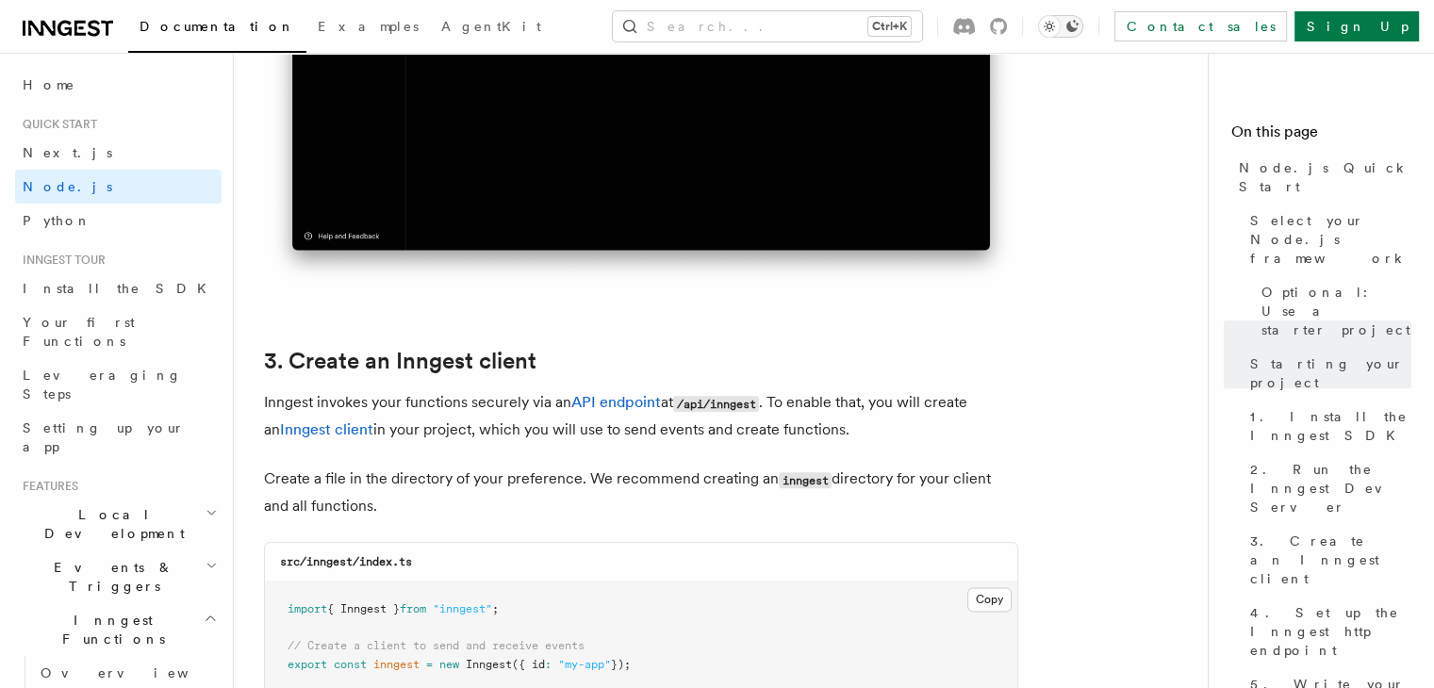
click at [1059, 23] on icon "Toggle dark mode" at bounding box center [1049, 26] width 19 height 19
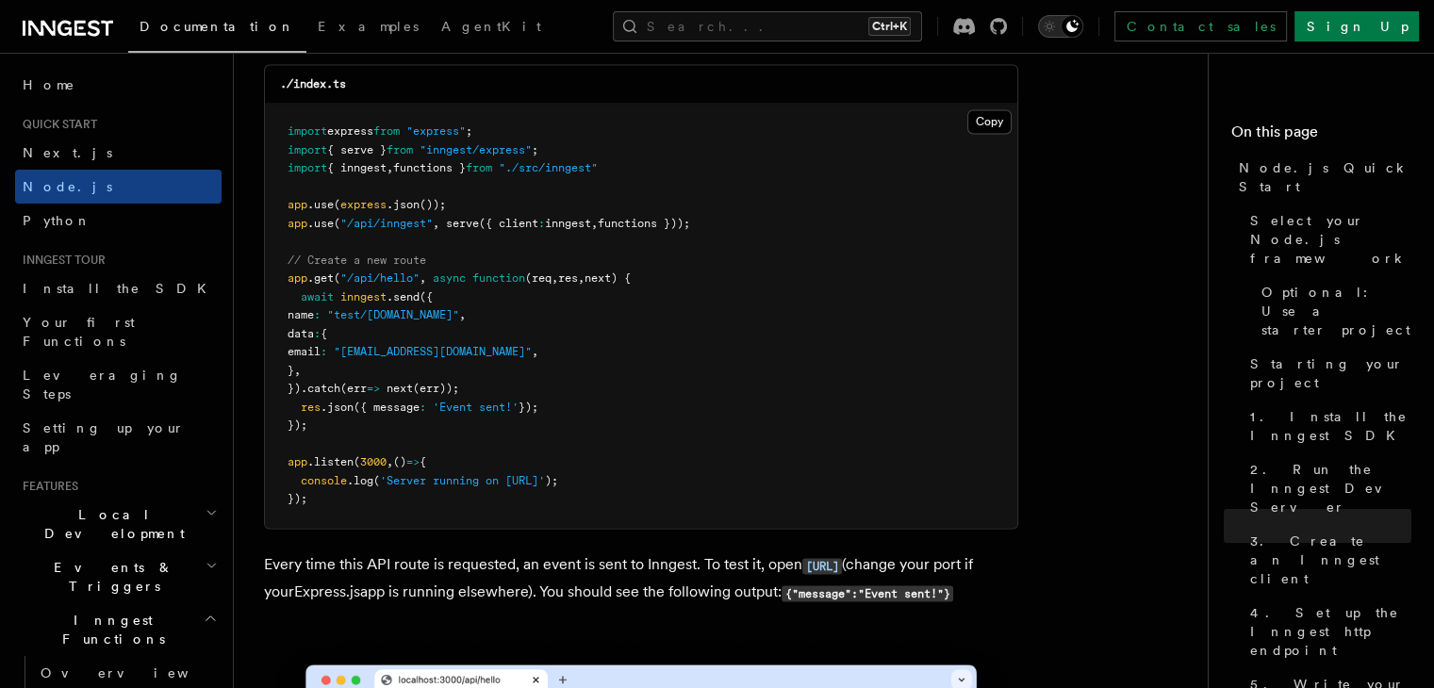
scroll to position [10047, 0]
drag, startPoint x: 815, startPoint y: 301, endPoint x: 743, endPoint y: 409, distance: 130.0
click at [743, 409] on pre "import express from "express" ; import { serve } from "inngest/express" ; impor…" at bounding box center [641, 315] width 752 height 424
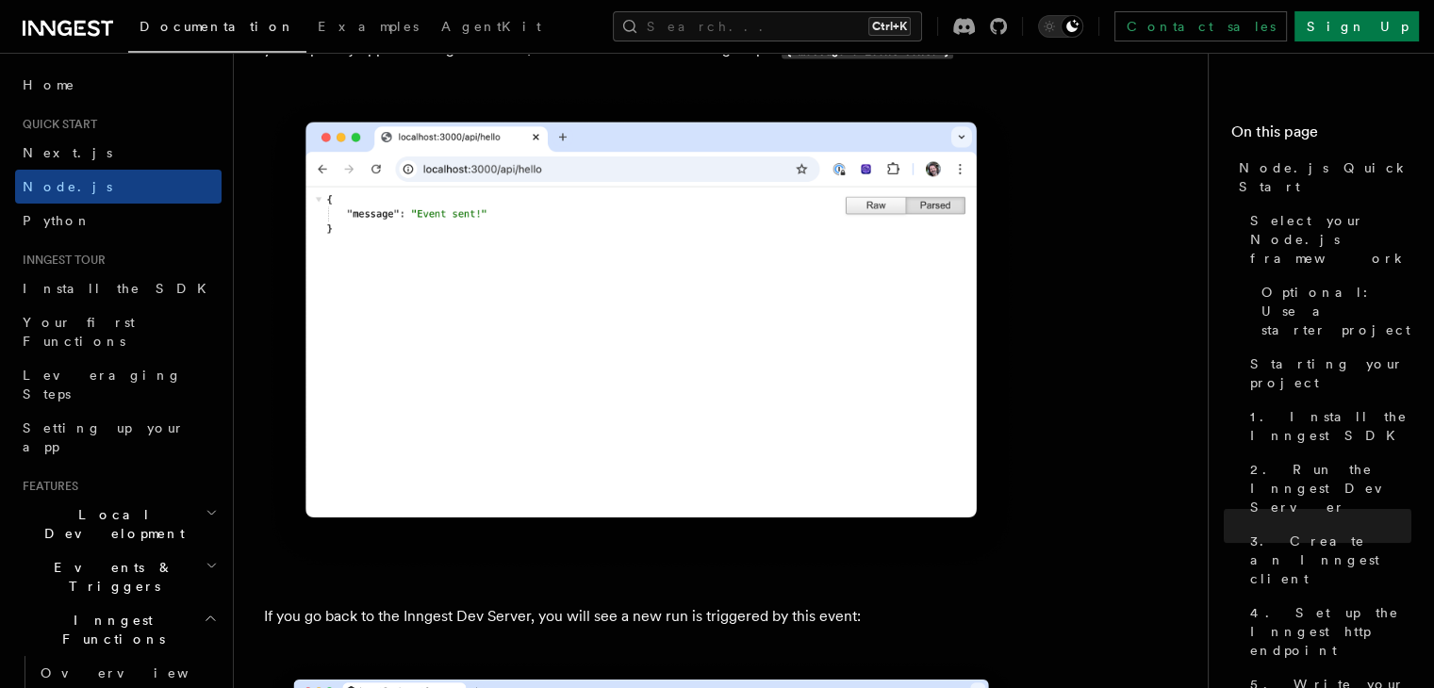
scroll to position [10594, 0]
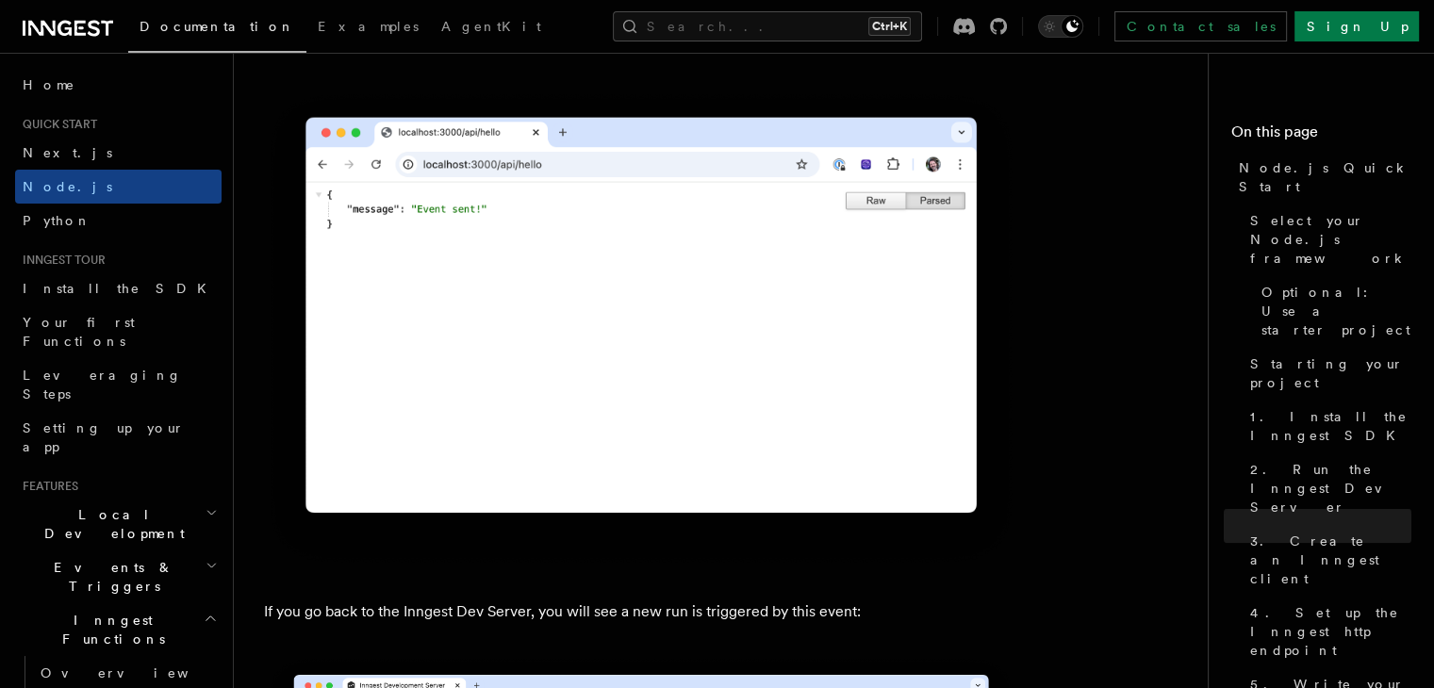
click at [358, 298] on img at bounding box center [641, 329] width 754 height 480
click at [325, 250] on img at bounding box center [641, 329] width 754 height 480
click at [471, 316] on img at bounding box center [641, 329] width 754 height 480
